Goal: Information Seeking & Learning: Learn about a topic

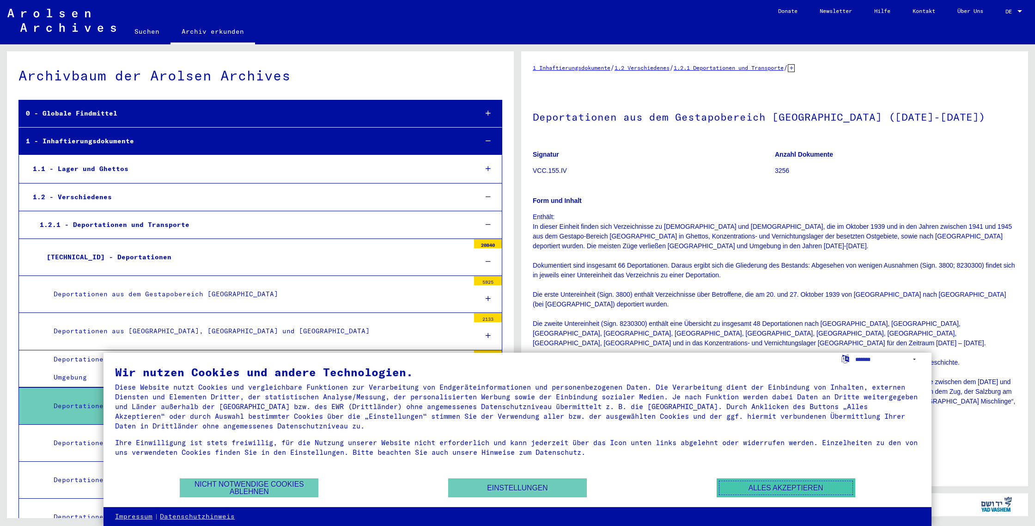
click at [767, 487] on button "Alles akzeptieren" at bounding box center [786, 487] width 139 height 19
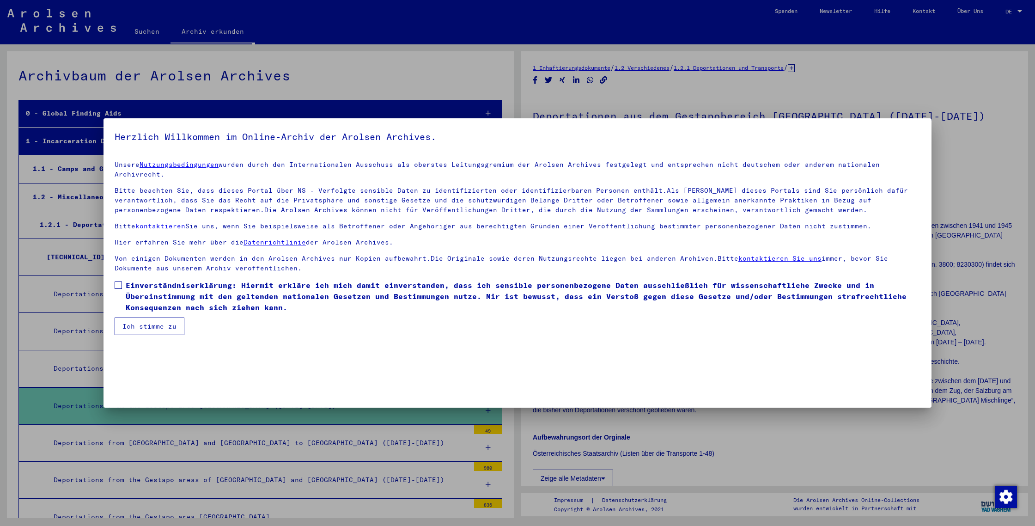
click at [164, 317] on button "Ich stimme zu" at bounding box center [150, 326] width 70 height 18
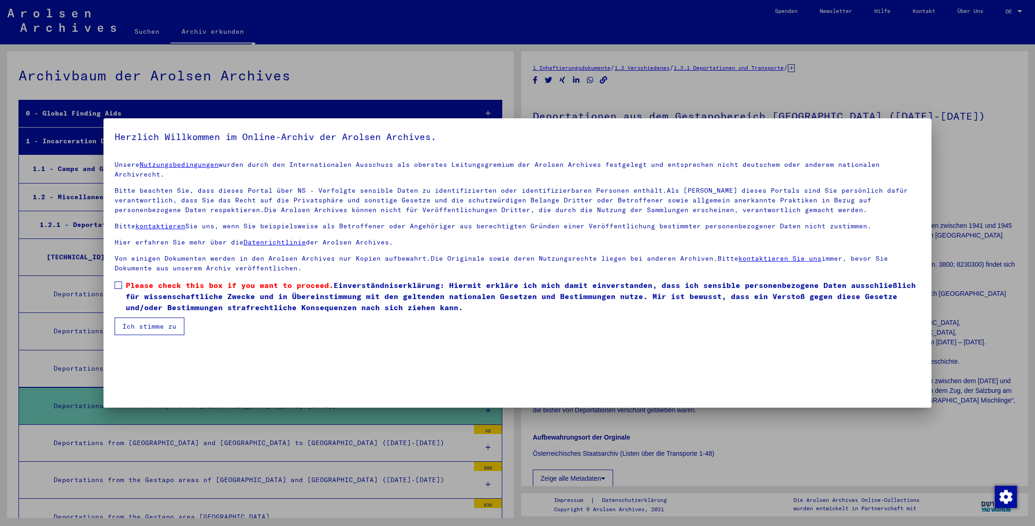
click at [164, 317] on button "Ich stimme zu" at bounding box center [150, 326] width 70 height 18
click at [116, 281] on span at bounding box center [118, 284] width 7 height 7
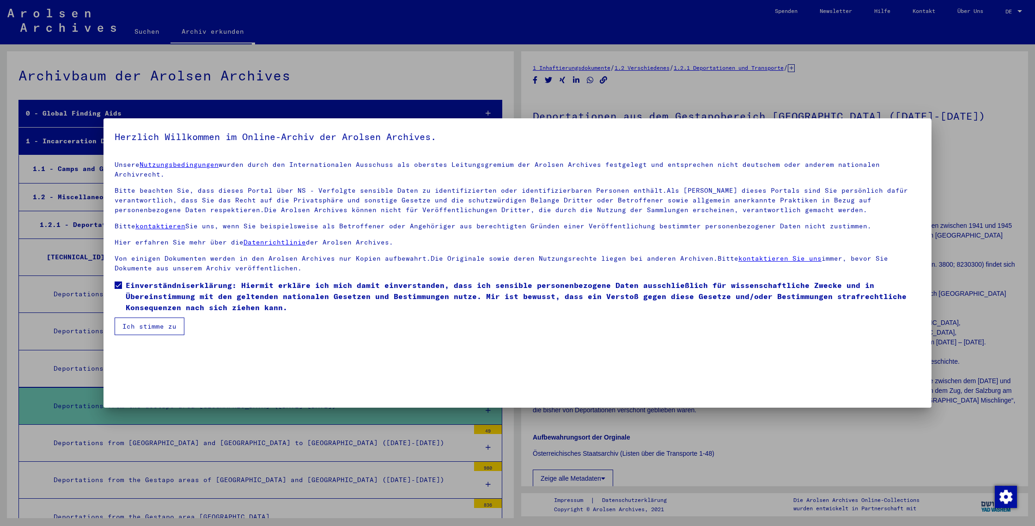
click at [136, 317] on button "Ich stimme zu" at bounding box center [150, 326] width 70 height 18
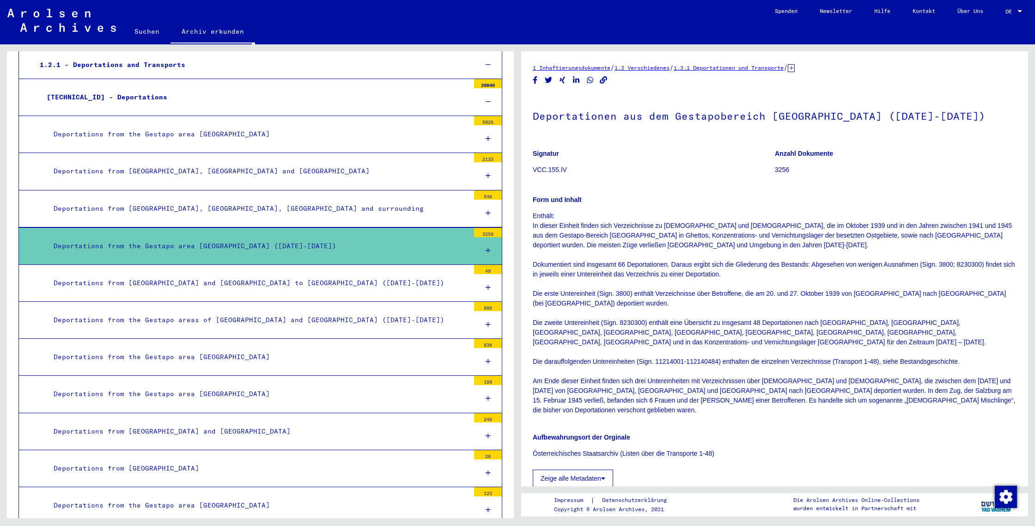
scroll to position [164, 0]
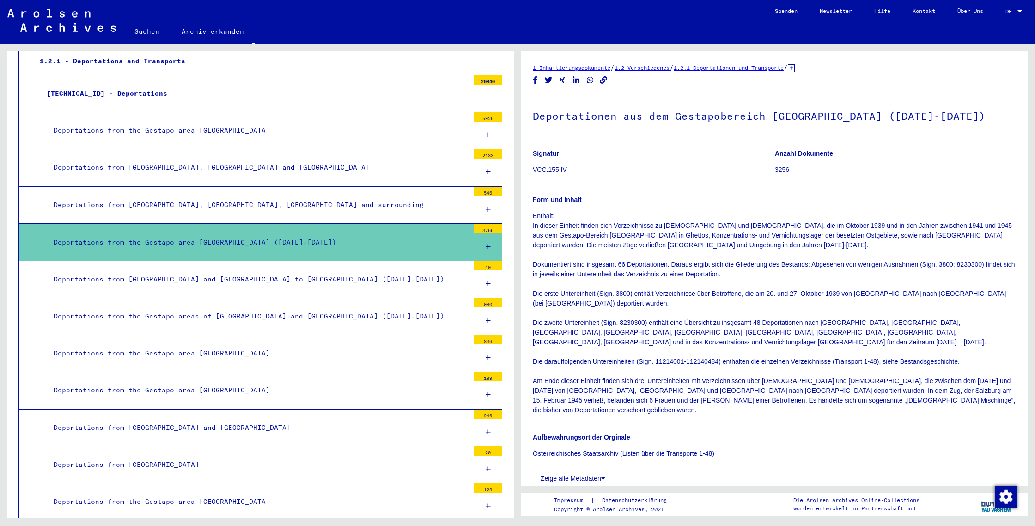
click at [490, 244] on icon at bounding box center [488, 246] width 5 height 6
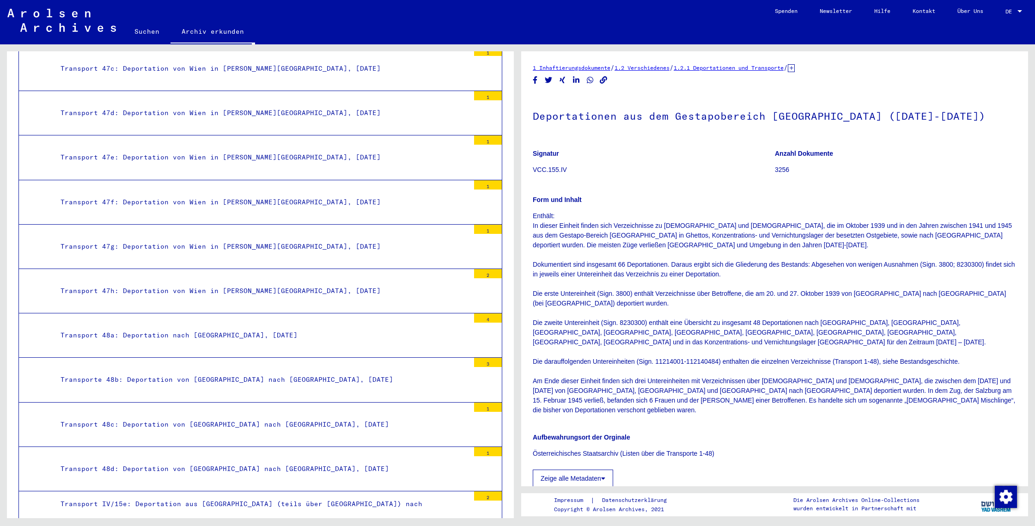
scroll to position [2761, 0]
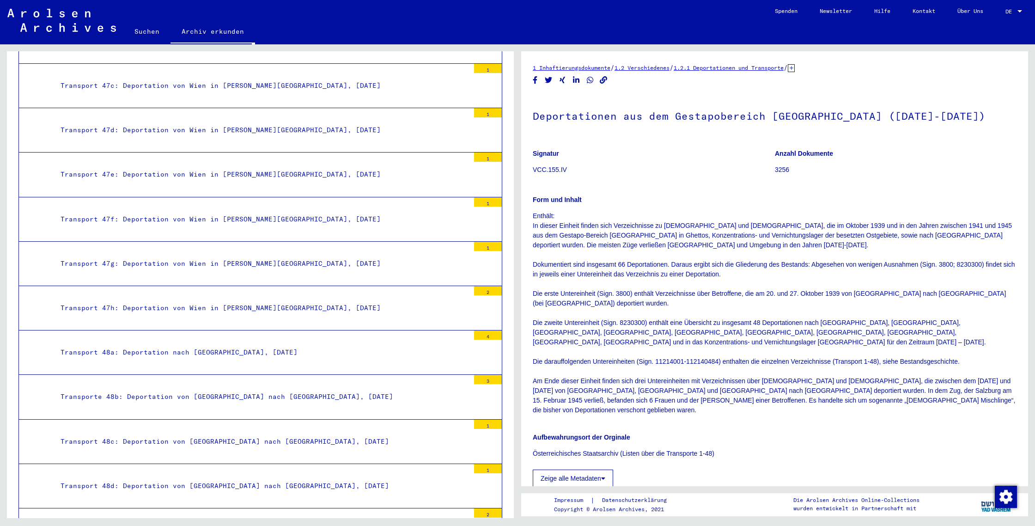
click at [220, 388] on div "Transporte 48b: Deportation von [GEOGRAPHIC_DATA] nach [GEOGRAPHIC_DATA], [DATE]" at bounding box center [262, 397] width 416 height 18
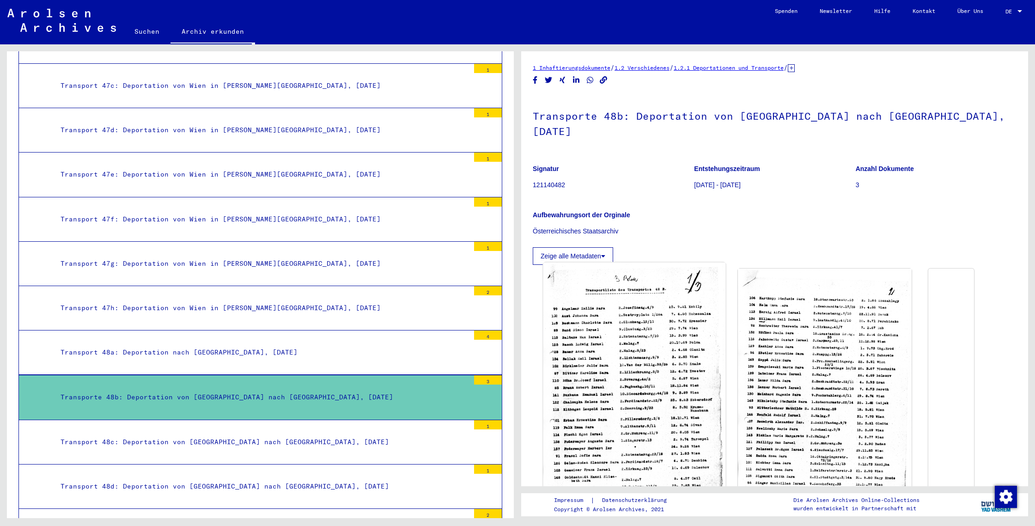
click at [610, 340] on img at bounding box center [634, 387] width 183 height 251
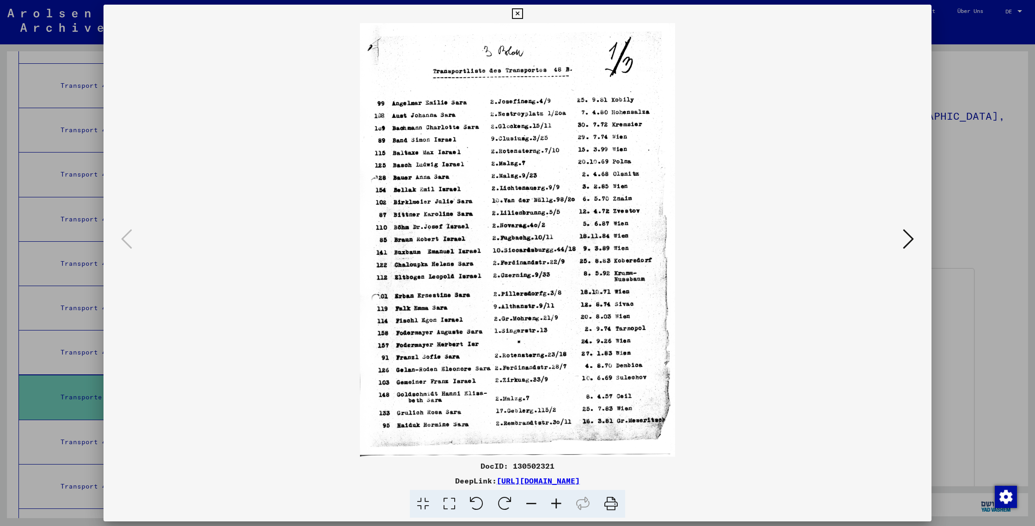
click at [615, 510] on icon at bounding box center [611, 504] width 28 height 28
click at [906, 246] on icon at bounding box center [908, 239] width 11 height 22
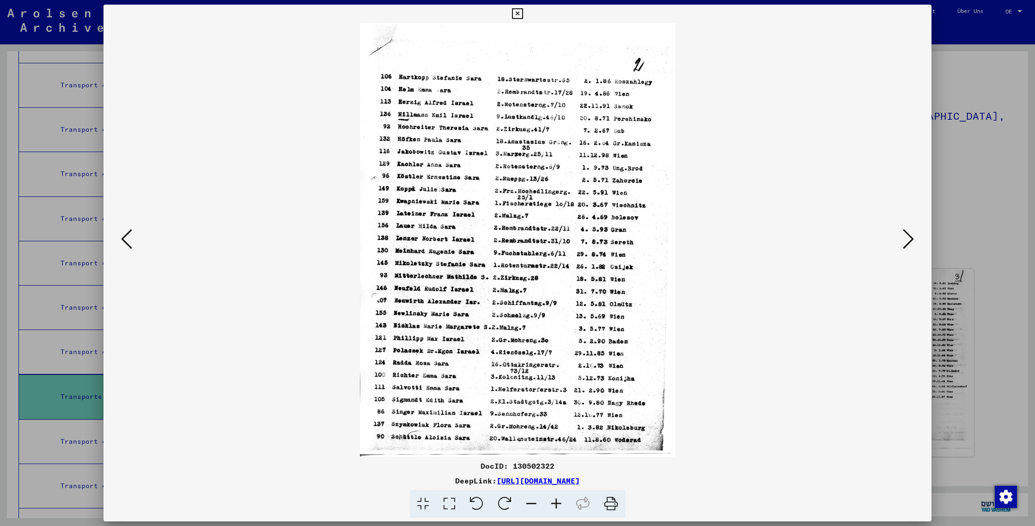
click at [612, 499] on icon at bounding box center [611, 504] width 28 height 28
click at [900, 238] on button at bounding box center [908, 239] width 17 height 26
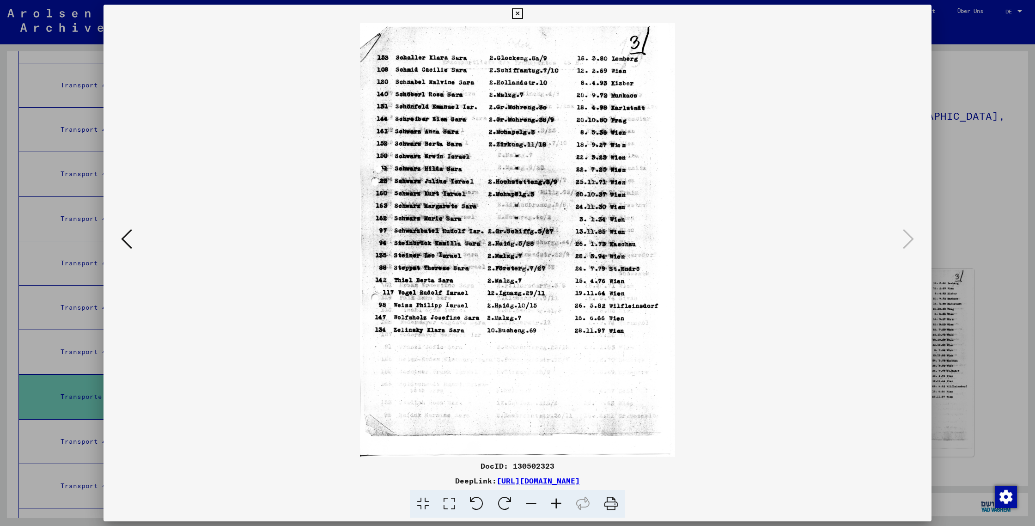
click at [614, 505] on icon at bounding box center [611, 504] width 28 height 28
click at [1009, 172] on div at bounding box center [517, 263] width 1035 height 526
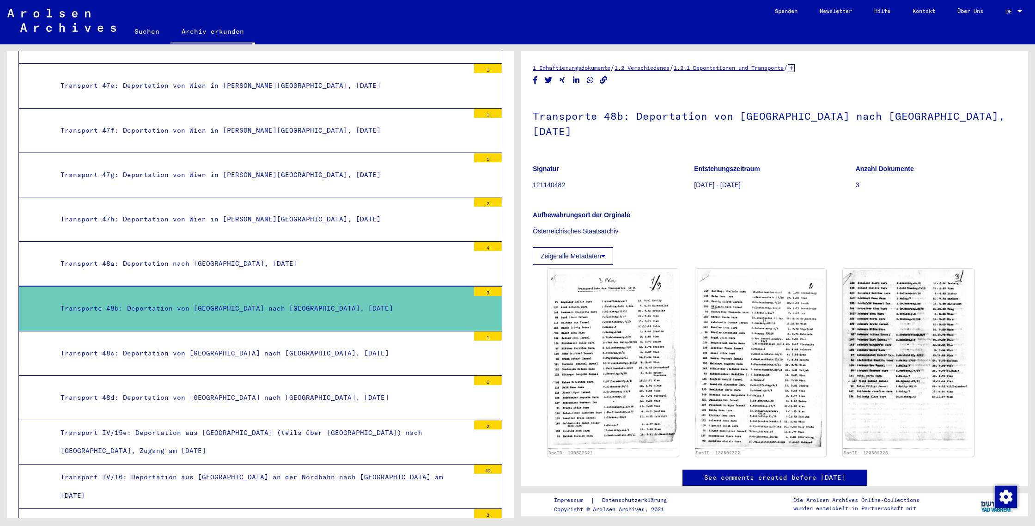
scroll to position [2849, 0]
click at [188, 388] on div "Transport 48d: Deportation von [GEOGRAPHIC_DATA] nach [GEOGRAPHIC_DATA], [DATE]" at bounding box center [262, 397] width 416 height 18
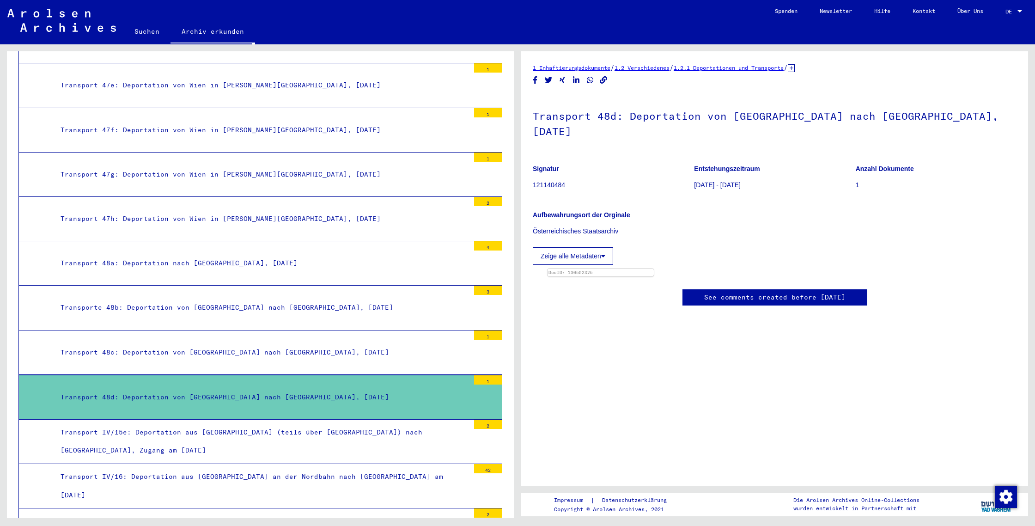
click at [276, 210] on div "Transport 47h: Deportation von Wien in [PERSON_NAME][GEOGRAPHIC_DATA], [DATE]" at bounding box center [262, 219] width 416 height 18
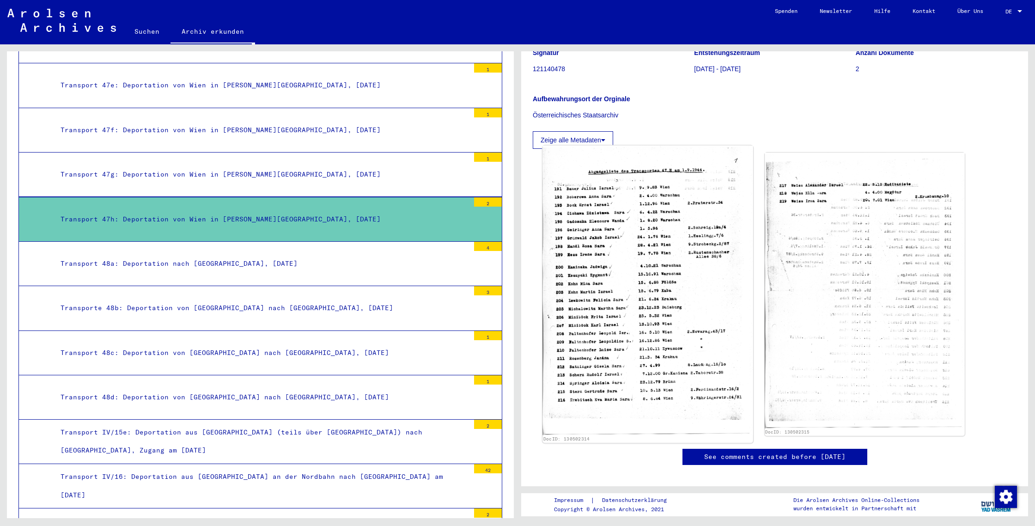
scroll to position [114, 0]
click at [621, 287] on img at bounding box center [647, 291] width 210 height 289
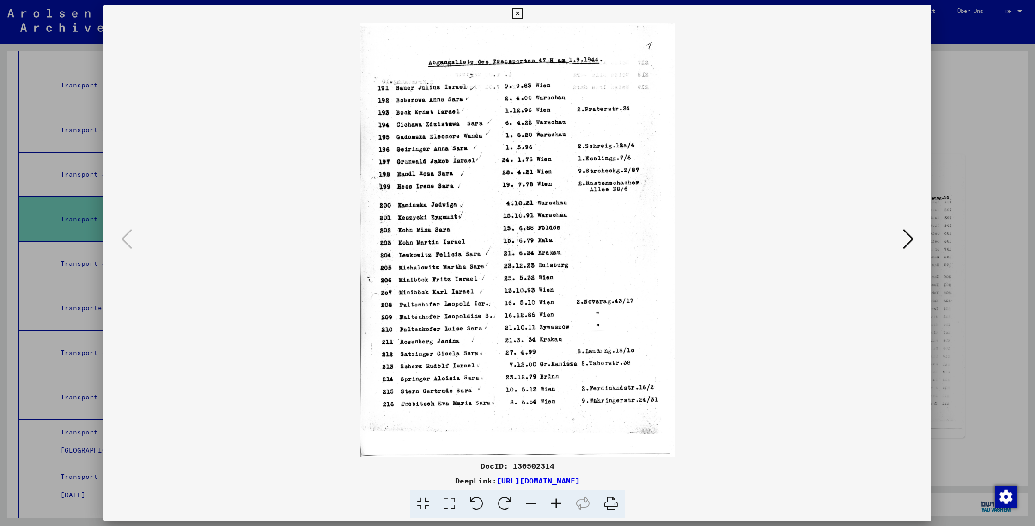
click at [620, 497] on icon at bounding box center [611, 504] width 28 height 28
click at [914, 233] on button at bounding box center [908, 239] width 17 height 26
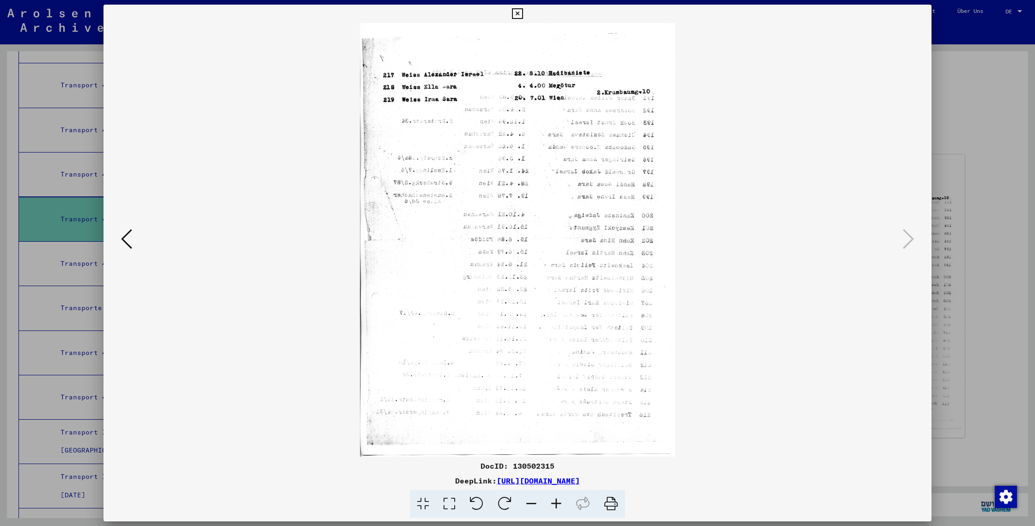
click at [616, 500] on icon at bounding box center [611, 504] width 28 height 28
click at [959, 49] on div at bounding box center [517, 263] width 1035 height 526
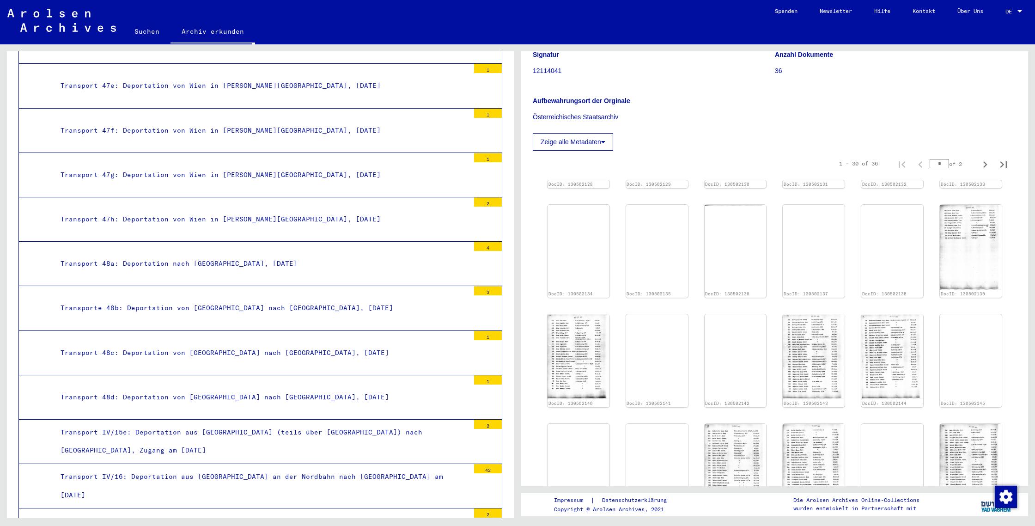
click at [565, 151] on button "Zeige alle Metadaten" at bounding box center [573, 142] width 80 height 18
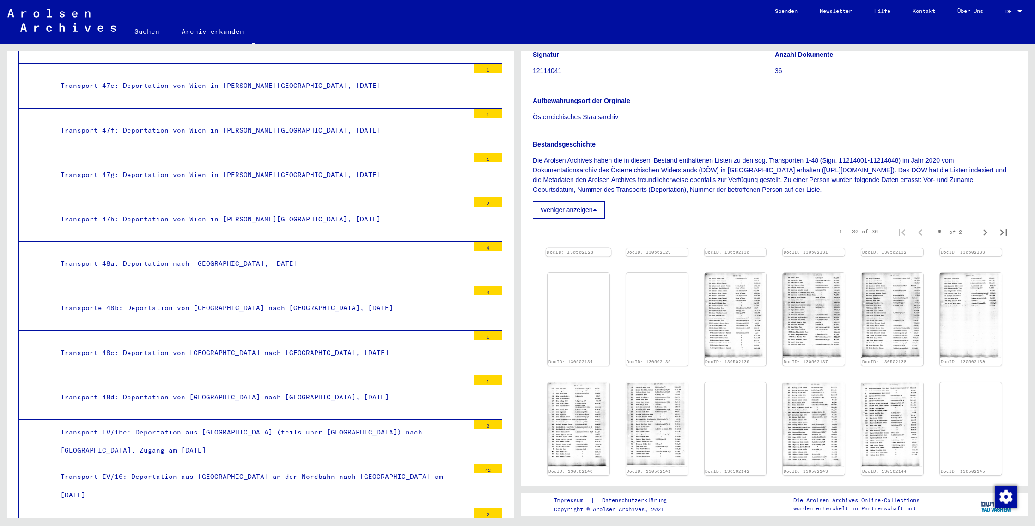
click at [585, 248] on img at bounding box center [578, 248] width 65 height 0
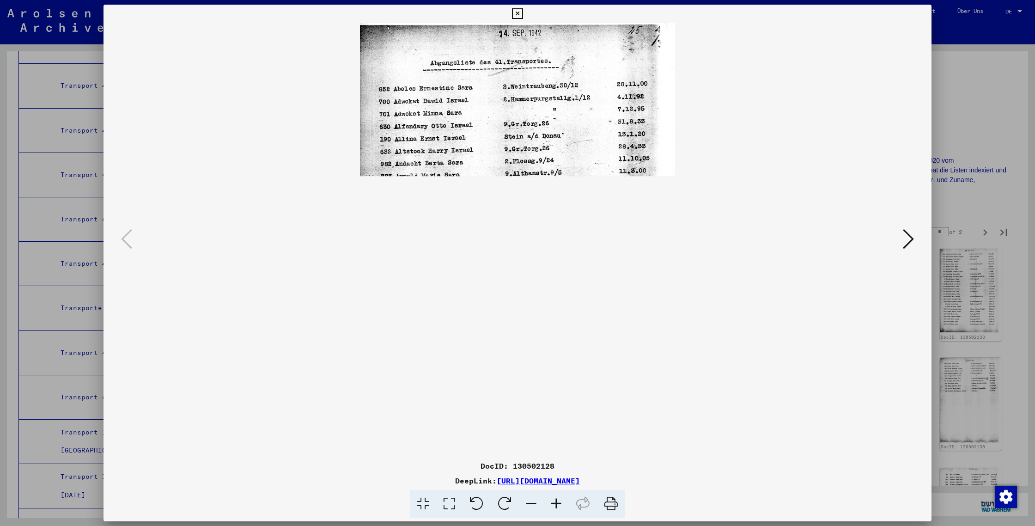
click at [612, 499] on icon at bounding box center [611, 504] width 28 height 28
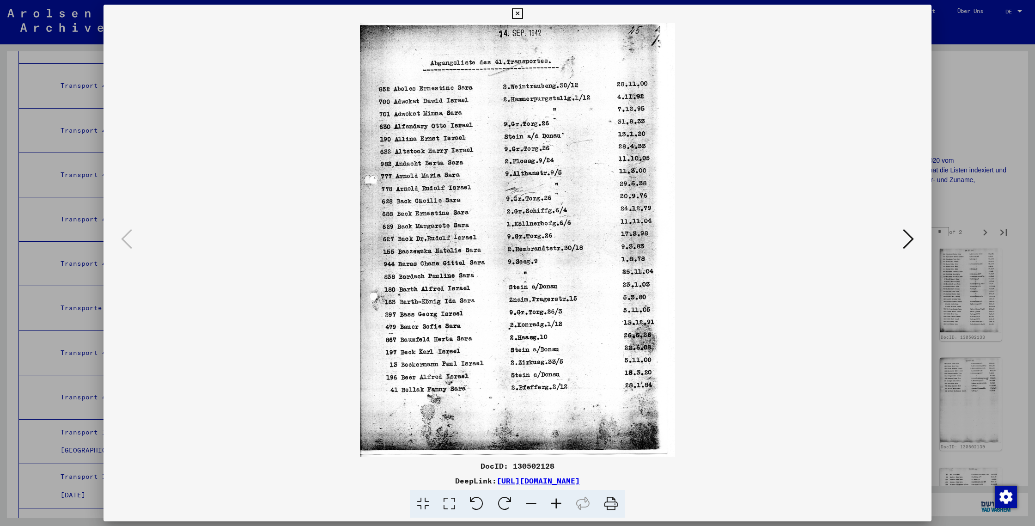
click at [907, 237] on icon at bounding box center [908, 239] width 11 height 22
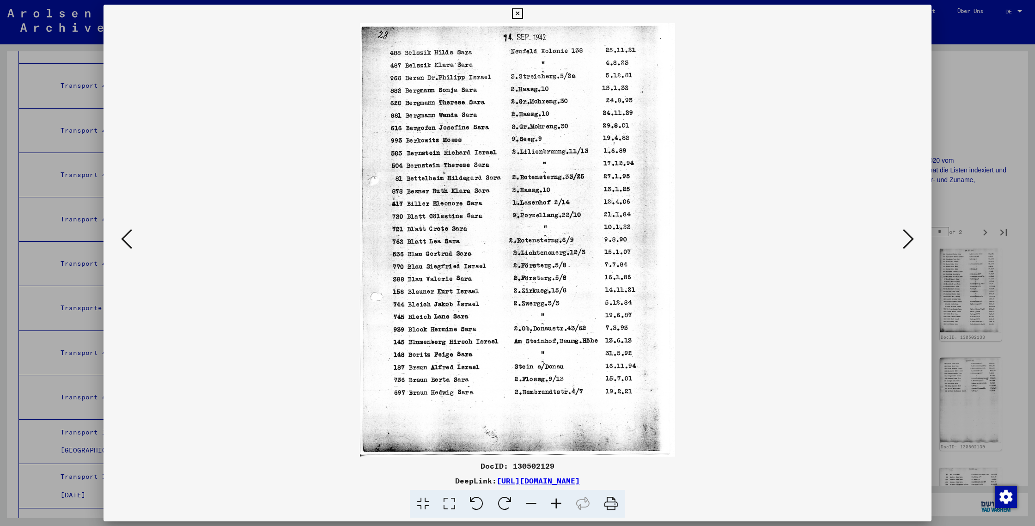
click at [608, 506] on icon at bounding box center [611, 504] width 28 height 28
click at [911, 233] on icon at bounding box center [908, 239] width 11 height 22
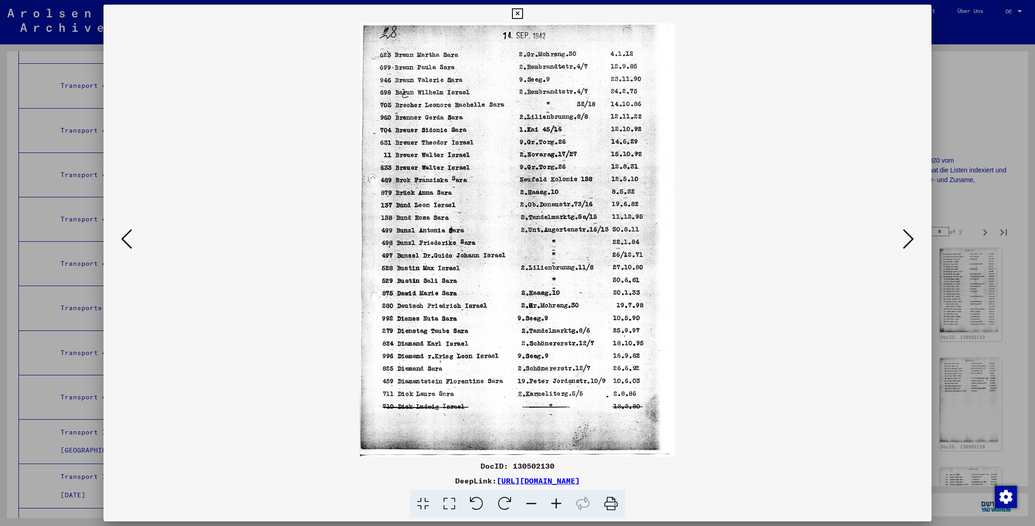
click at [612, 506] on icon at bounding box center [611, 504] width 28 height 28
click at [905, 239] on icon at bounding box center [908, 239] width 11 height 22
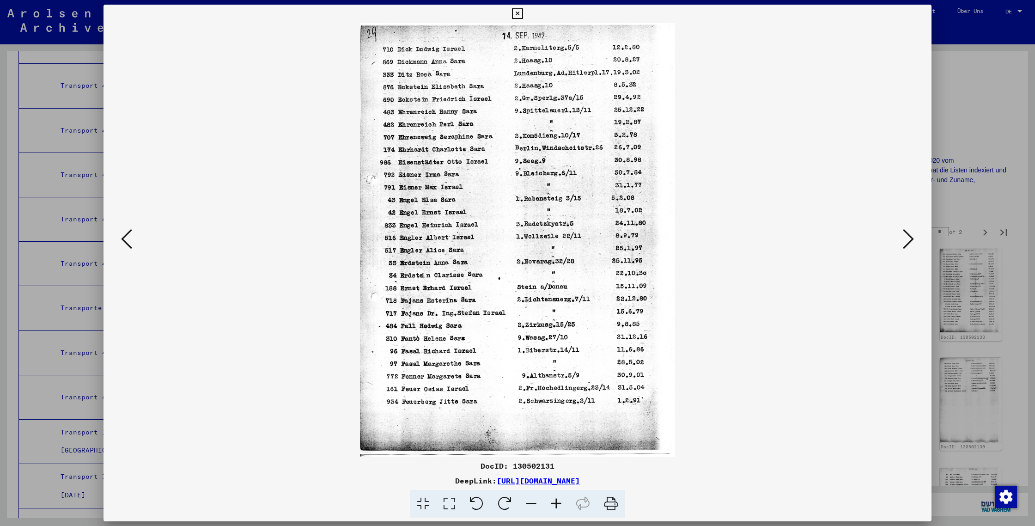
click at [611, 506] on icon at bounding box center [611, 504] width 28 height 28
click at [909, 242] on icon at bounding box center [908, 239] width 11 height 22
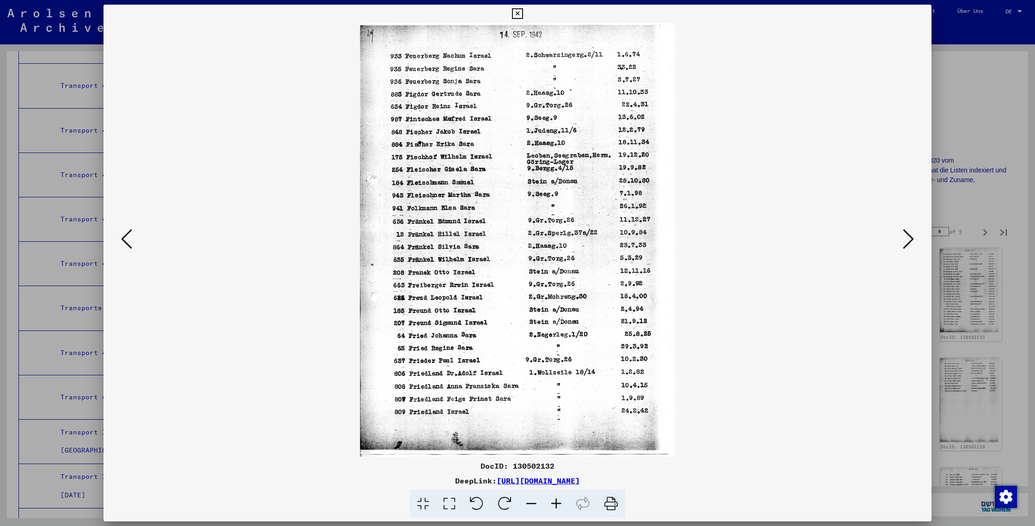
click at [609, 500] on icon at bounding box center [611, 504] width 28 height 28
click at [914, 236] on button at bounding box center [908, 239] width 17 height 26
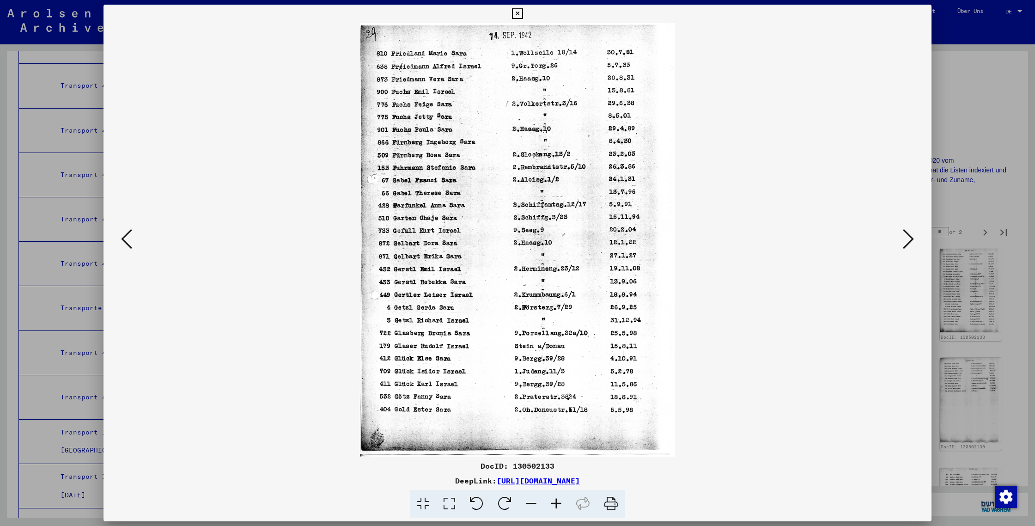
click at [609, 500] on icon at bounding box center [611, 504] width 28 height 28
click at [906, 238] on icon at bounding box center [908, 239] width 11 height 22
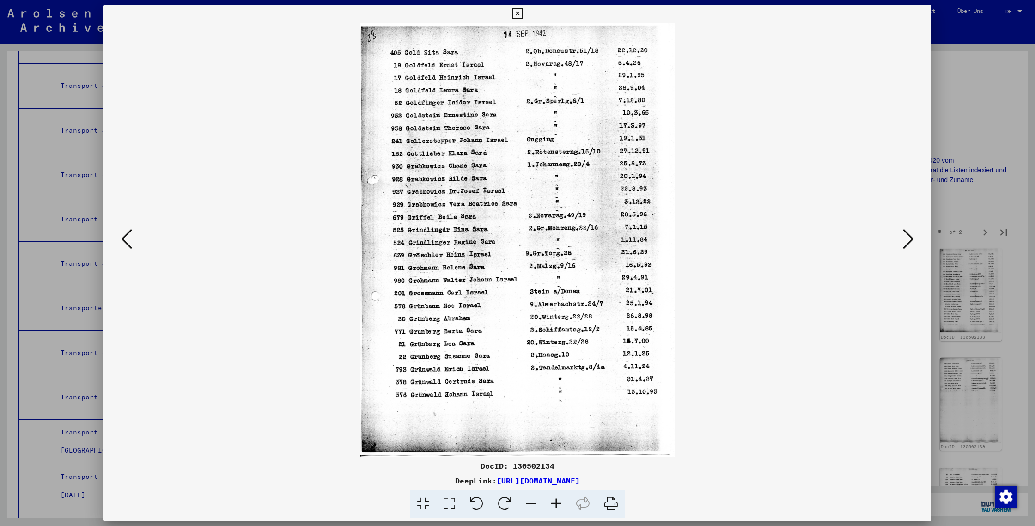
click at [612, 505] on icon at bounding box center [611, 504] width 28 height 28
click at [903, 234] on icon at bounding box center [908, 239] width 11 height 22
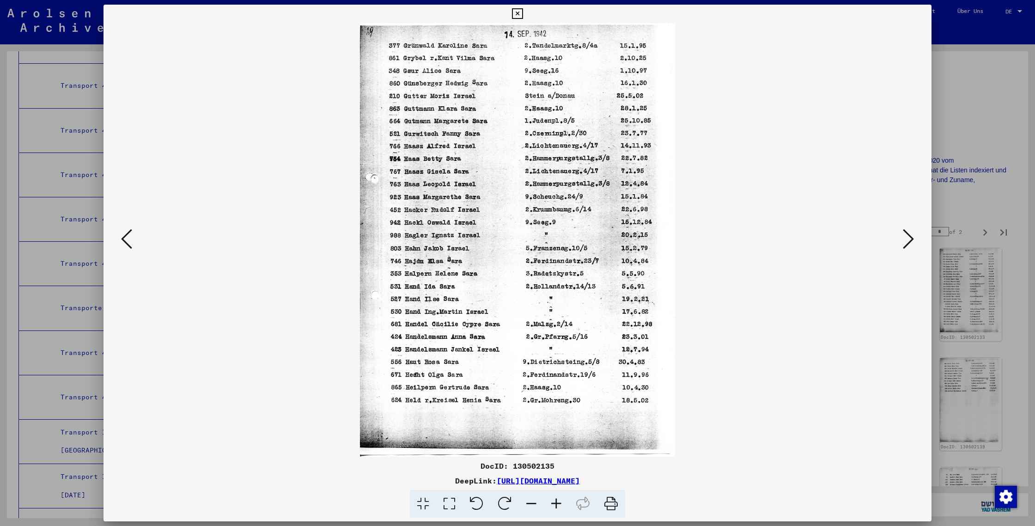
click at [604, 508] on icon at bounding box center [611, 504] width 28 height 28
click at [908, 236] on icon at bounding box center [908, 239] width 11 height 22
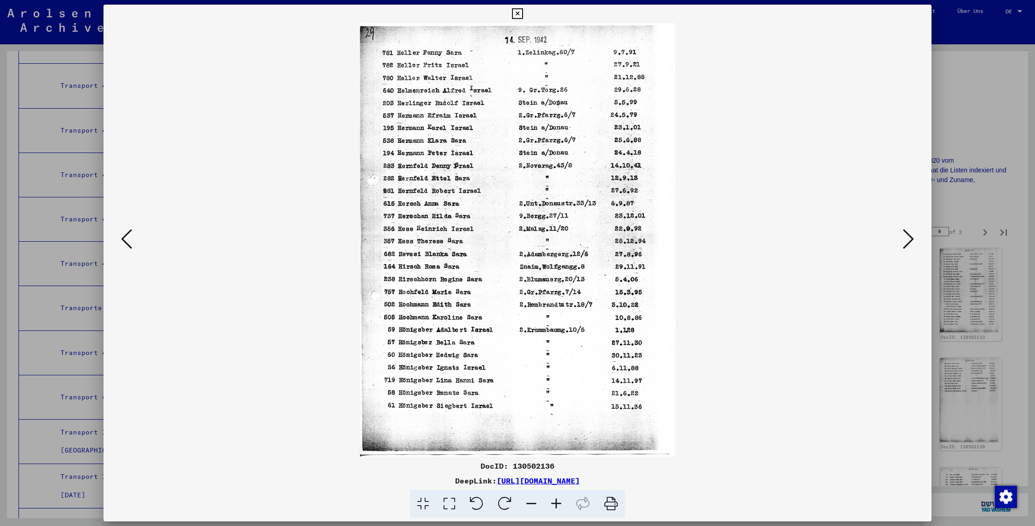
click at [614, 505] on icon at bounding box center [611, 504] width 28 height 28
click at [910, 231] on icon at bounding box center [908, 239] width 11 height 22
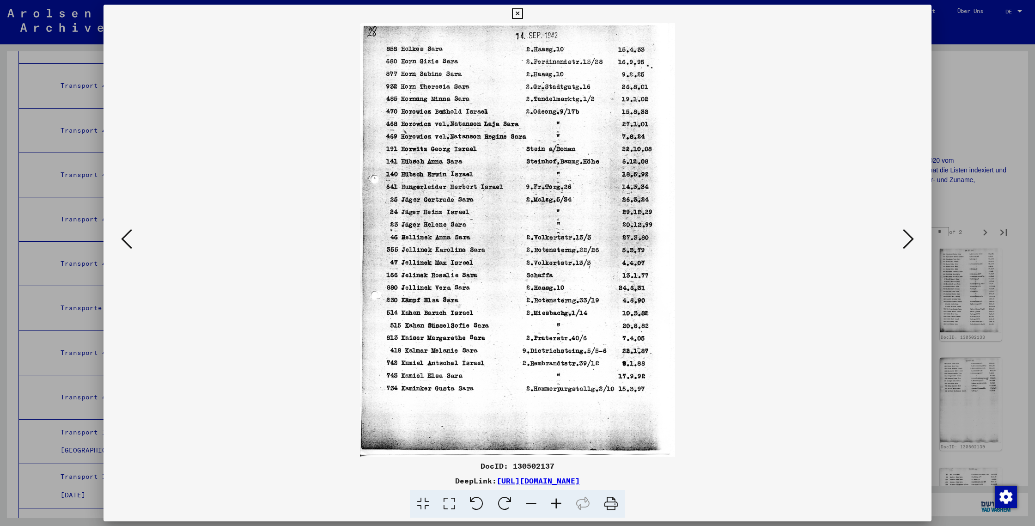
click at [610, 510] on icon at bounding box center [611, 504] width 28 height 28
click at [915, 238] on button at bounding box center [908, 239] width 17 height 26
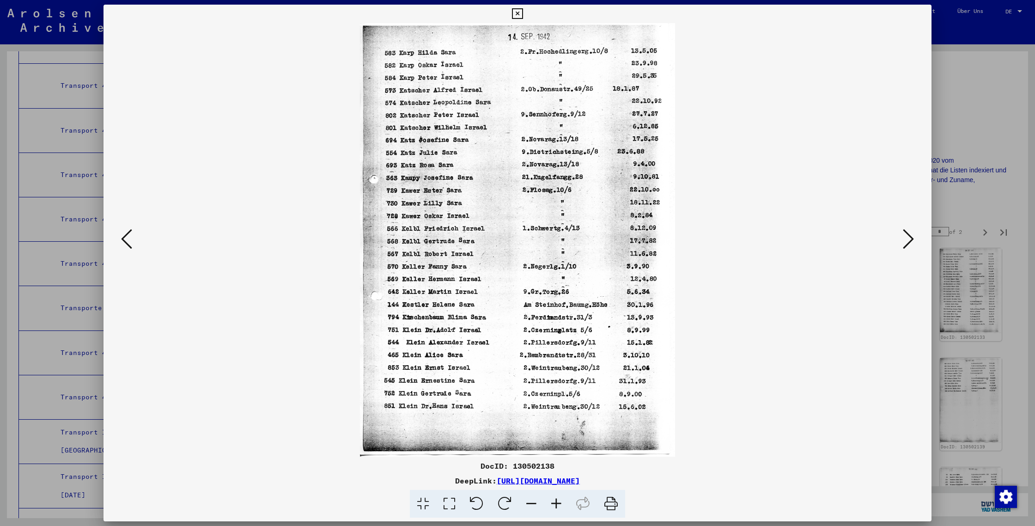
click at [609, 506] on icon at bounding box center [611, 504] width 28 height 28
click at [905, 243] on icon at bounding box center [908, 239] width 11 height 22
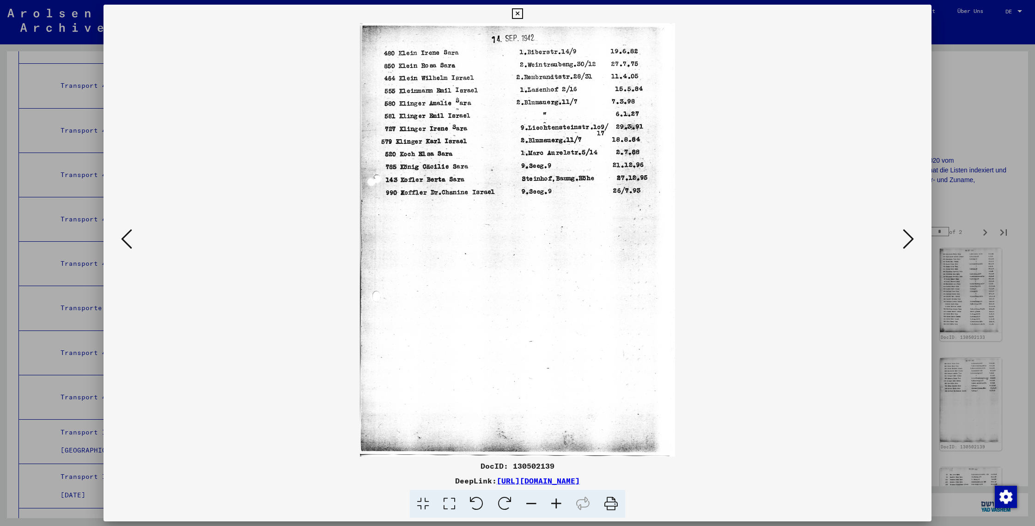
click at [613, 506] on icon at bounding box center [611, 504] width 28 height 28
click at [915, 243] on button at bounding box center [908, 239] width 17 height 26
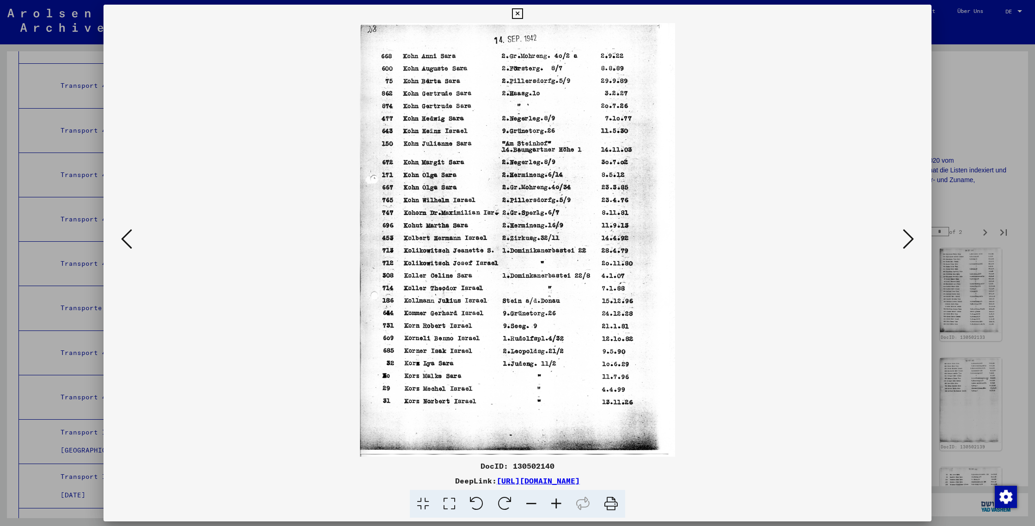
click at [617, 506] on icon at bounding box center [611, 504] width 28 height 28
click at [902, 232] on button at bounding box center [908, 239] width 17 height 26
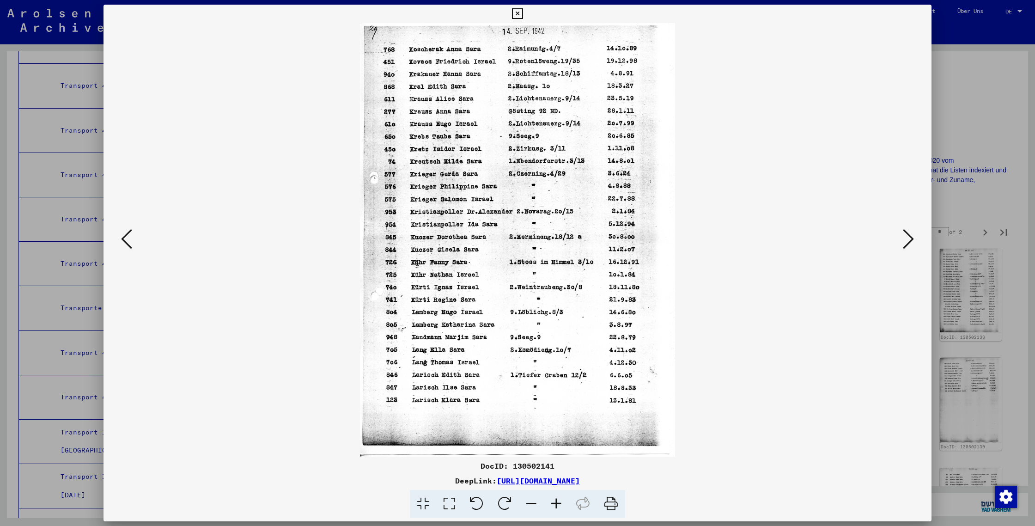
click at [617, 504] on icon at bounding box center [611, 504] width 28 height 28
click at [909, 236] on icon at bounding box center [908, 239] width 11 height 22
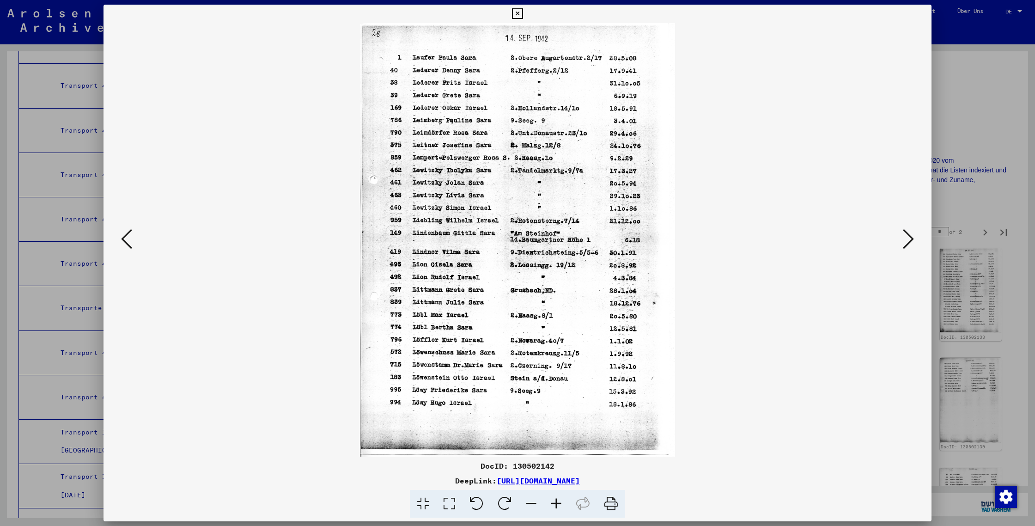
click at [615, 504] on icon at bounding box center [611, 504] width 28 height 28
click at [912, 230] on icon at bounding box center [908, 239] width 11 height 22
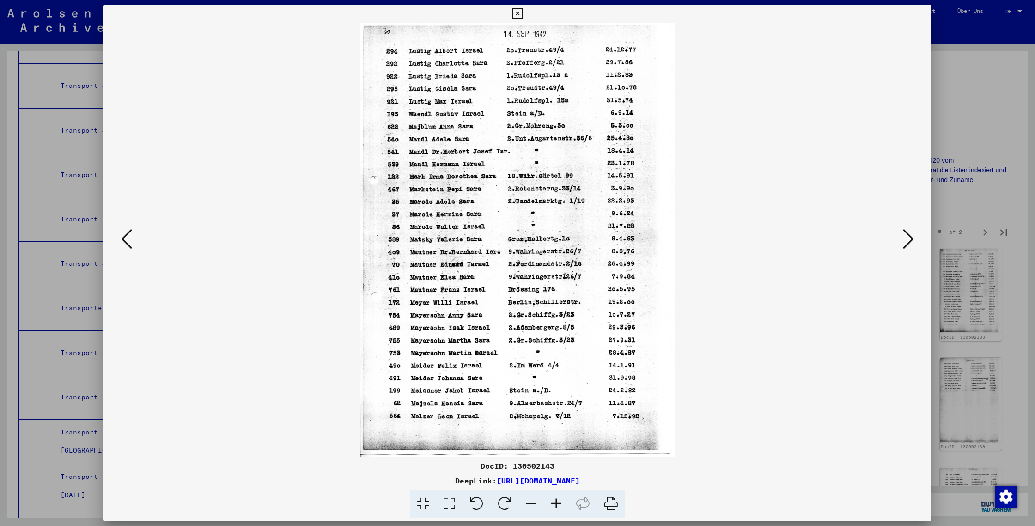
click at [608, 501] on icon at bounding box center [611, 504] width 28 height 28
click at [657, 430] on img at bounding box center [517, 239] width 765 height 433
click at [901, 239] on button at bounding box center [908, 239] width 17 height 26
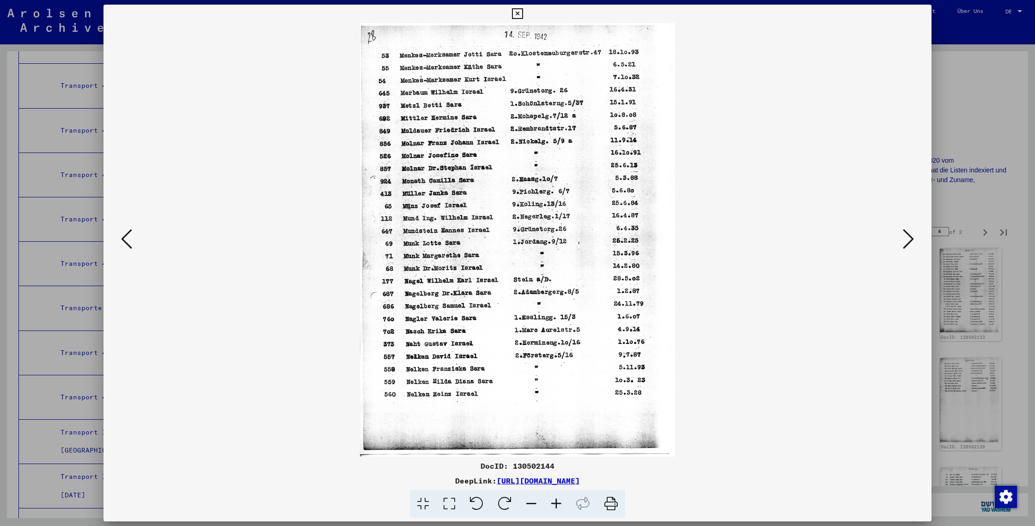
click at [608, 510] on icon at bounding box center [611, 504] width 28 height 28
click at [908, 246] on icon at bounding box center [908, 239] width 11 height 22
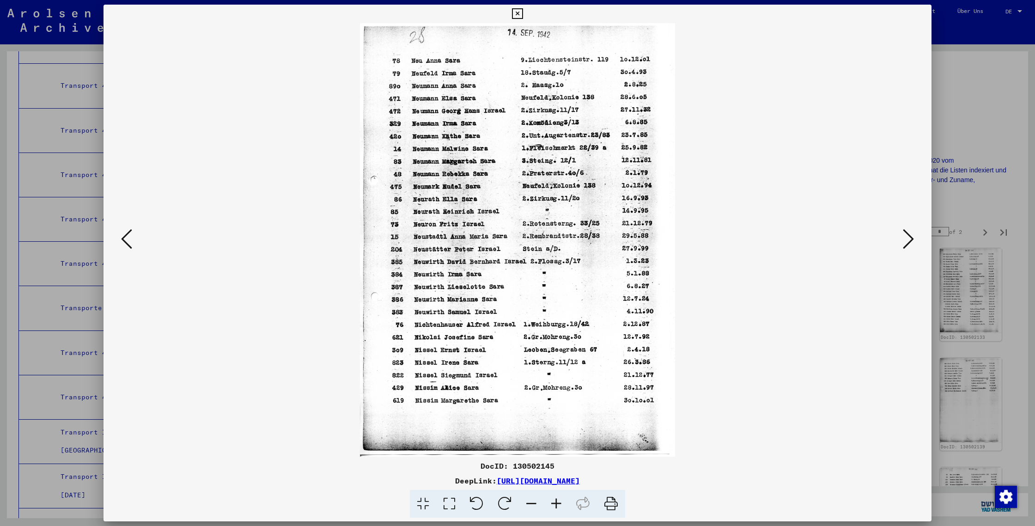
click at [606, 507] on icon at bounding box center [611, 504] width 28 height 28
click at [706, 430] on img at bounding box center [517, 239] width 765 height 433
click at [914, 234] on button at bounding box center [908, 239] width 17 height 26
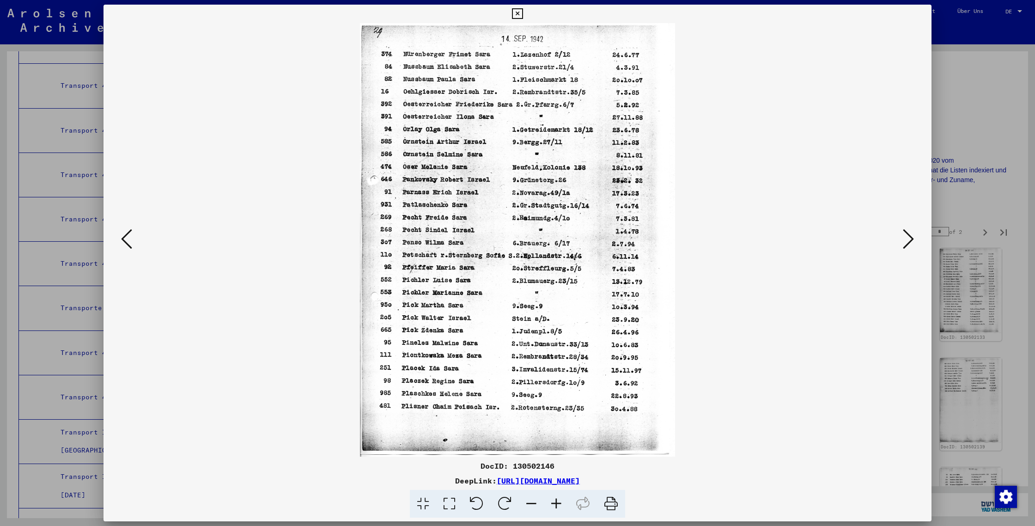
click at [611, 501] on icon at bounding box center [611, 504] width 28 height 28
click at [910, 235] on icon at bounding box center [908, 239] width 11 height 22
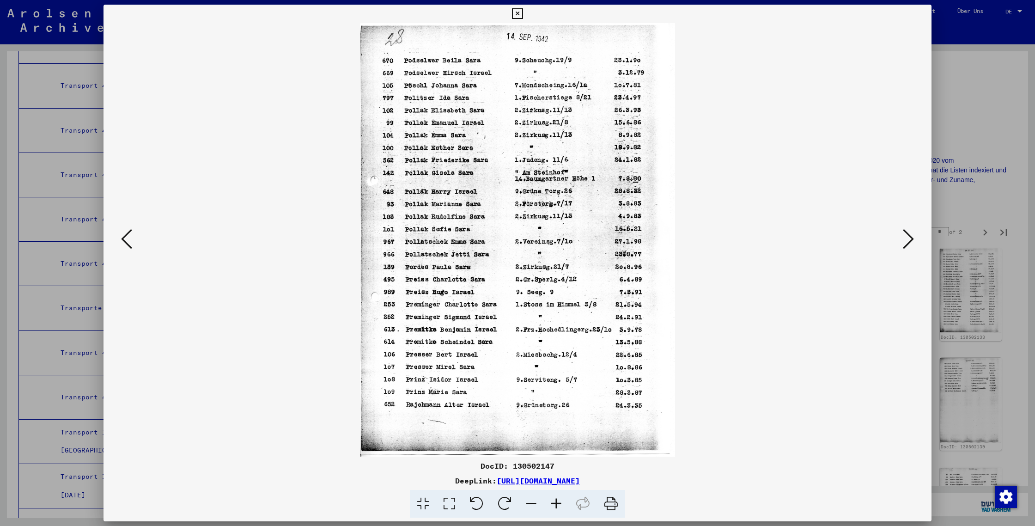
click at [613, 506] on icon at bounding box center [611, 504] width 28 height 28
click at [909, 234] on icon at bounding box center [908, 239] width 11 height 22
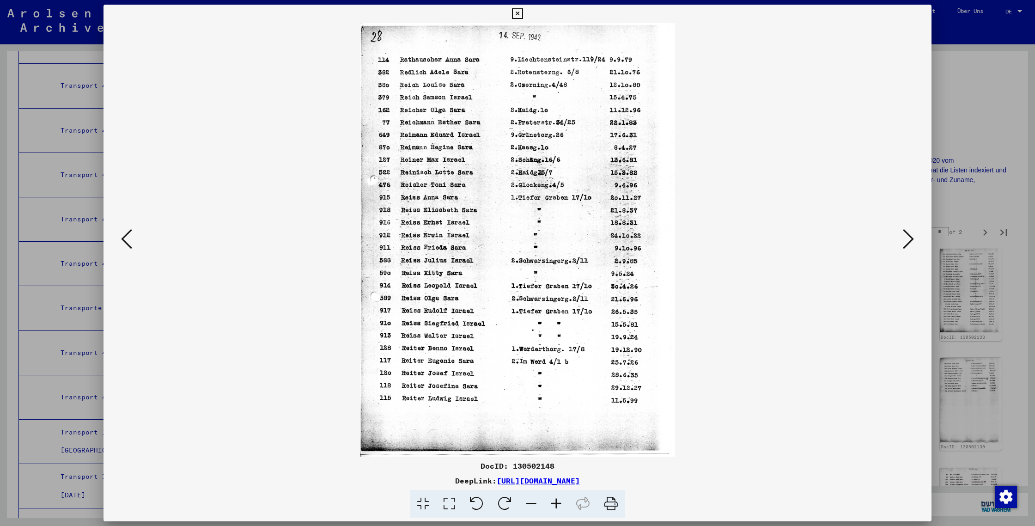
click at [909, 234] on icon at bounding box center [908, 239] width 11 height 22
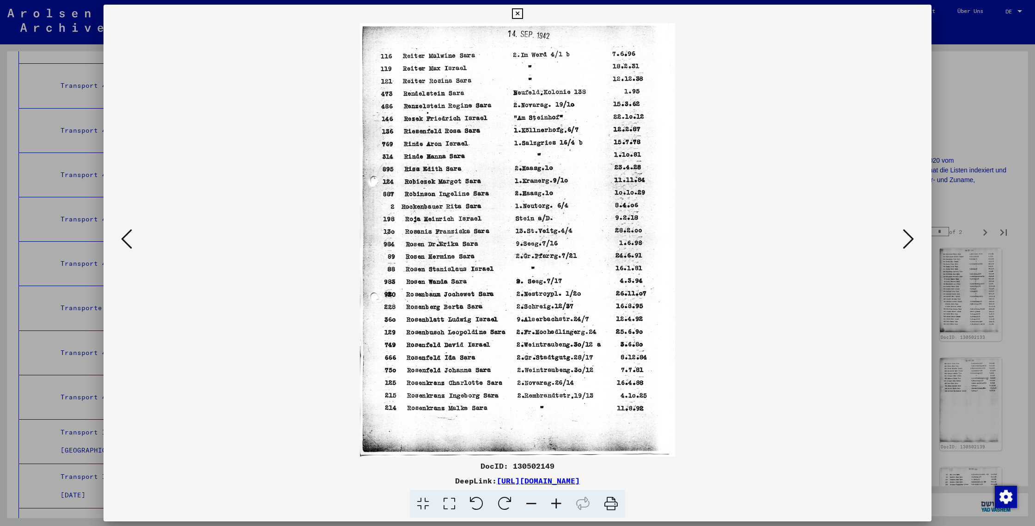
click at [130, 232] on icon at bounding box center [126, 239] width 11 height 22
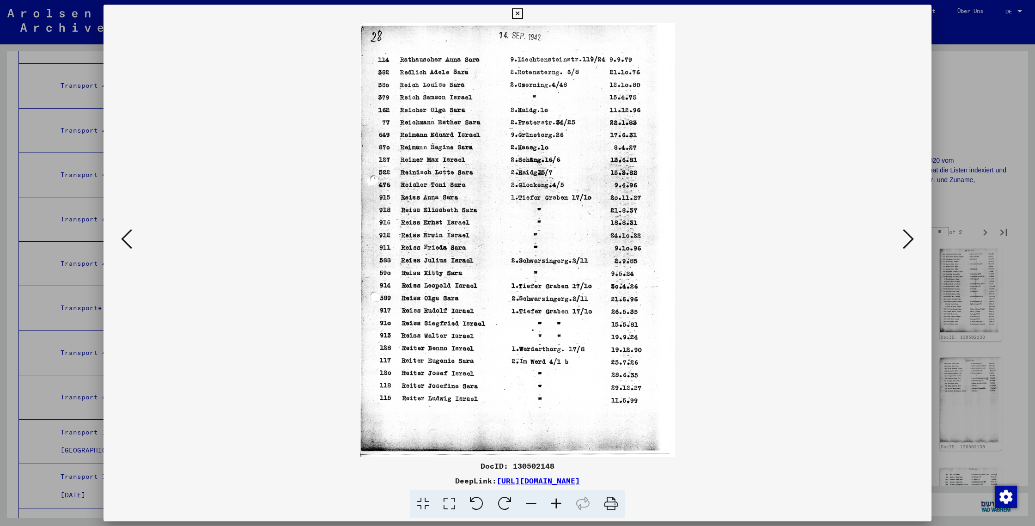
click at [612, 504] on icon at bounding box center [611, 504] width 28 height 28
click at [756, 361] on img at bounding box center [517, 239] width 765 height 433
click at [907, 242] on icon at bounding box center [908, 239] width 11 height 22
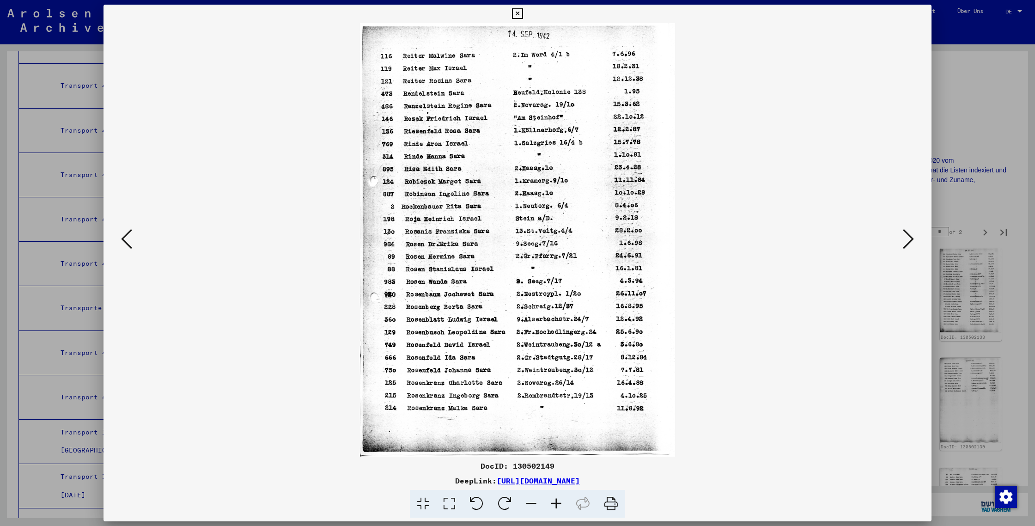
click at [609, 504] on icon at bounding box center [611, 504] width 28 height 28
click at [822, 322] on img at bounding box center [517, 239] width 765 height 433
click at [901, 235] on button at bounding box center [908, 239] width 17 height 26
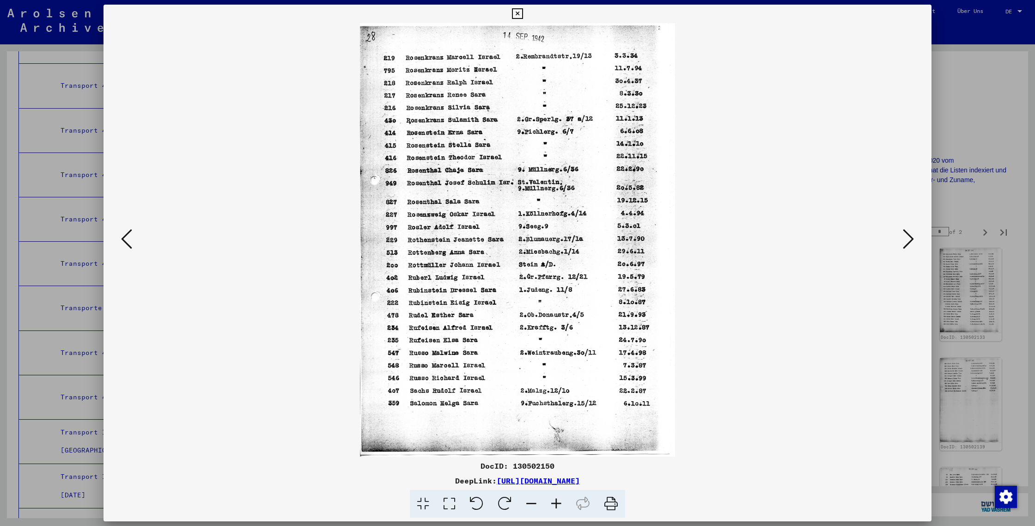
click at [606, 502] on icon at bounding box center [611, 504] width 28 height 28
click at [744, 376] on img at bounding box center [517, 239] width 765 height 433
click at [906, 238] on icon at bounding box center [908, 239] width 11 height 22
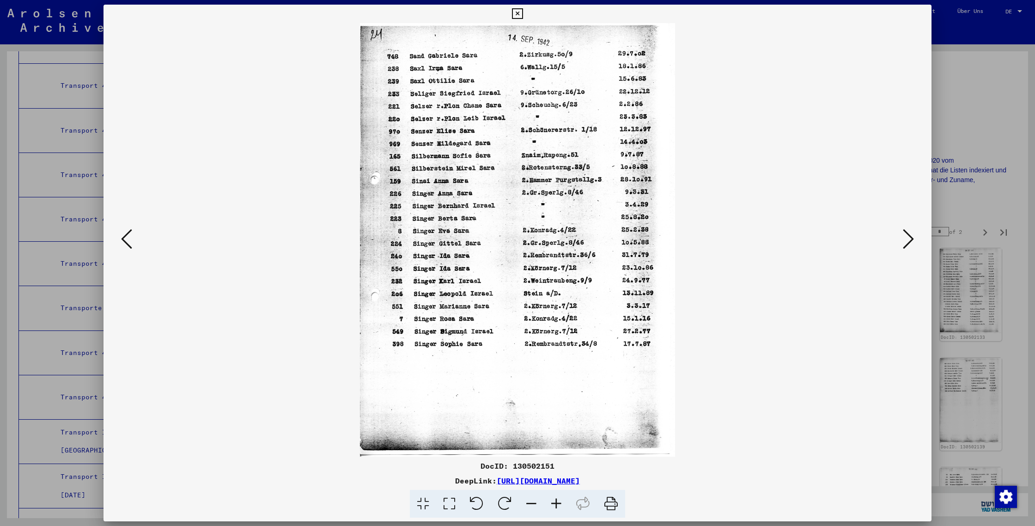
click at [608, 505] on icon at bounding box center [611, 504] width 28 height 28
click at [678, 361] on img at bounding box center [517, 239] width 765 height 433
click at [894, 237] on img at bounding box center [517, 239] width 765 height 433
click at [914, 243] on button at bounding box center [908, 239] width 17 height 26
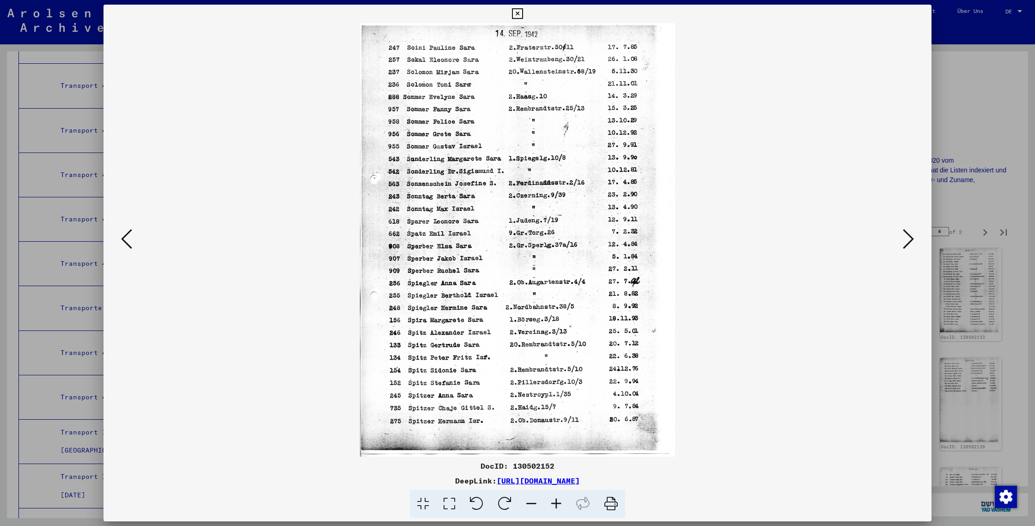
click at [609, 504] on icon at bounding box center [611, 504] width 28 height 28
click at [670, 383] on img at bounding box center [517, 239] width 765 height 433
click at [908, 238] on icon at bounding box center [908, 239] width 11 height 22
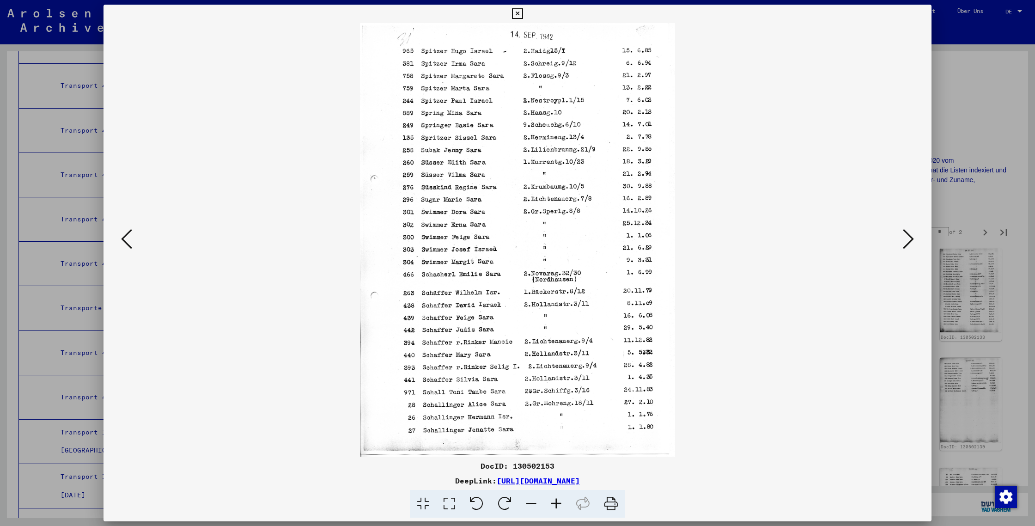
click at [615, 504] on icon at bounding box center [611, 504] width 28 height 28
click at [610, 502] on icon at bounding box center [611, 504] width 28 height 28
click at [904, 231] on icon at bounding box center [908, 239] width 11 height 22
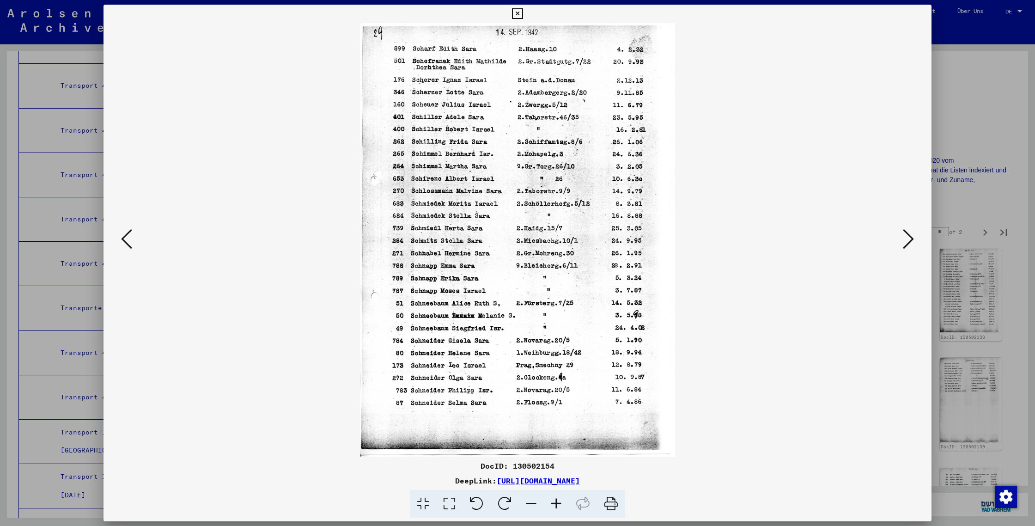
click at [616, 498] on icon at bounding box center [611, 504] width 28 height 28
click at [682, 427] on img at bounding box center [517, 239] width 765 height 433
click at [910, 233] on icon at bounding box center [908, 239] width 11 height 22
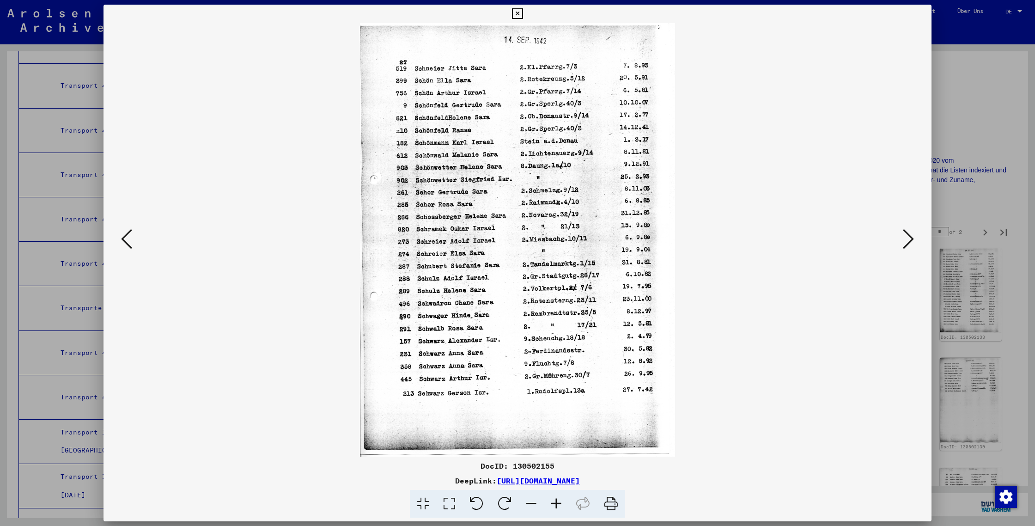
click at [614, 507] on icon at bounding box center [611, 504] width 28 height 28
click at [900, 236] on button at bounding box center [908, 239] width 17 height 26
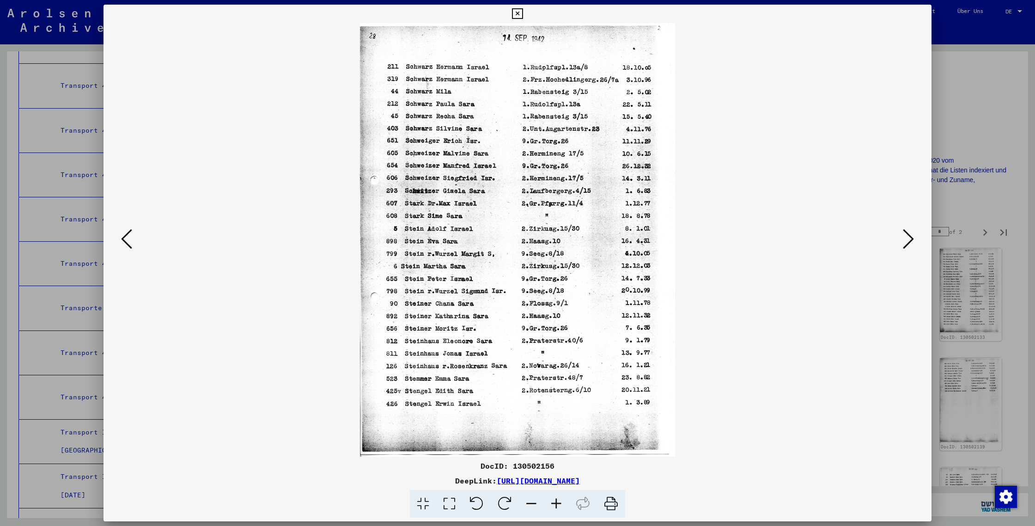
click at [608, 505] on icon at bounding box center [611, 504] width 28 height 28
click at [656, 408] on img at bounding box center [517, 239] width 765 height 433
click at [902, 234] on button at bounding box center [908, 239] width 17 height 26
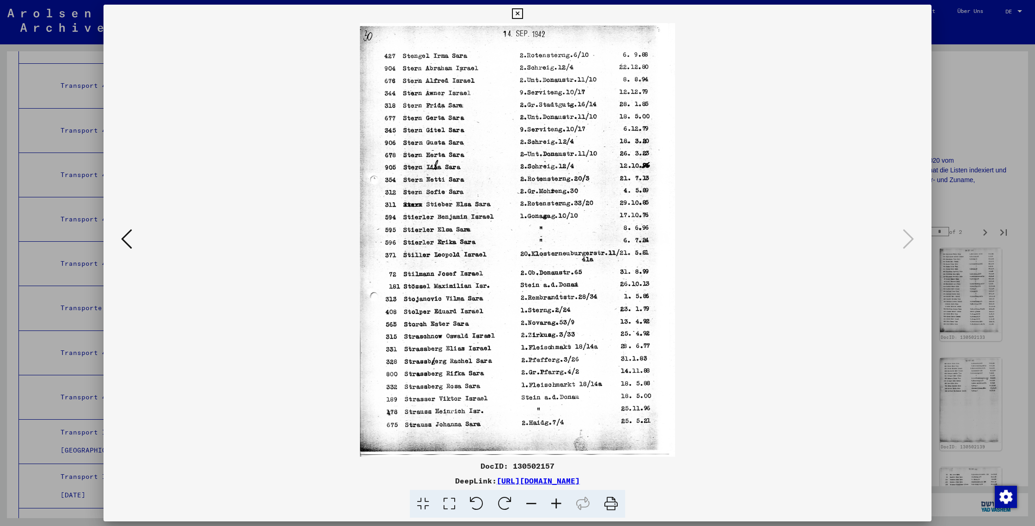
click at [612, 502] on icon at bounding box center [611, 504] width 28 height 28
click at [53, 104] on div at bounding box center [517, 263] width 1035 height 526
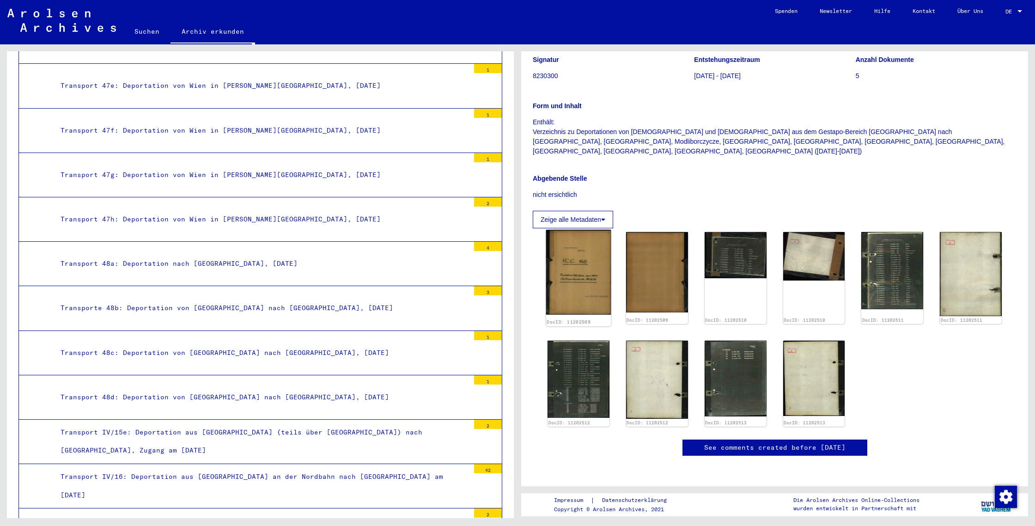
click at [566, 246] on img at bounding box center [578, 272] width 65 height 85
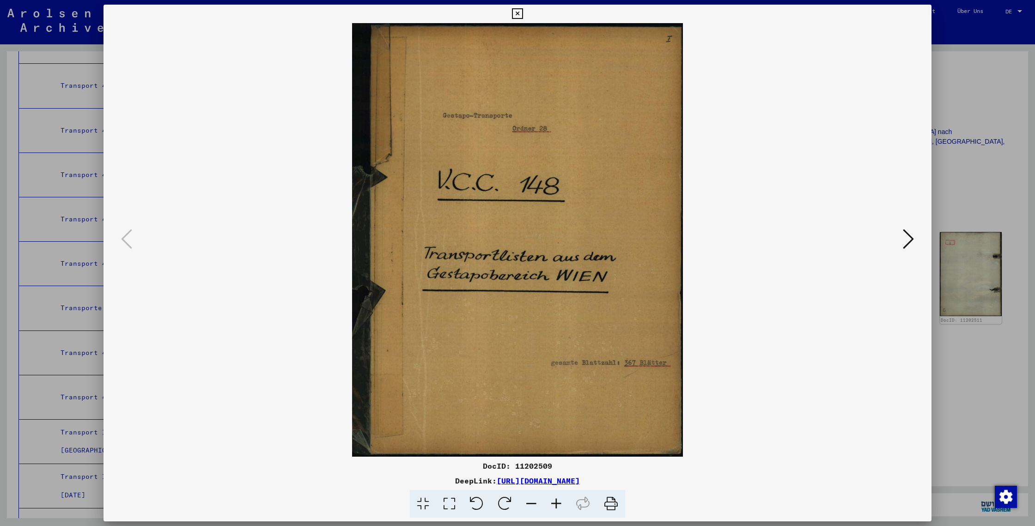
click at [909, 237] on icon at bounding box center [908, 239] width 11 height 22
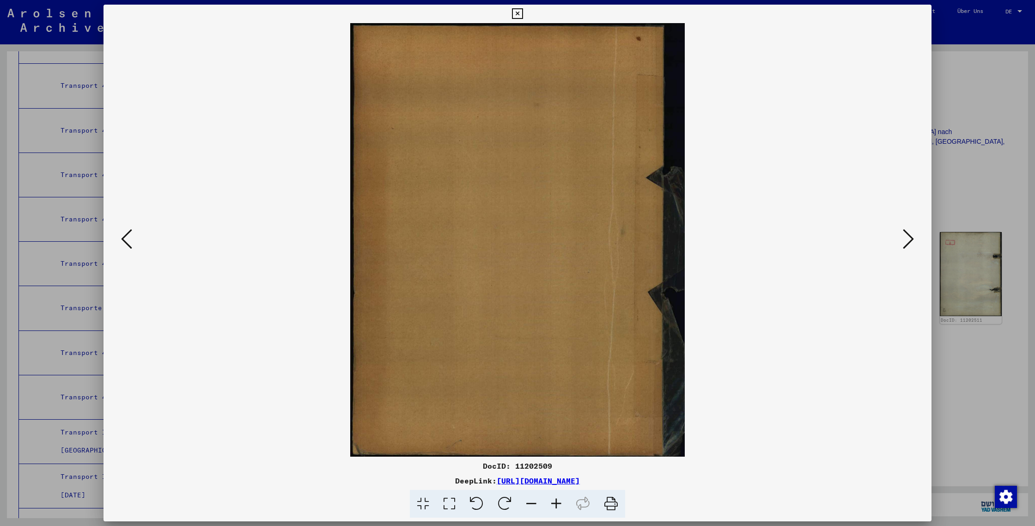
click at [909, 237] on icon at bounding box center [908, 239] width 11 height 22
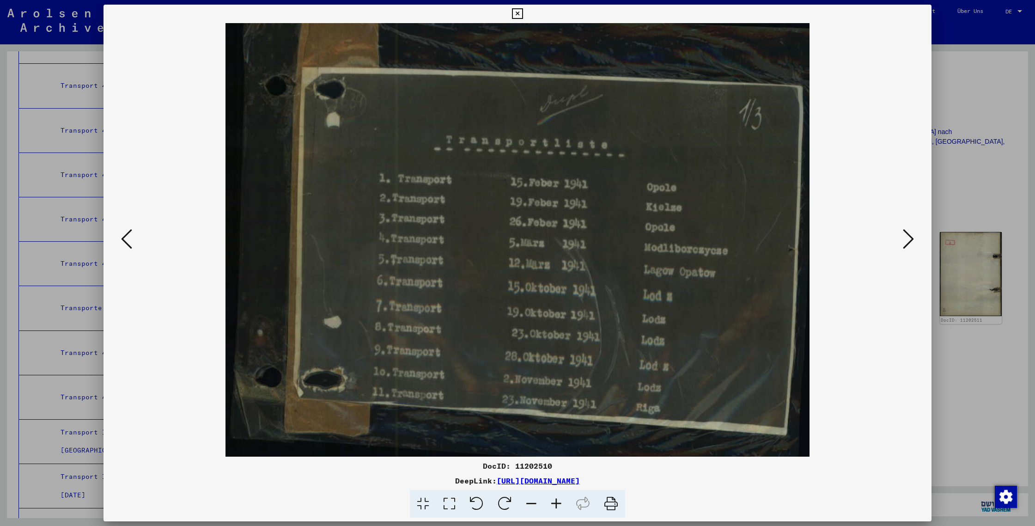
click at [907, 237] on icon at bounding box center [908, 239] width 11 height 22
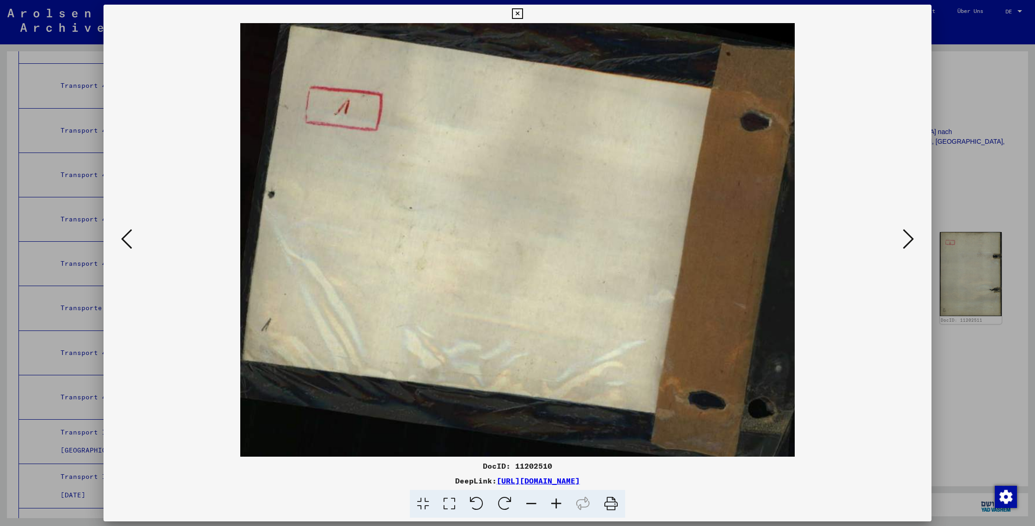
click at [123, 249] on icon at bounding box center [126, 239] width 11 height 22
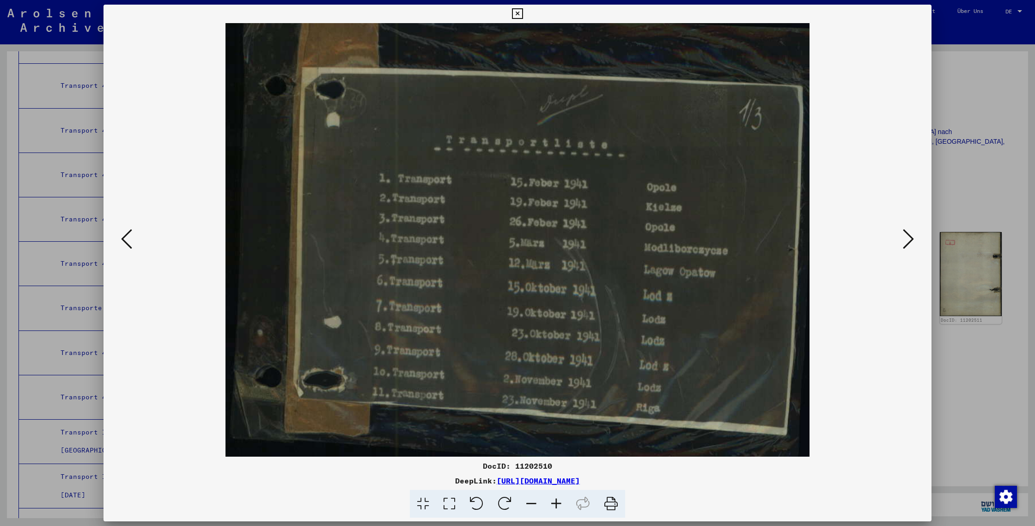
click at [908, 238] on icon at bounding box center [908, 239] width 11 height 22
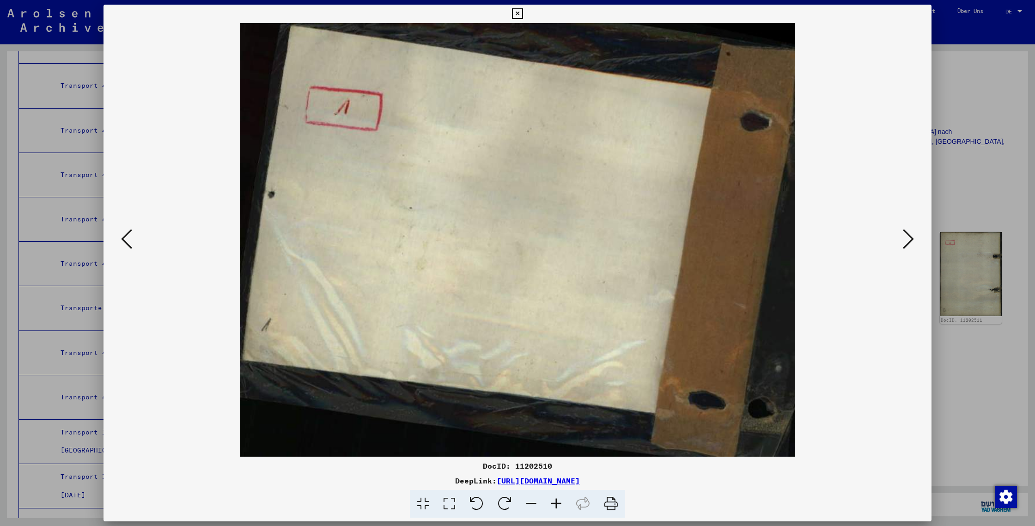
click at [908, 238] on icon at bounding box center [908, 239] width 11 height 22
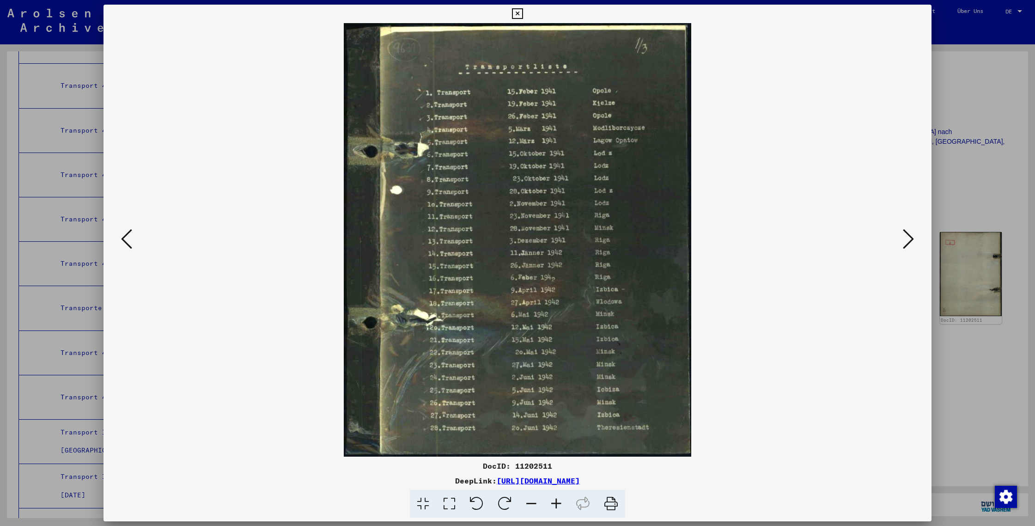
click at [906, 229] on icon at bounding box center [908, 239] width 11 height 22
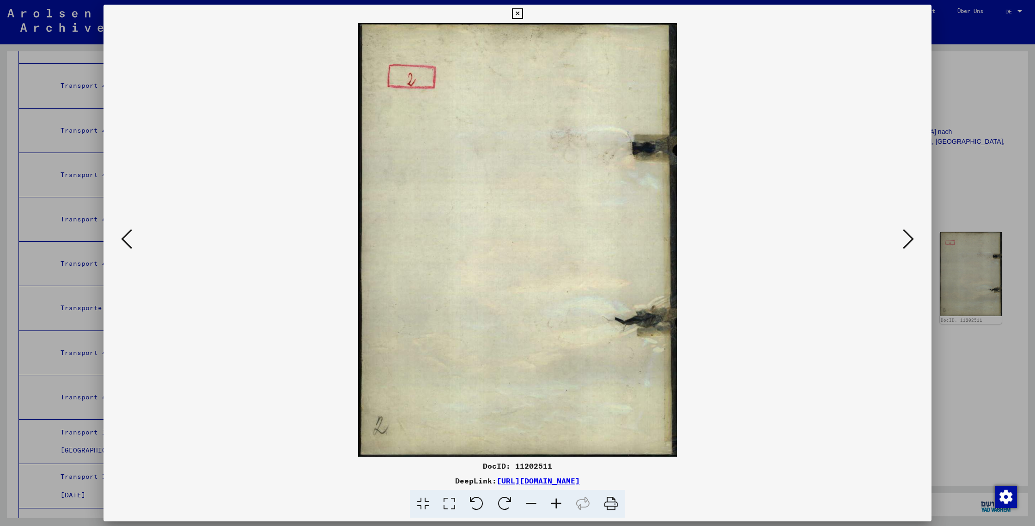
click at [906, 229] on icon at bounding box center [908, 239] width 11 height 22
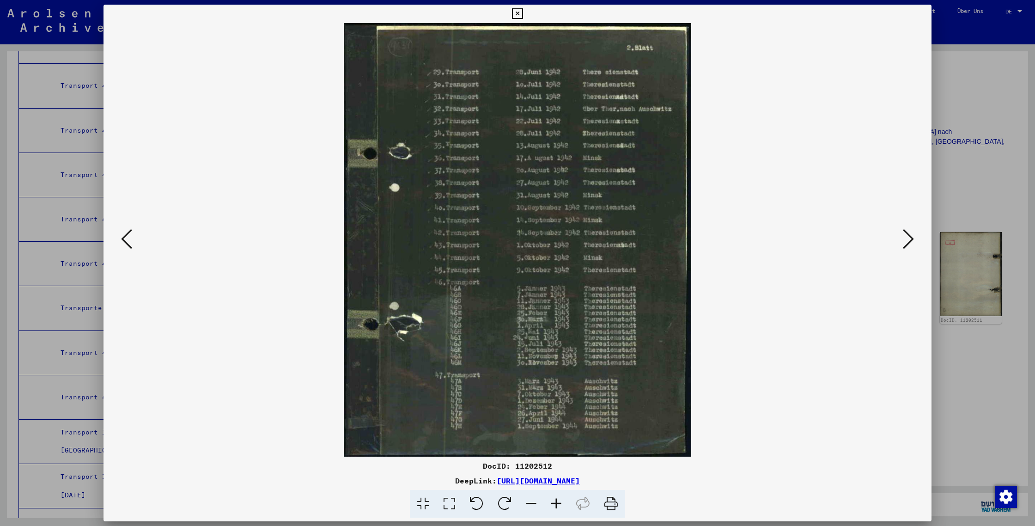
click at [909, 236] on icon at bounding box center [908, 239] width 11 height 22
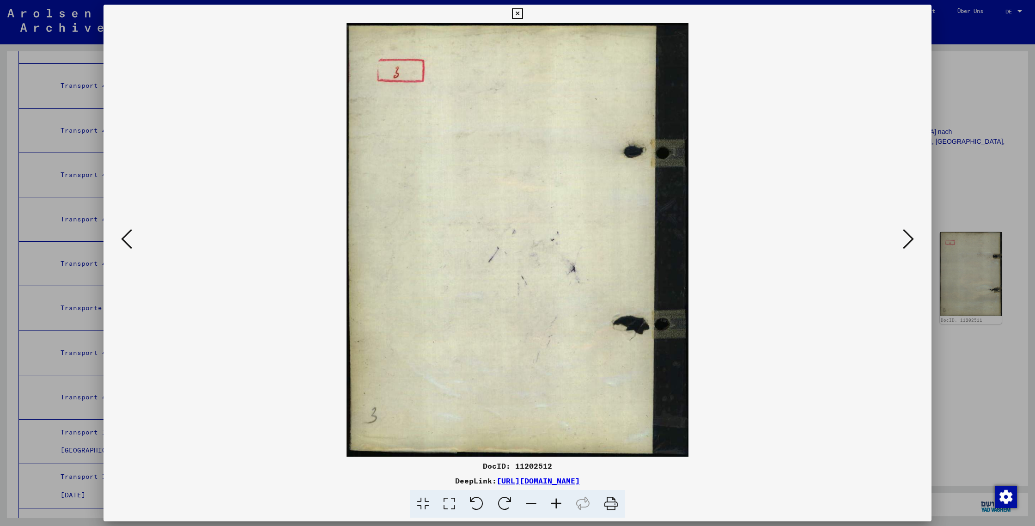
click at [901, 239] on button at bounding box center [908, 239] width 17 height 26
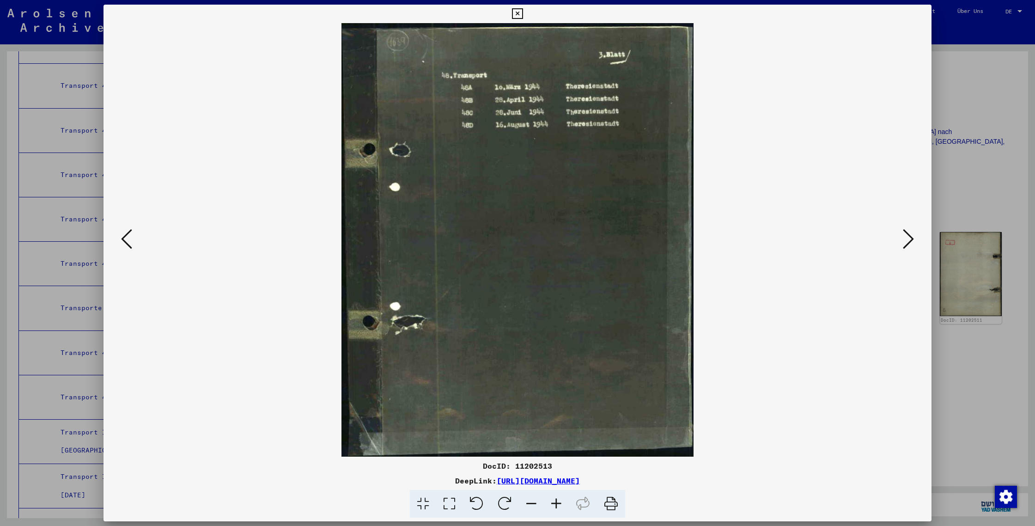
click at [905, 241] on icon at bounding box center [908, 239] width 11 height 22
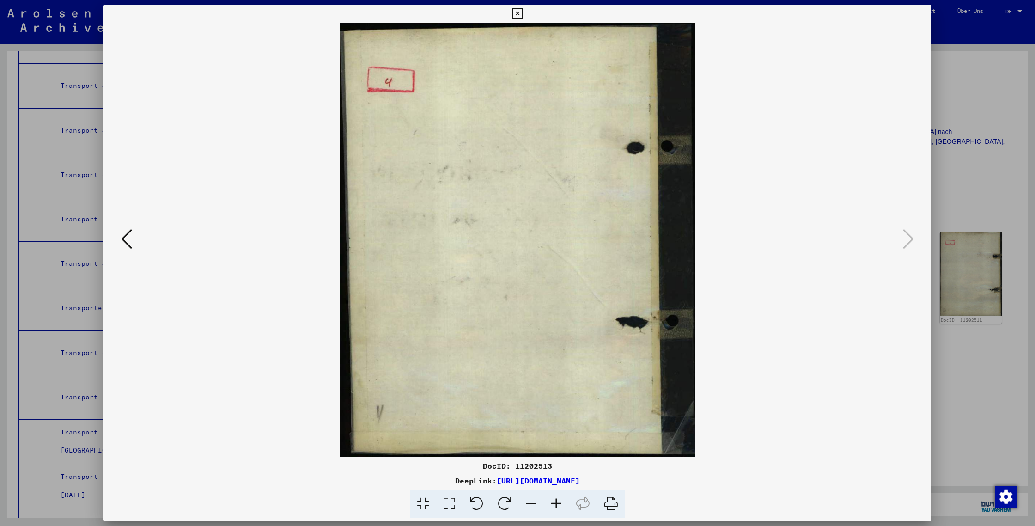
click at [943, 114] on div at bounding box center [517, 263] width 1035 height 526
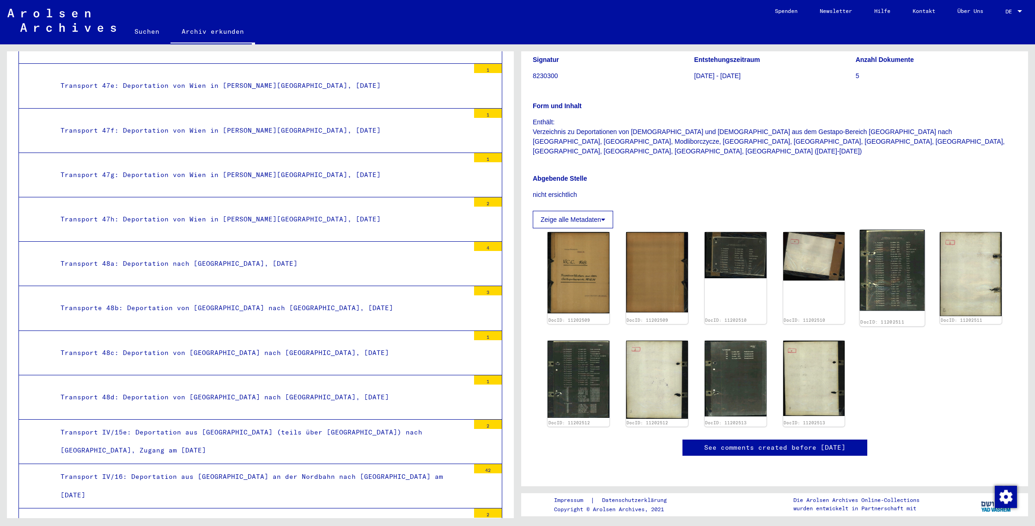
click at [892, 230] on img at bounding box center [892, 270] width 65 height 81
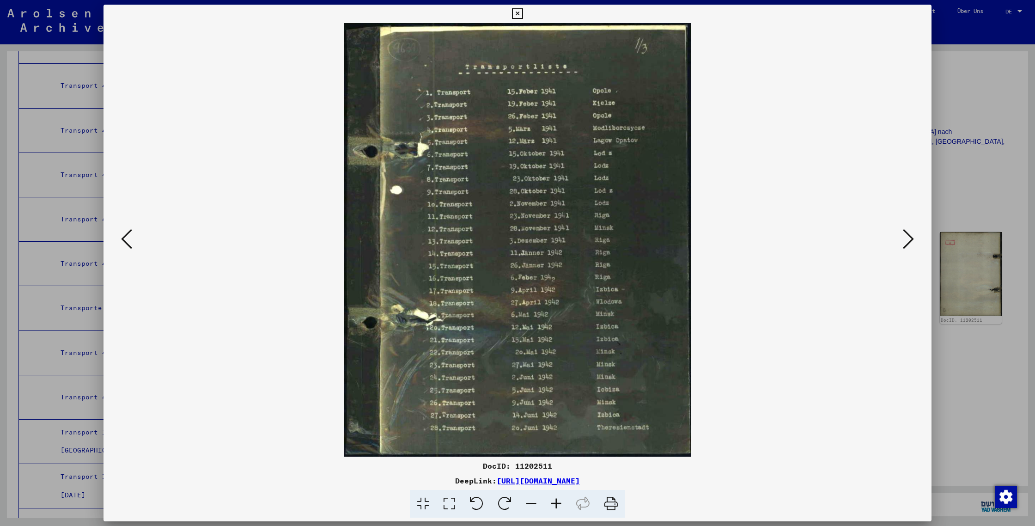
click at [612, 507] on icon at bounding box center [611, 504] width 28 height 28
click at [955, 144] on div at bounding box center [517, 263] width 1035 height 526
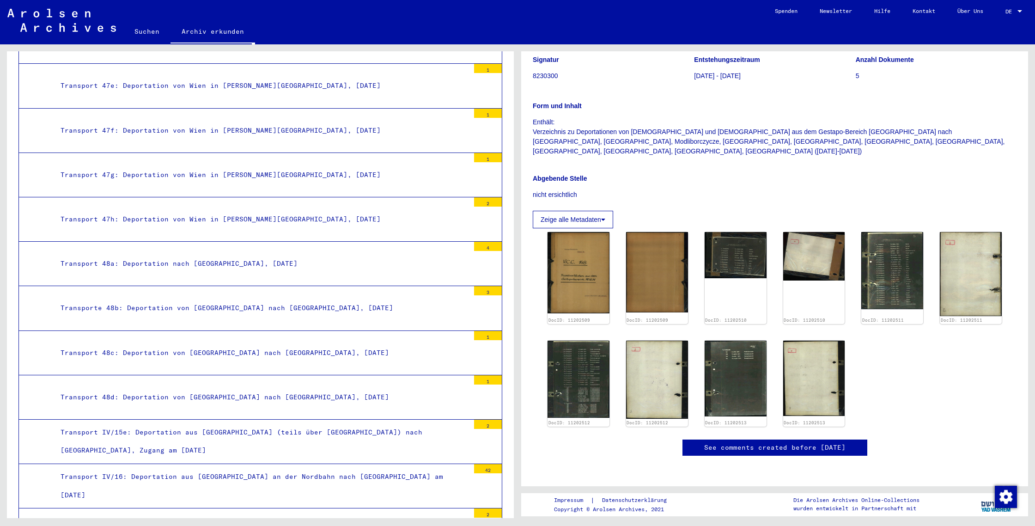
click at [267, 210] on div "Transport 47h: Deportation von Wien in [PERSON_NAME][GEOGRAPHIC_DATA], [DATE]" at bounding box center [262, 219] width 416 height 18
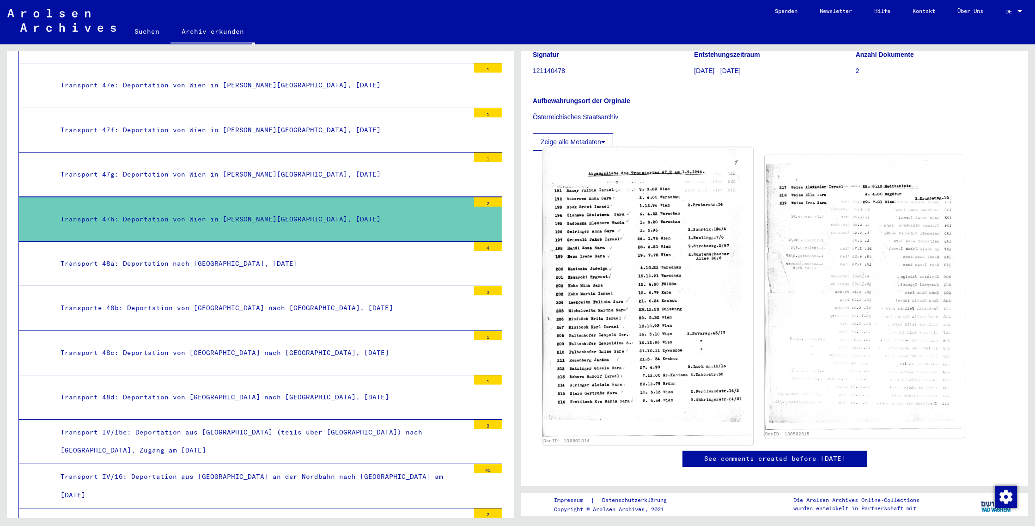
click at [654, 256] on img at bounding box center [647, 291] width 210 height 289
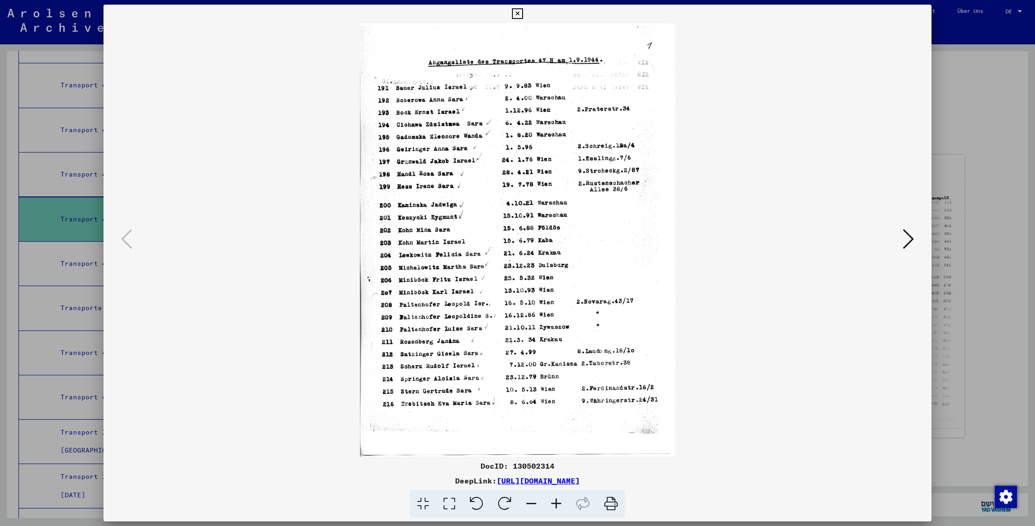
click at [906, 242] on icon at bounding box center [908, 239] width 11 height 22
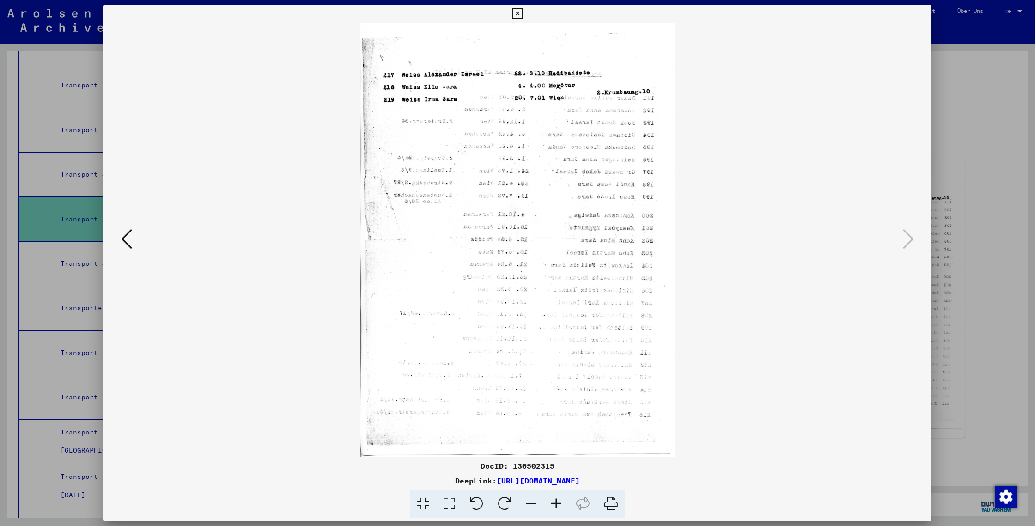
click at [123, 239] on icon at bounding box center [126, 239] width 11 height 22
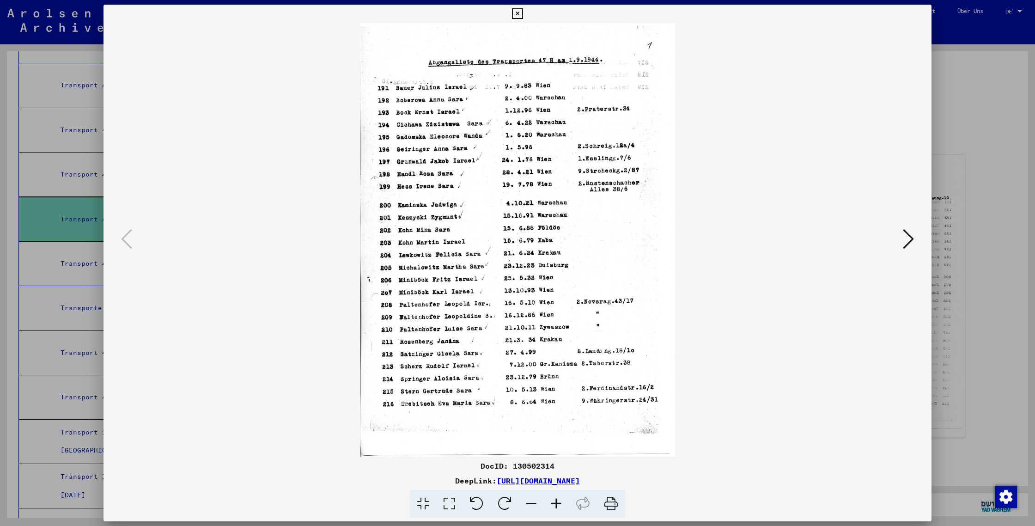
click at [958, 117] on div at bounding box center [517, 263] width 1035 height 526
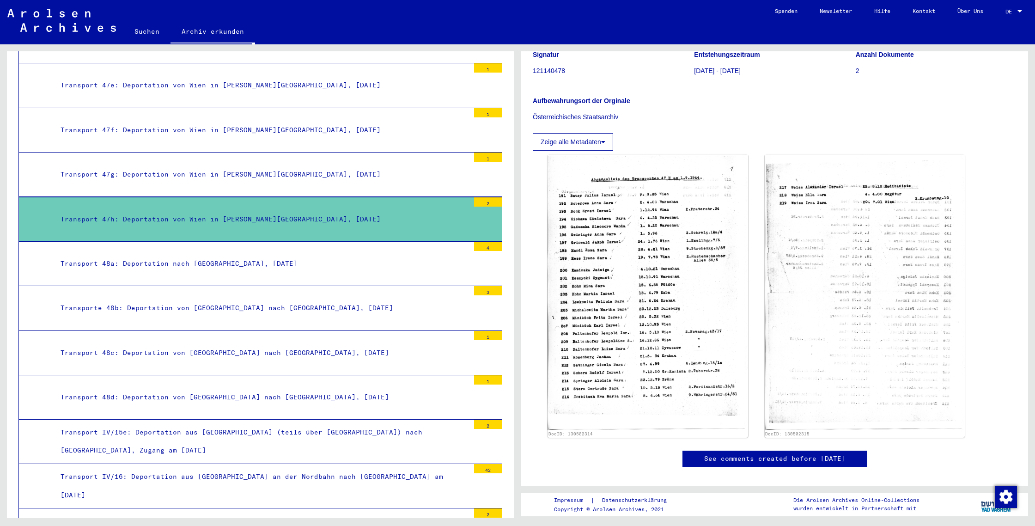
click at [310, 255] on div "Transport 48a: Deportation nach [GEOGRAPHIC_DATA], [DATE]" at bounding box center [262, 264] width 416 height 18
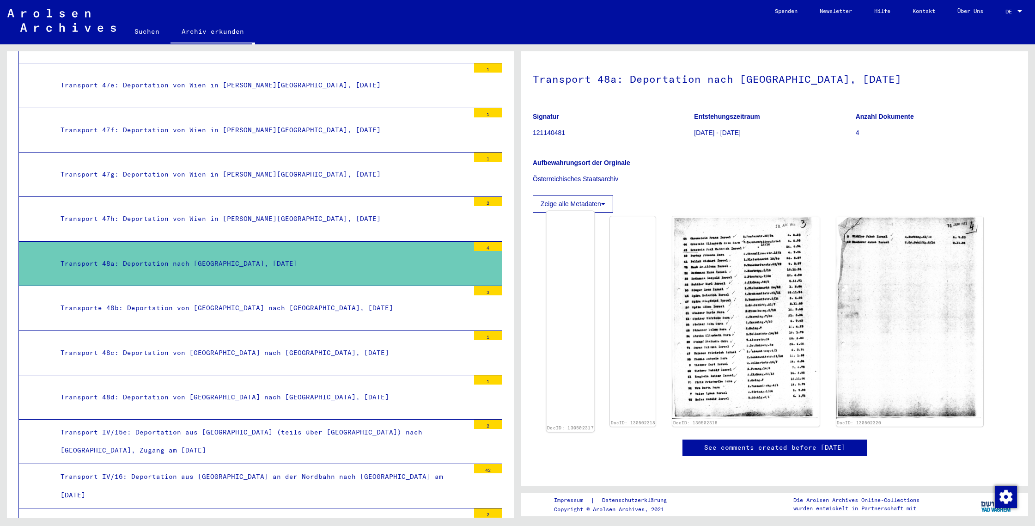
click at [592, 211] on img at bounding box center [571, 211] width 48 height 0
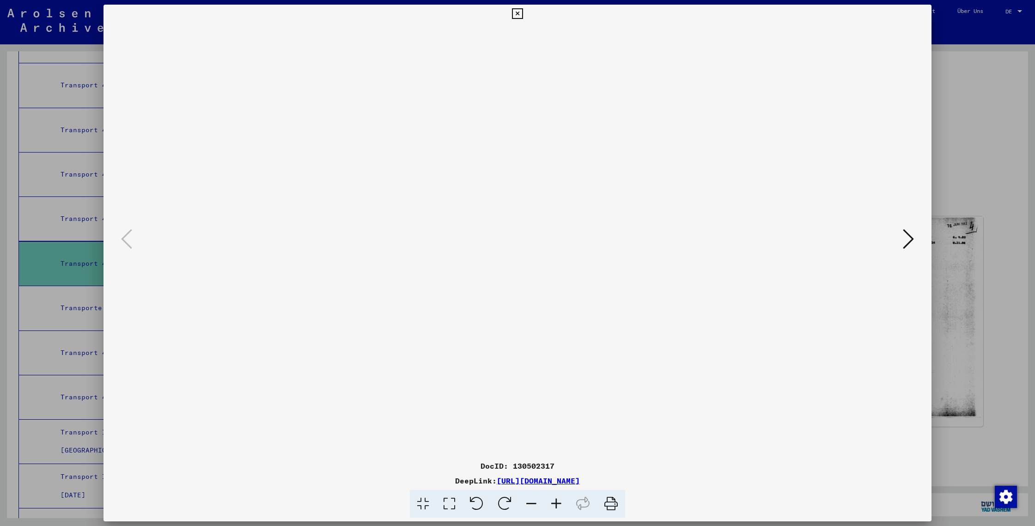
click at [913, 238] on icon at bounding box center [908, 239] width 11 height 22
click at [128, 243] on icon at bounding box center [126, 239] width 11 height 22
click at [995, 70] on div at bounding box center [517, 263] width 1035 height 526
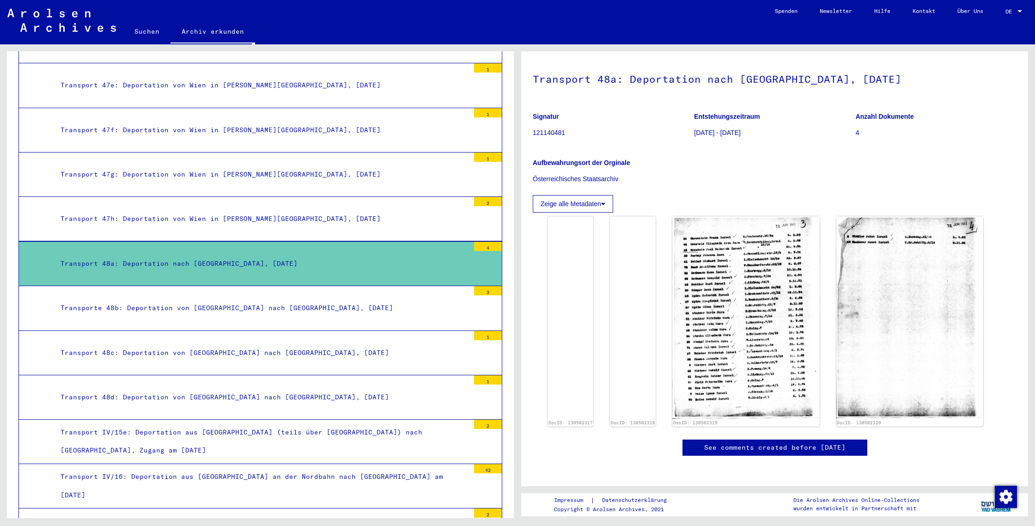
click at [185, 388] on div "Transport 48d: Deportation von [GEOGRAPHIC_DATA] nach [GEOGRAPHIC_DATA], [DATE]" at bounding box center [262, 397] width 416 height 18
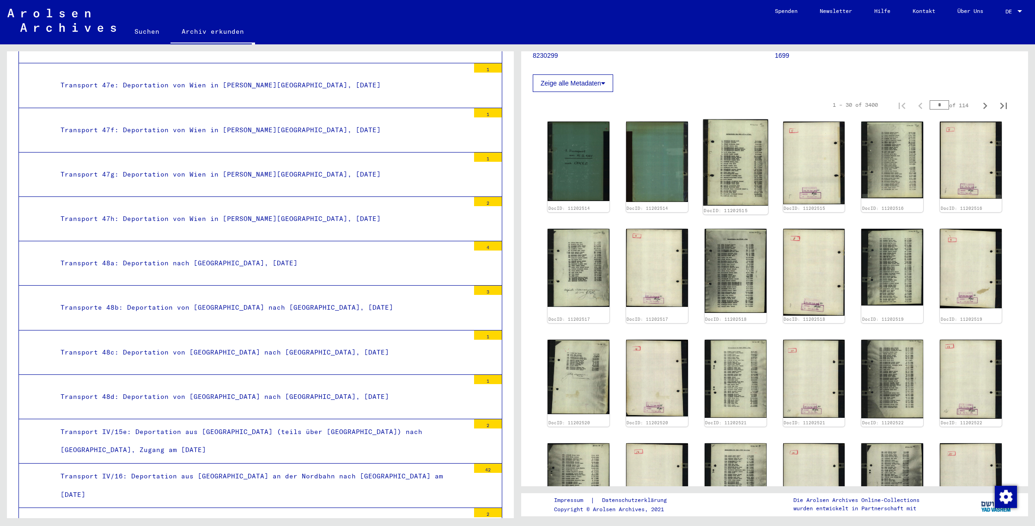
click at [720, 206] on img at bounding box center [735, 162] width 65 height 86
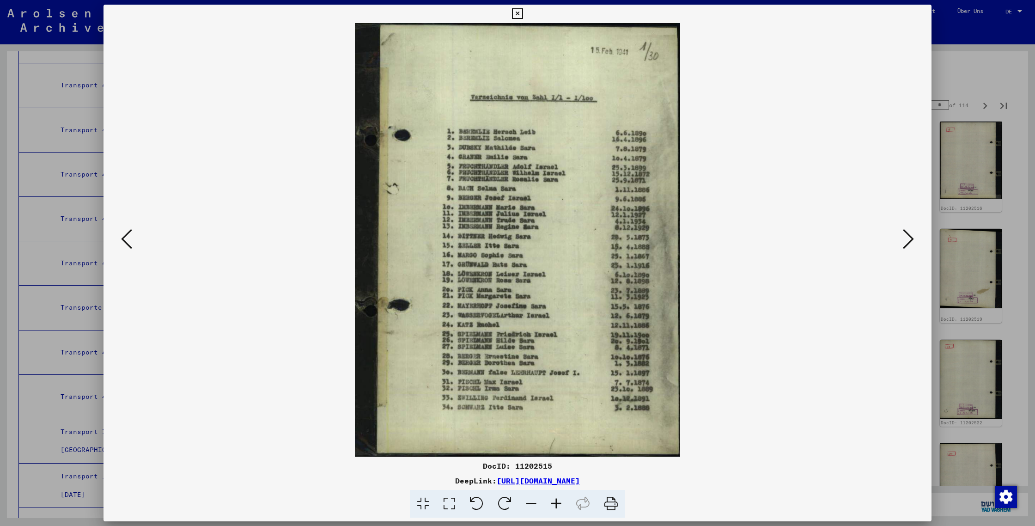
click at [906, 236] on icon at bounding box center [908, 239] width 11 height 22
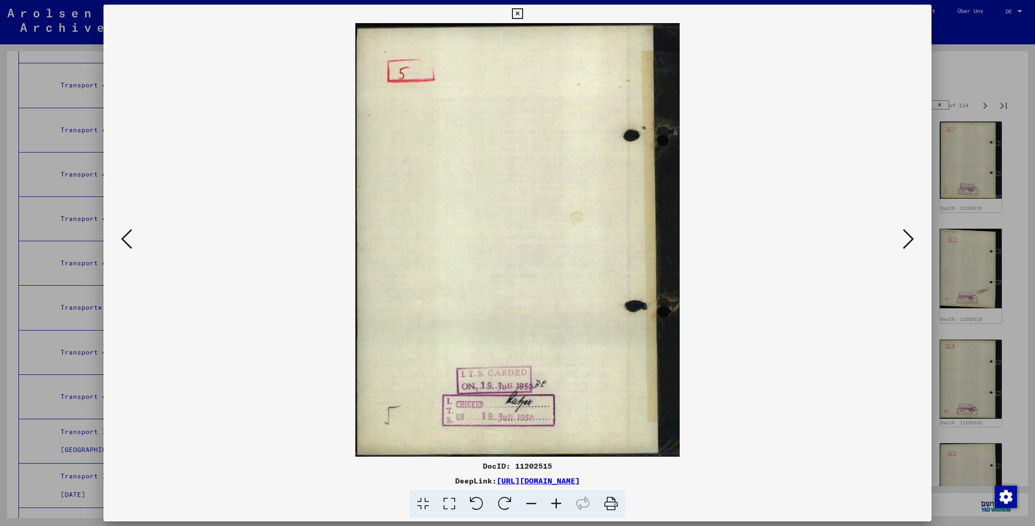
click at [907, 239] on icon at bounding box center [908, 239] width 11 height 22
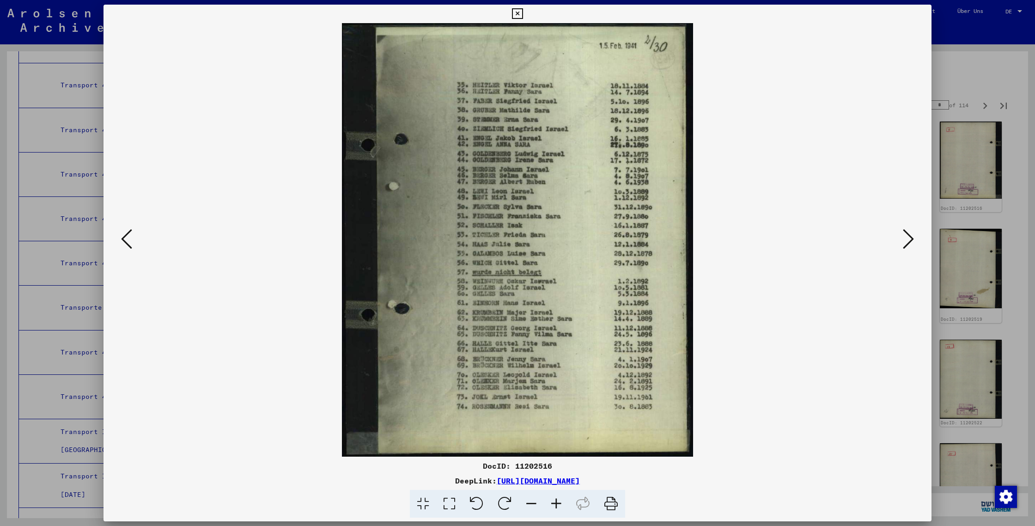
click at [907, 239] on icon at bounding box center [908, 239] width 11 height 22
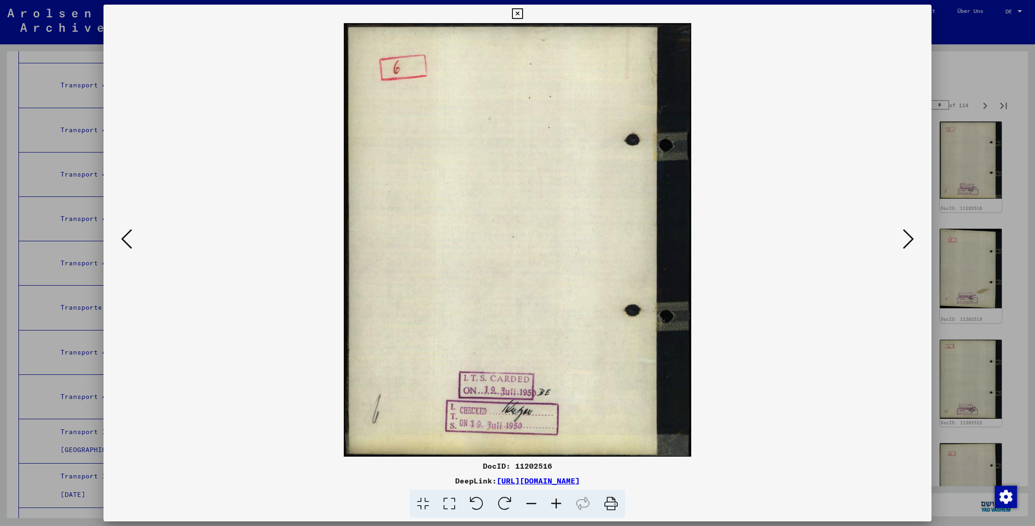
click at [907, 239] on icon at bounding box center [908, 239] width 11 height 22
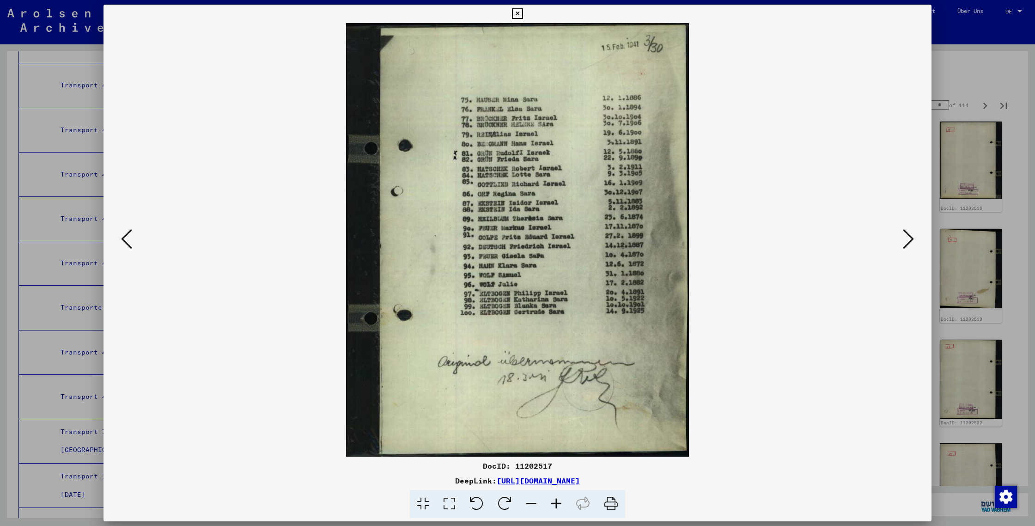
click at [907, 239] on icon at bounding box center [908, 239] width 11 height 22
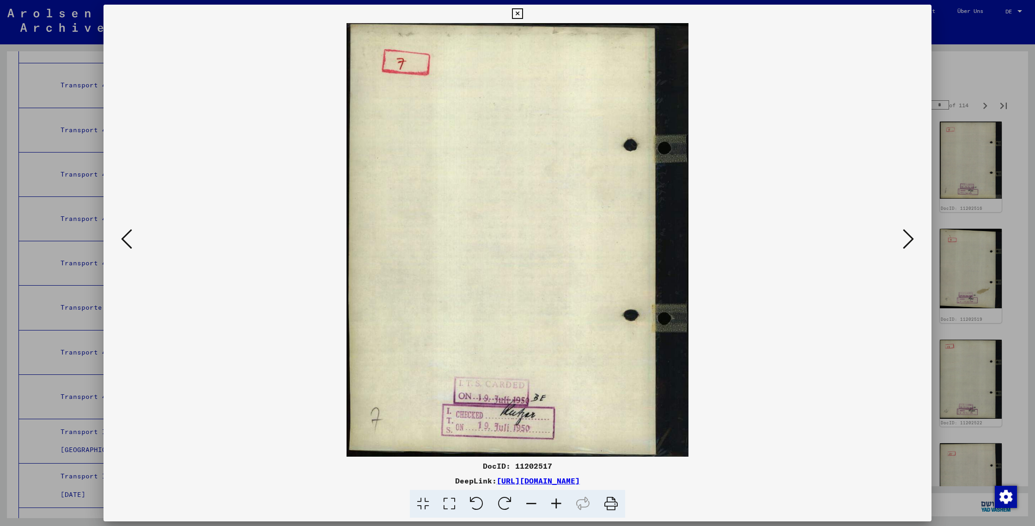
click at [907, 239] on icon at bounding box center [908, 239] width 11 height 22
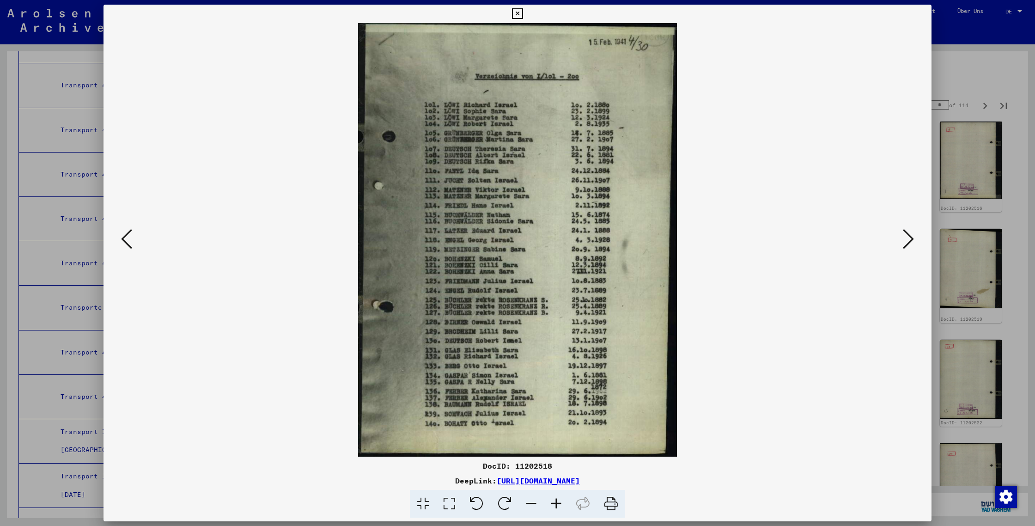
click at [903, 237] on icon at bounding box center [908, 239] width 11 height 22
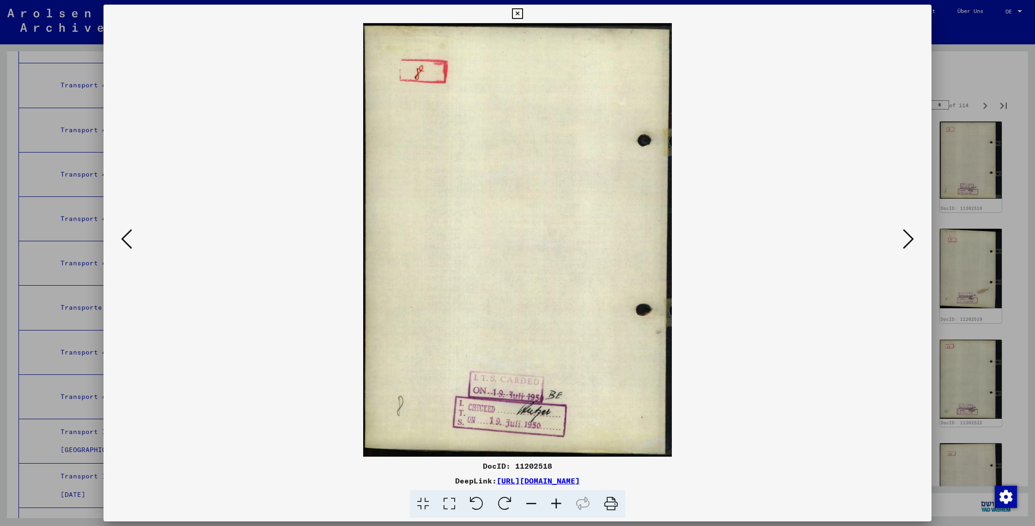
click at [903, 237] on icon at bounding box center [908, 239] width 11 height 22
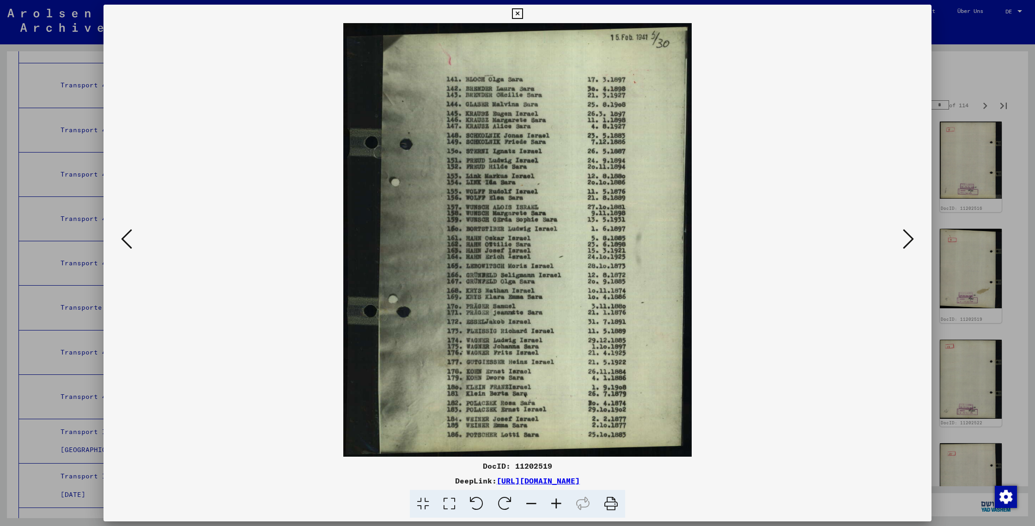
click at [903, 237] on icon at bounding box center [908, 239] width 11 height 22
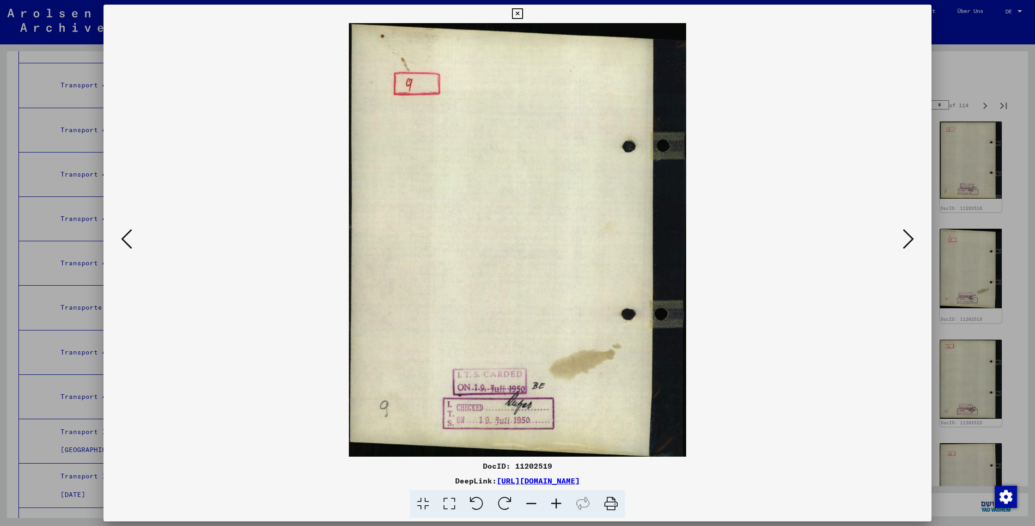
click at [903, 237] on icon at bounding box center [908, 239] width 11 height 22
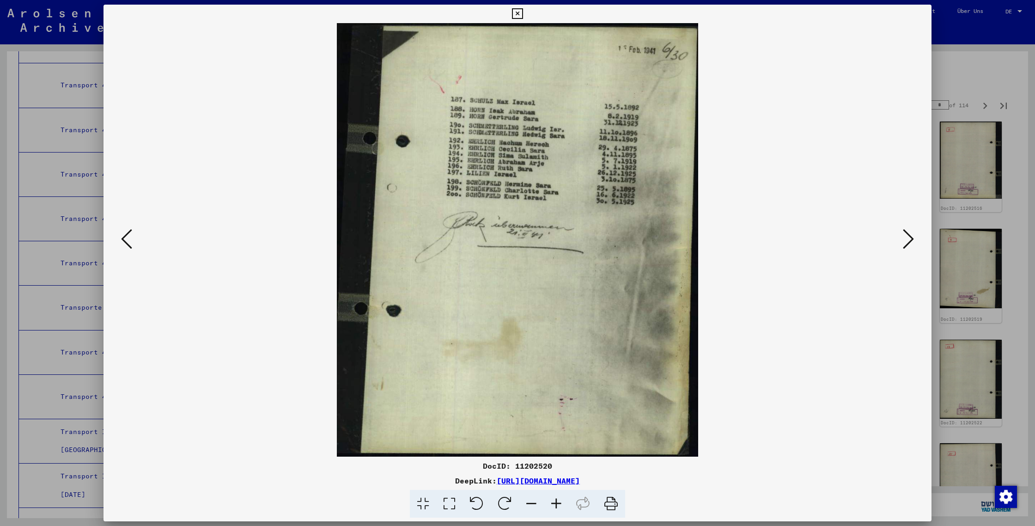
click at [903, 237] on icon at bounding box center [908, 239] width 11 height 22
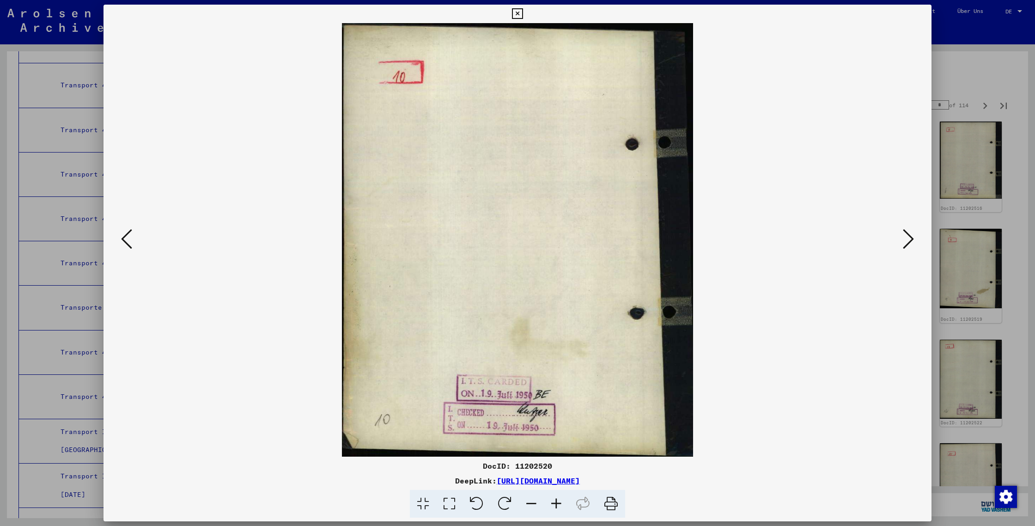
click at [910, 238] on icon at bounding box center [908, 239] width 11 height 22
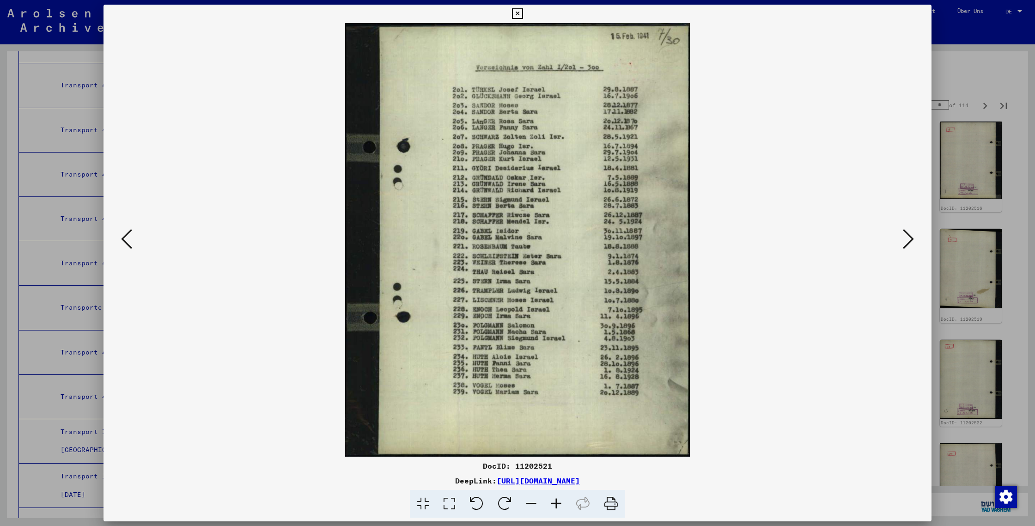
click at [912, 237] on icon at bounding box center [908, 239] width 11 height 22
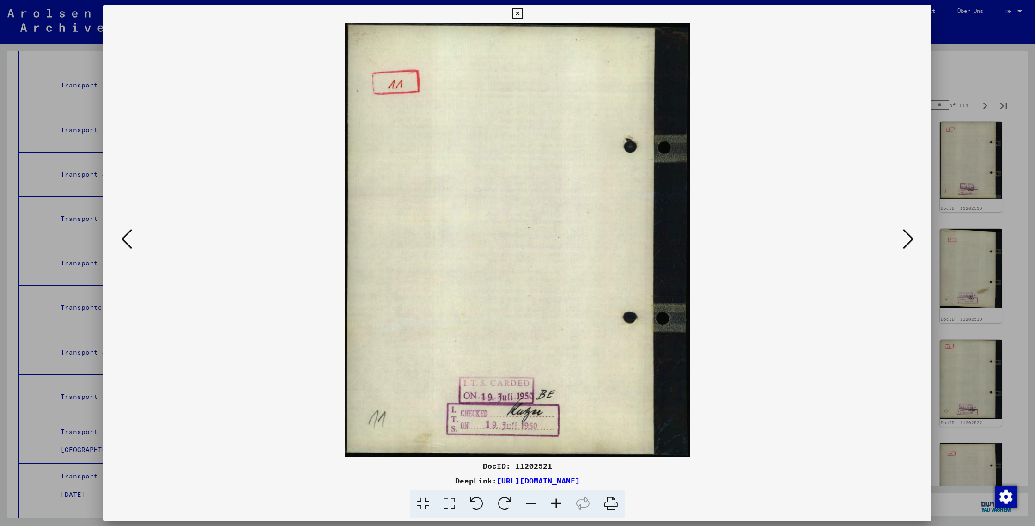
click at [912, 237] on icon at bounding box center [908, 239] width 11 height 22
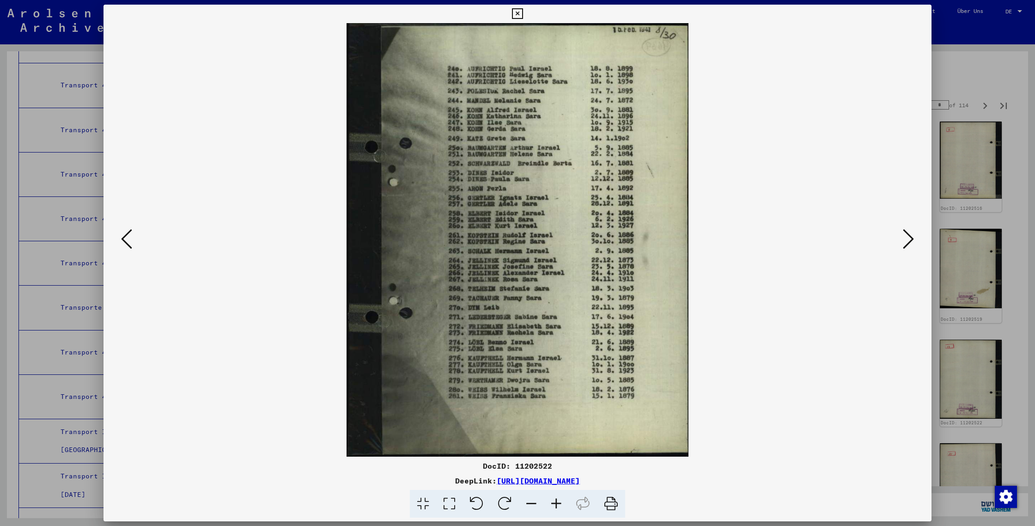
click at [912, 237] on icon at bounding box center [908, 239] width 11 height 22
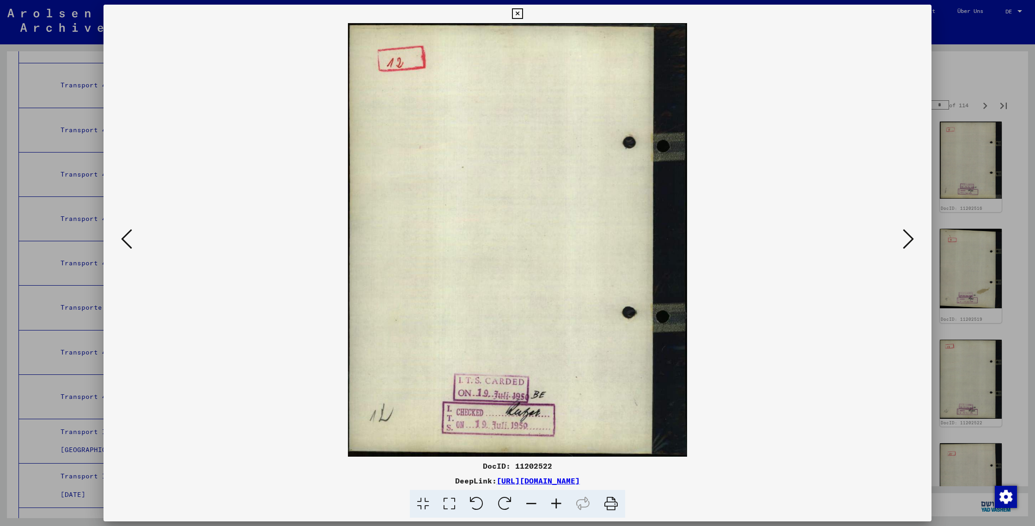
click at [912, 237] on icon at bounding box center [908, 239] width 11 height 22
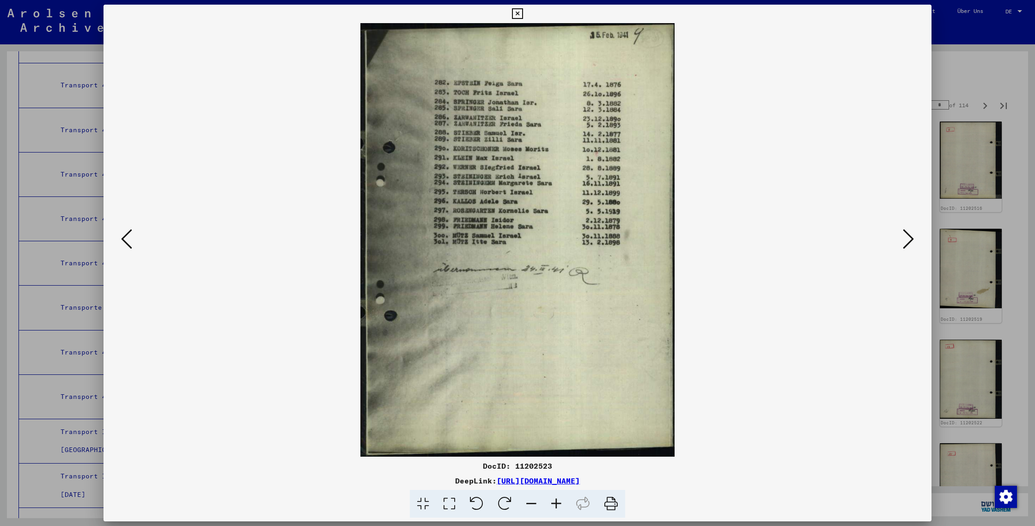
click at [967, 116] on div at bounding box center [517, 263] width 1035 height 526
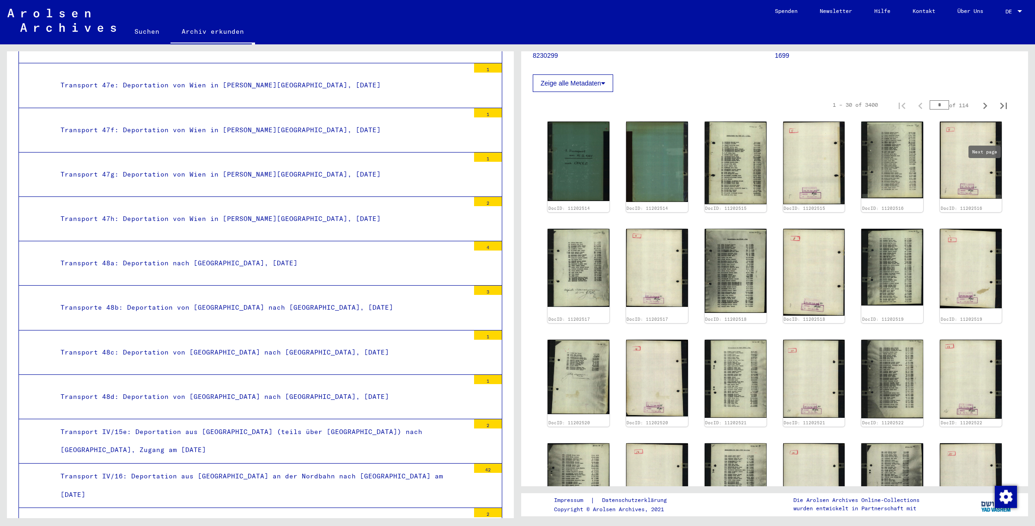
click at [985, 109] on icon "Next page" at bounding box center [985, 106] width 4 height 6
type input "*"
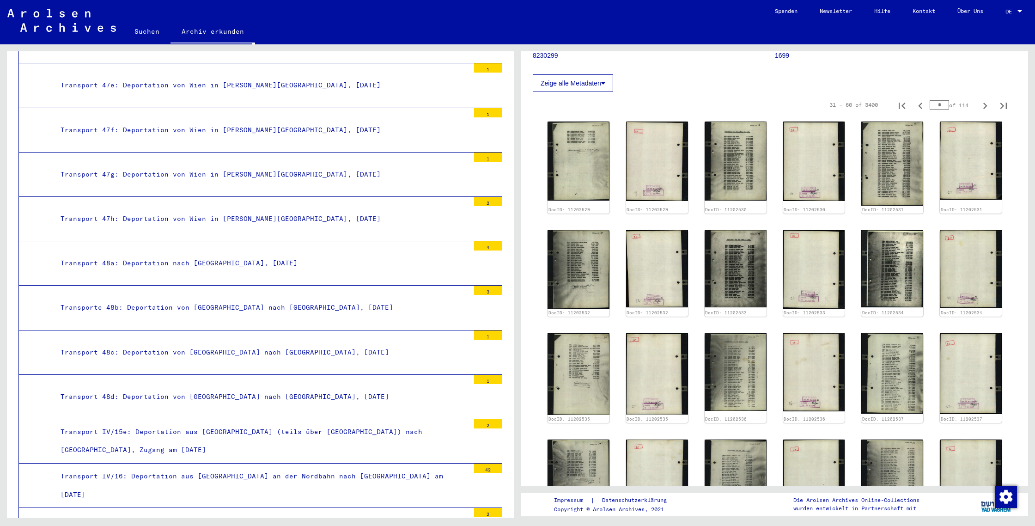
click at [588, 92] on button "Zeige alle Metadaten" at bounding box center [573, 83] width 80 height 18
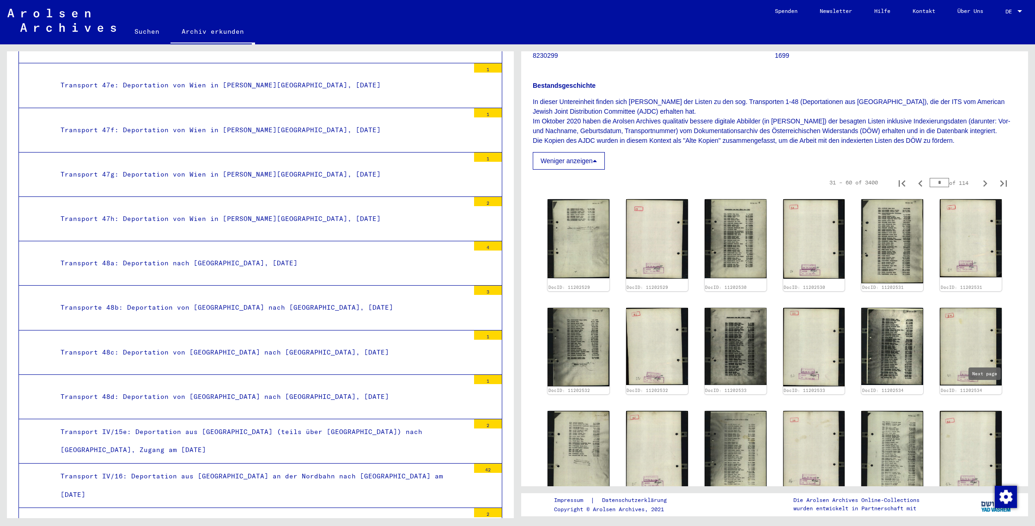
type input "*"
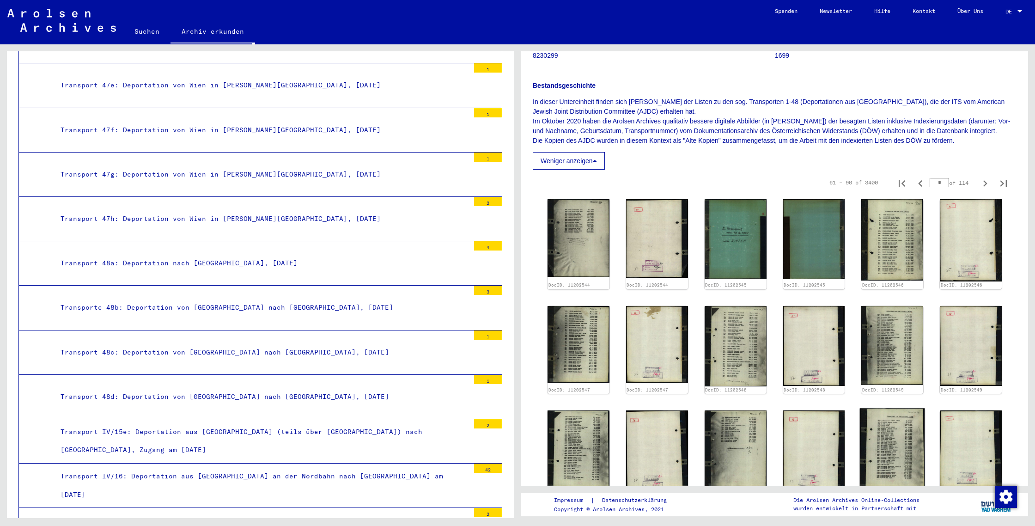
click at [886, 408] on img at bounding box center [892, 448] width 65 height 81
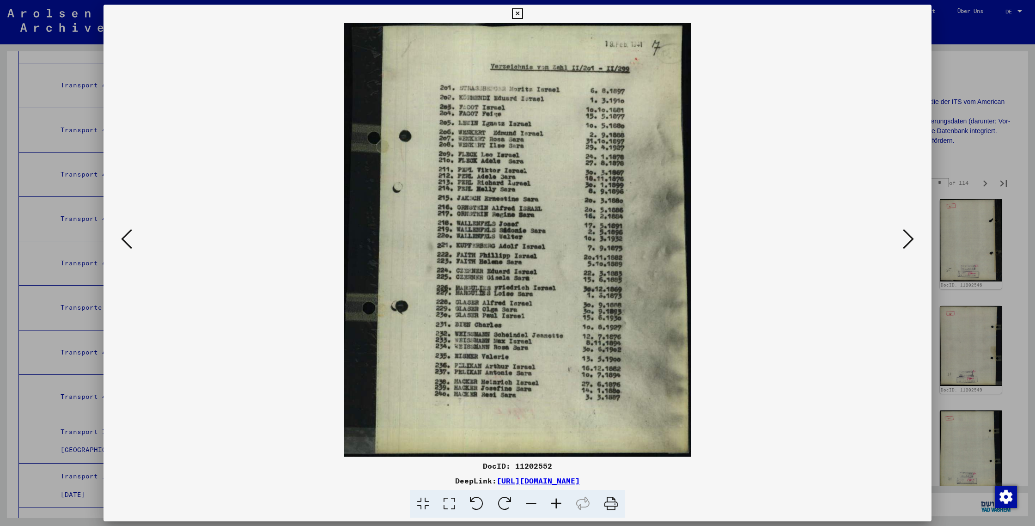
click at [1023, 93] on div at bounding box center [517, 263] width 1035 height 526
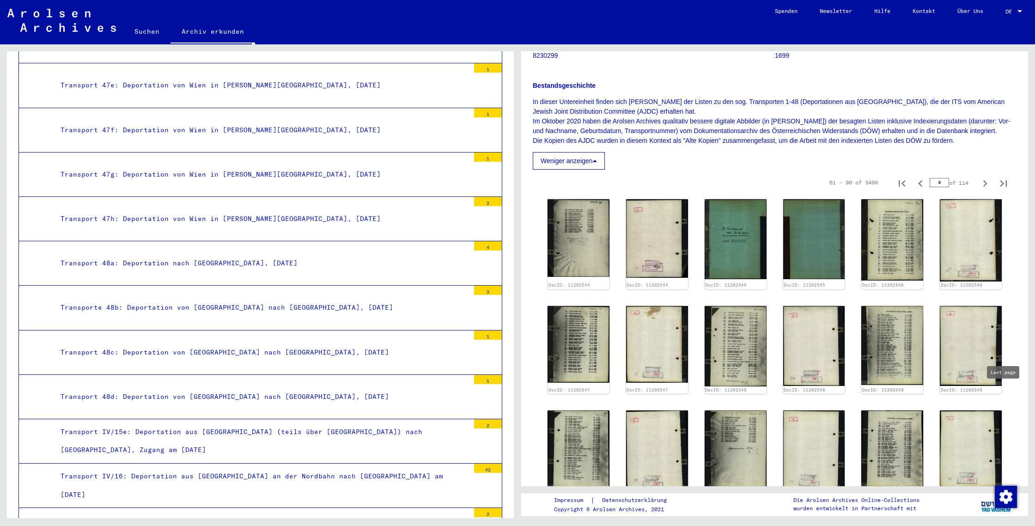
type input "***"
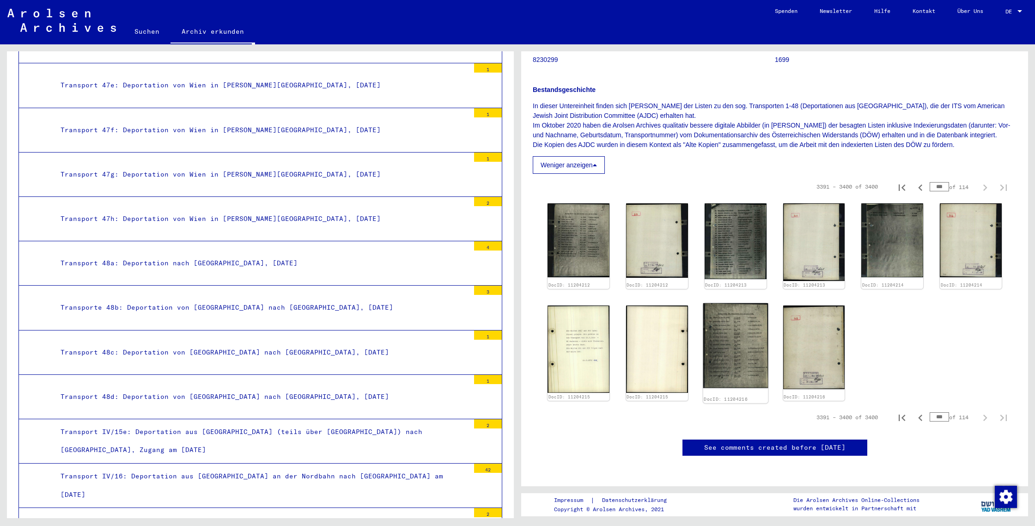
click at [722, 303] on img at bounding box center [735, 345] width 65 height 85
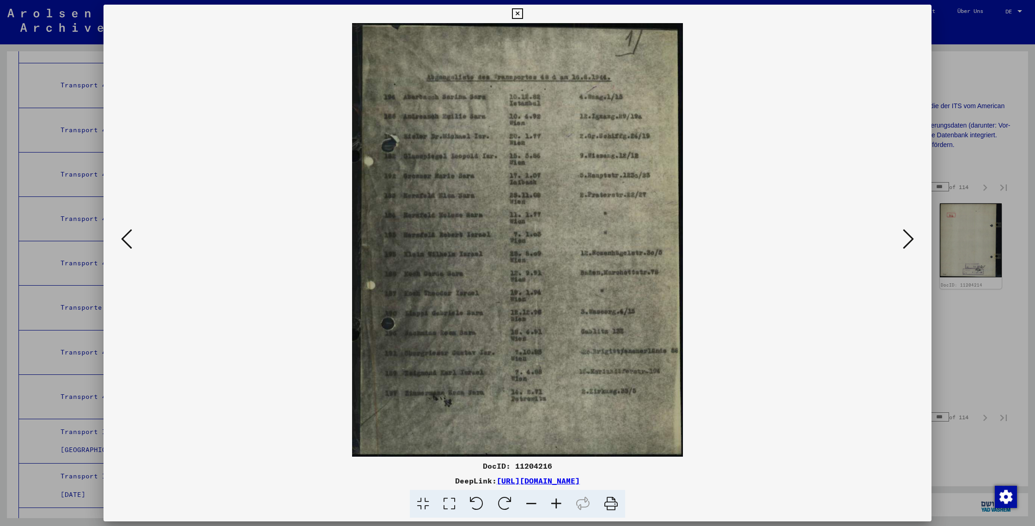
click at [940, 262] on div at bounding box center [517, 263] width 1035 height 526
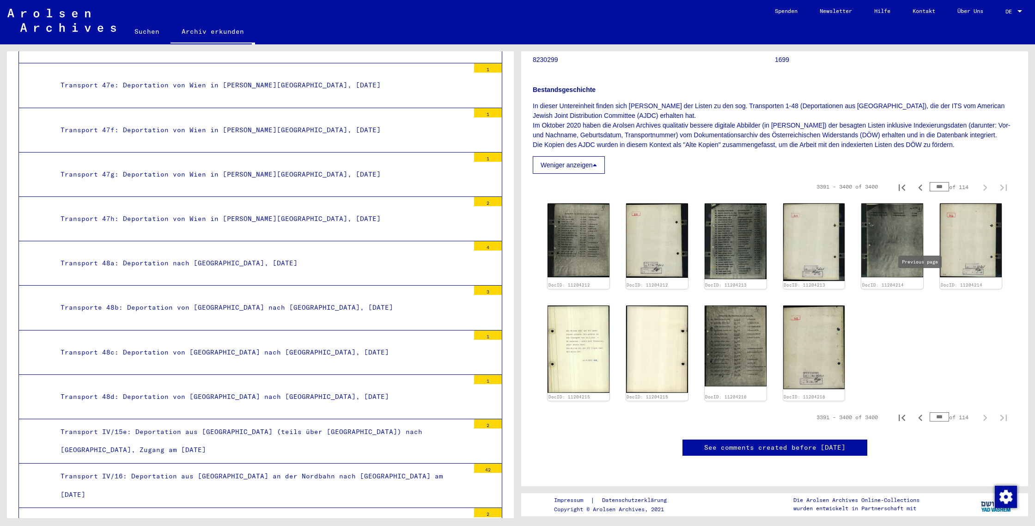
click at [920, 411] on icon "Previous page" at bounding box center [920, 417] width 13 height 13
type input "***"
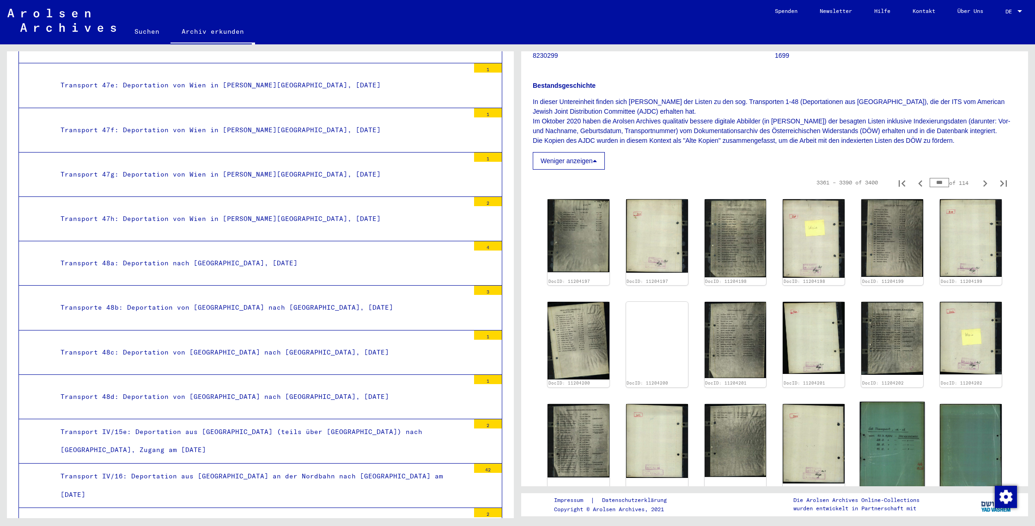
click at [895, 402] on img at bounding box center [892, 446] width 65 height 88
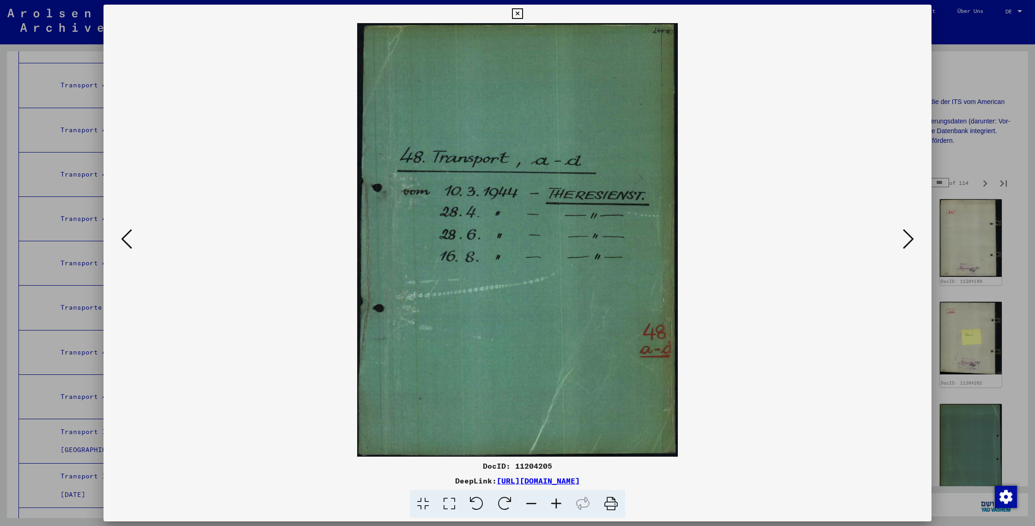
click at [975, 56] on div at bounding box center [517, 263] width 1035 height 526
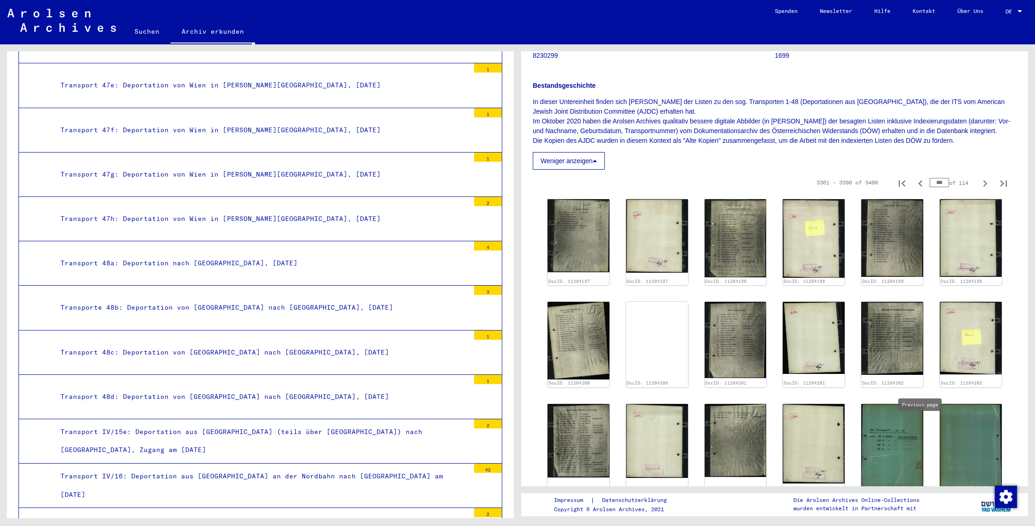
type input "***"
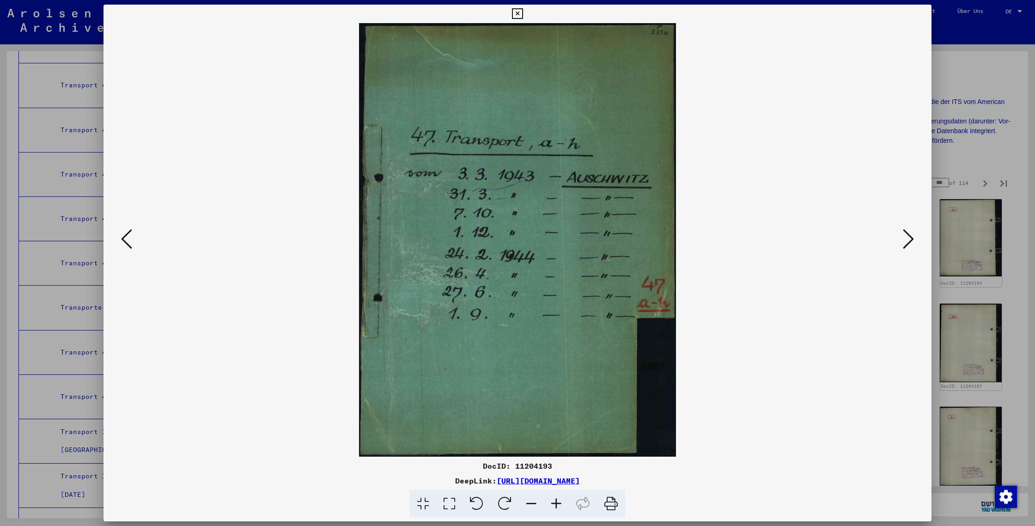
click at [611, 505] on icon at bounding box center [611, 504] width 28 height 28
click at [1012, 302] on div at bounding box center [517, 263] width 1035 height 526
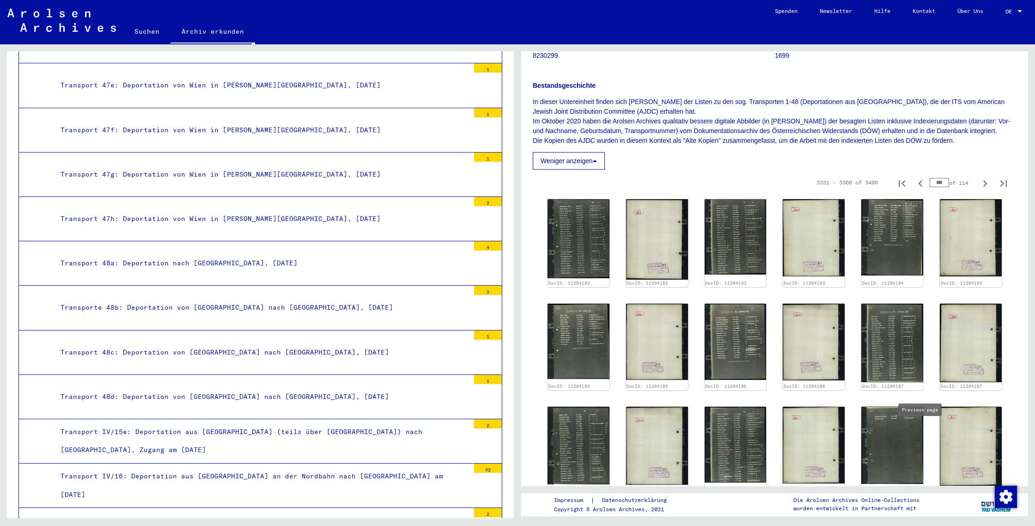
type input "***"
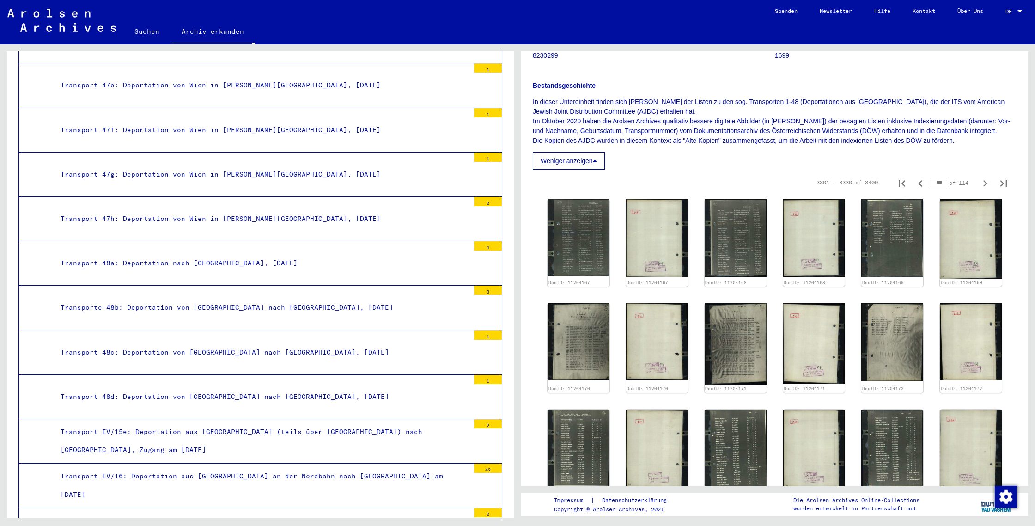
type input "**"
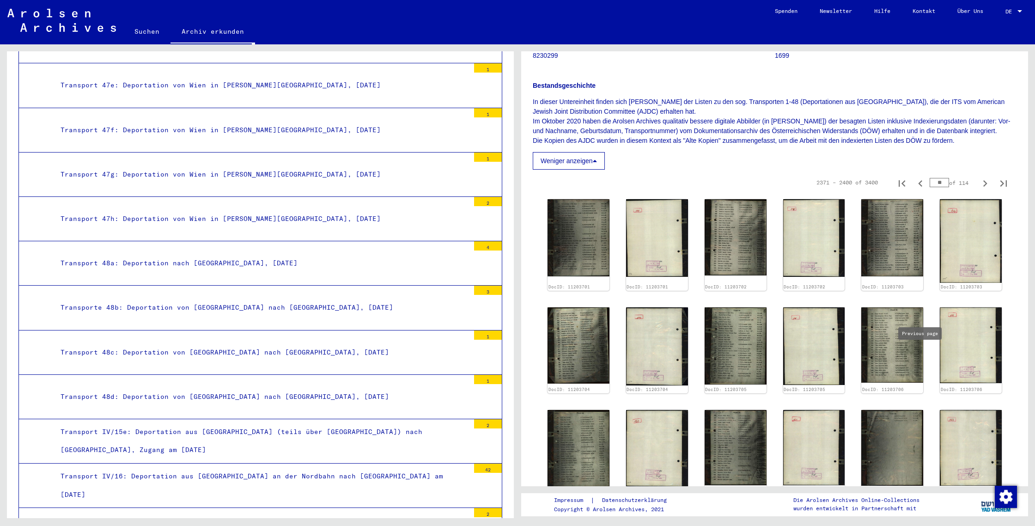
type input "**"
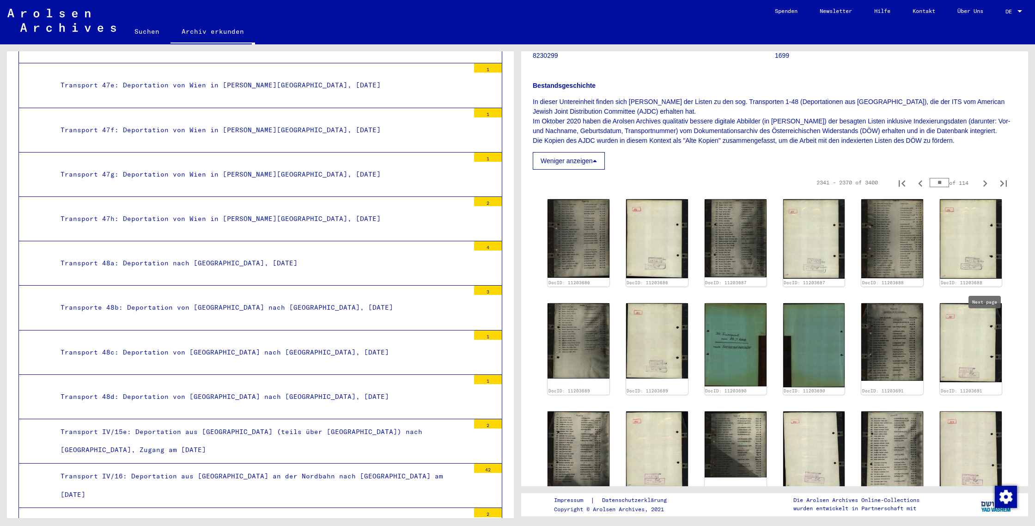
type input "**"
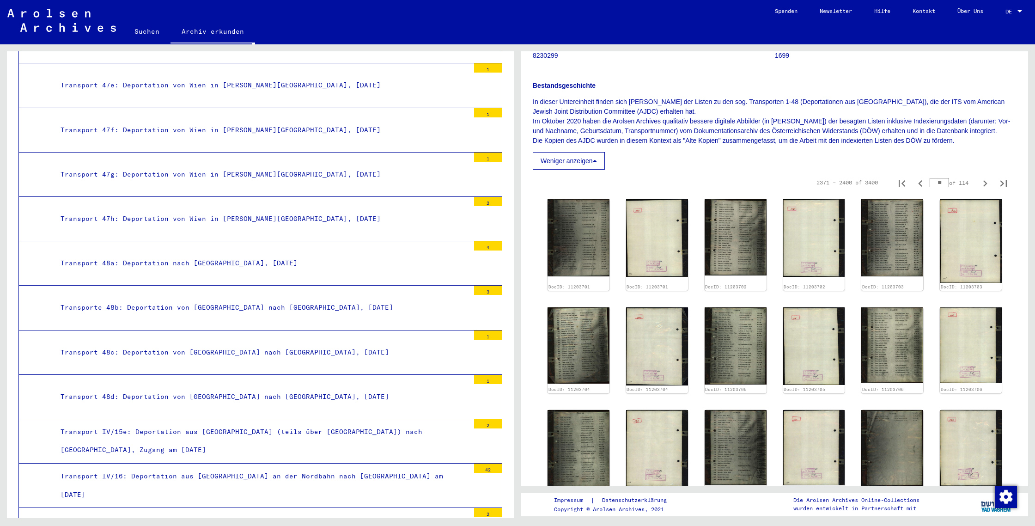
type input "**"
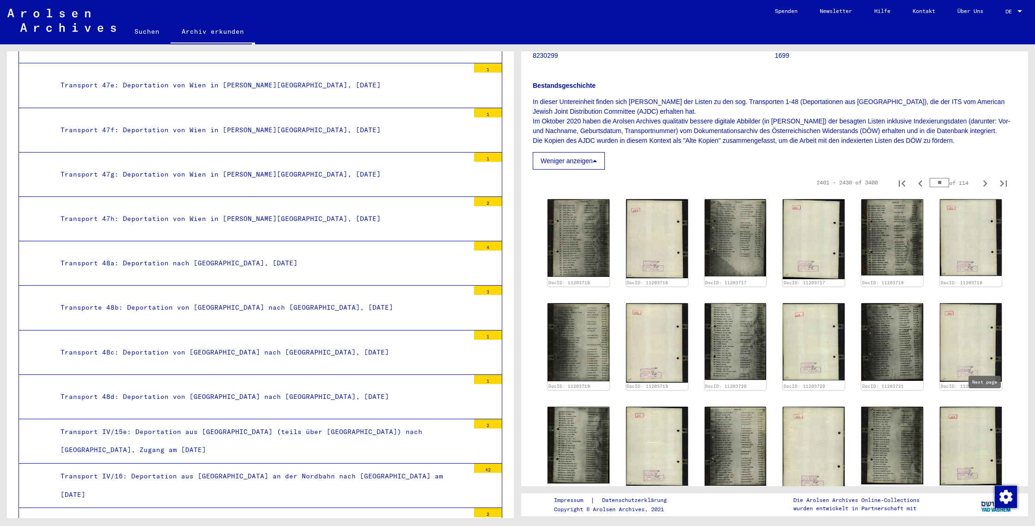
type input "**"
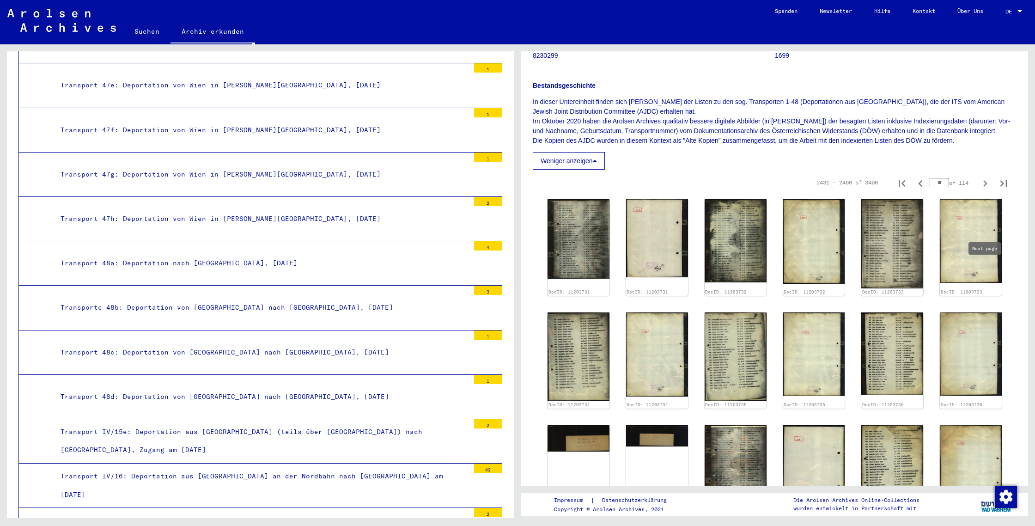
type input "**"
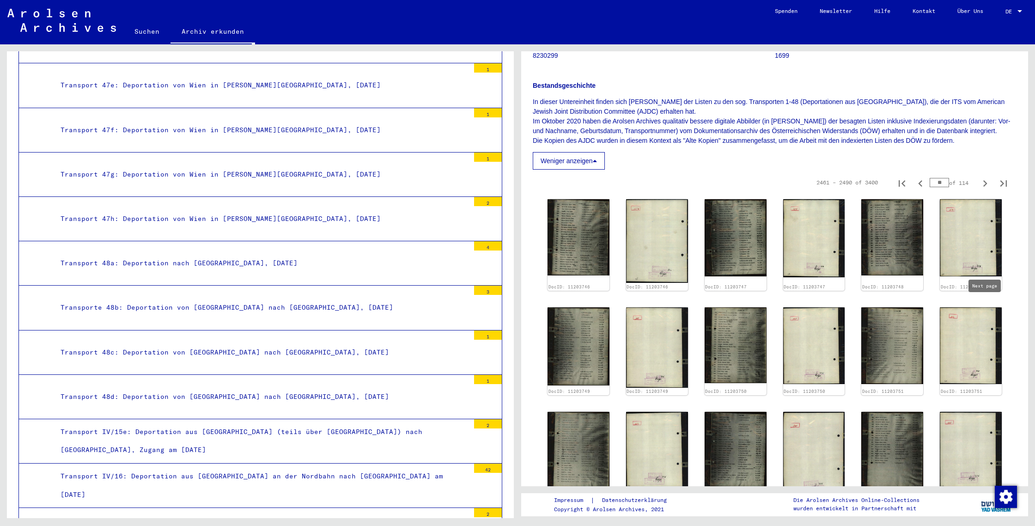
type input "**"
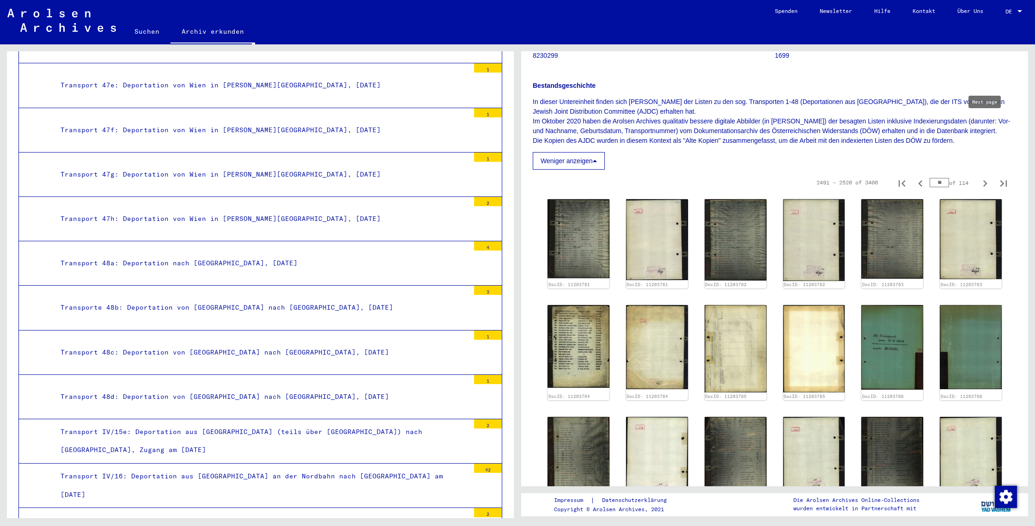
type input "**"
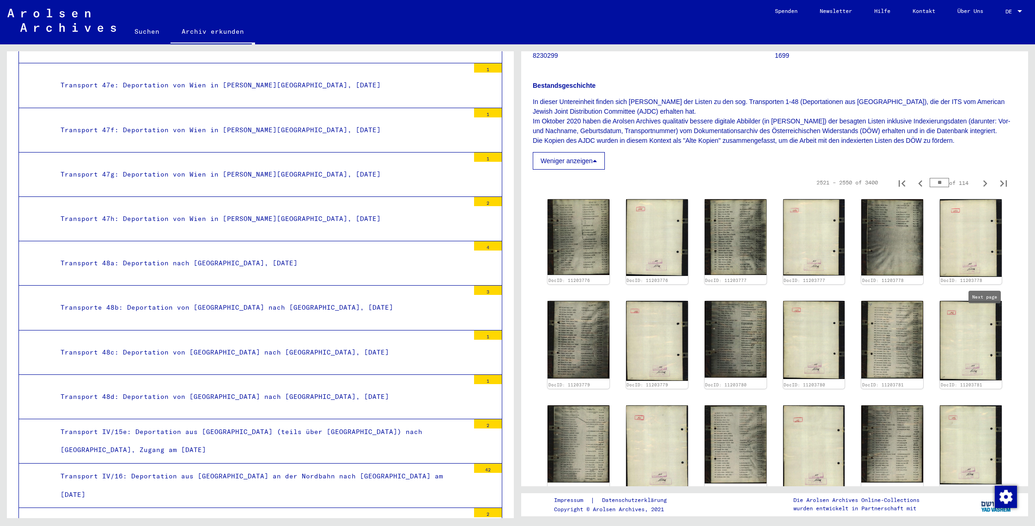
type input "**"
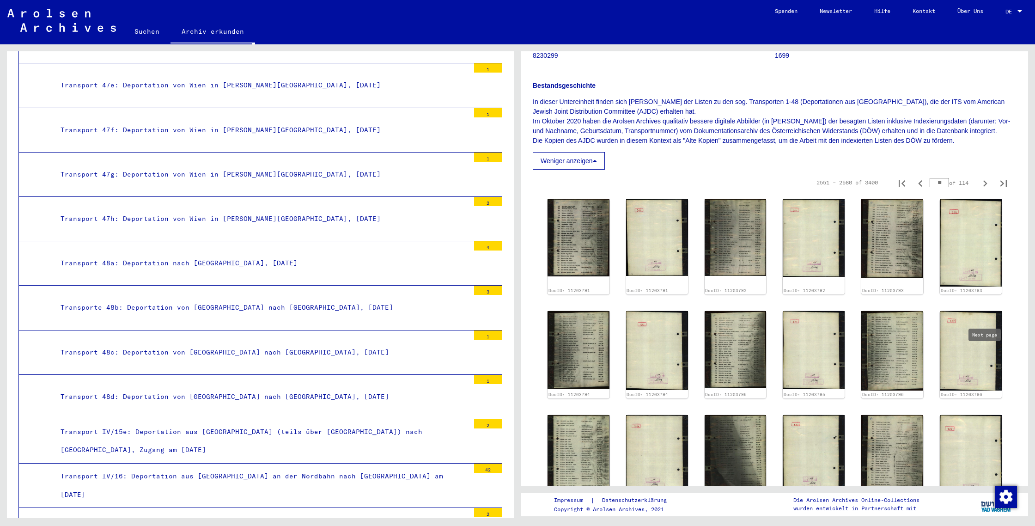
type input "**"
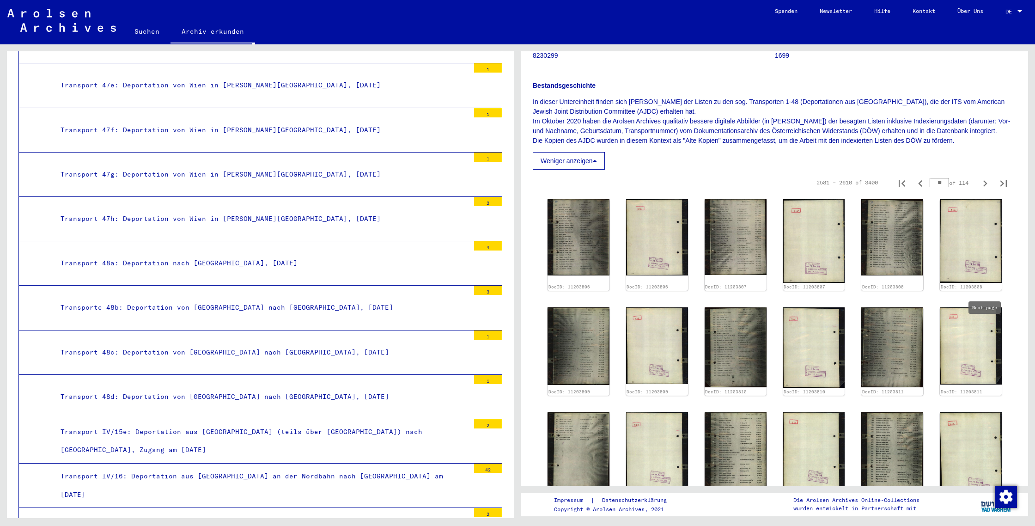
type input "**"
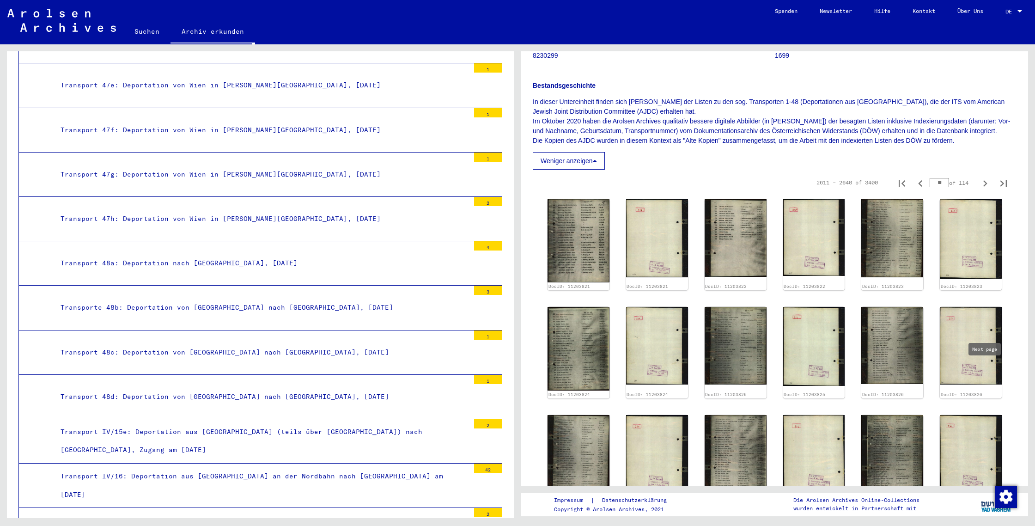
type input "**"
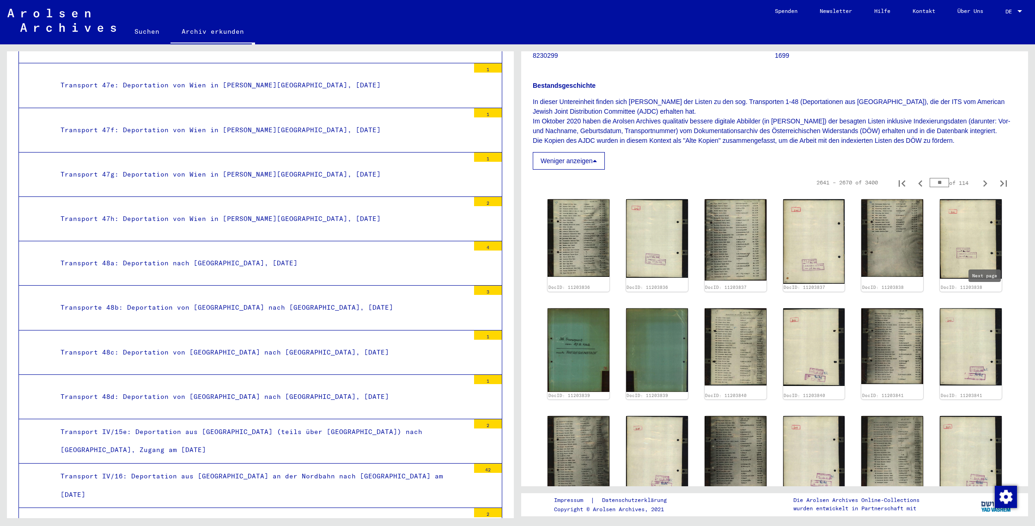
type input "**"
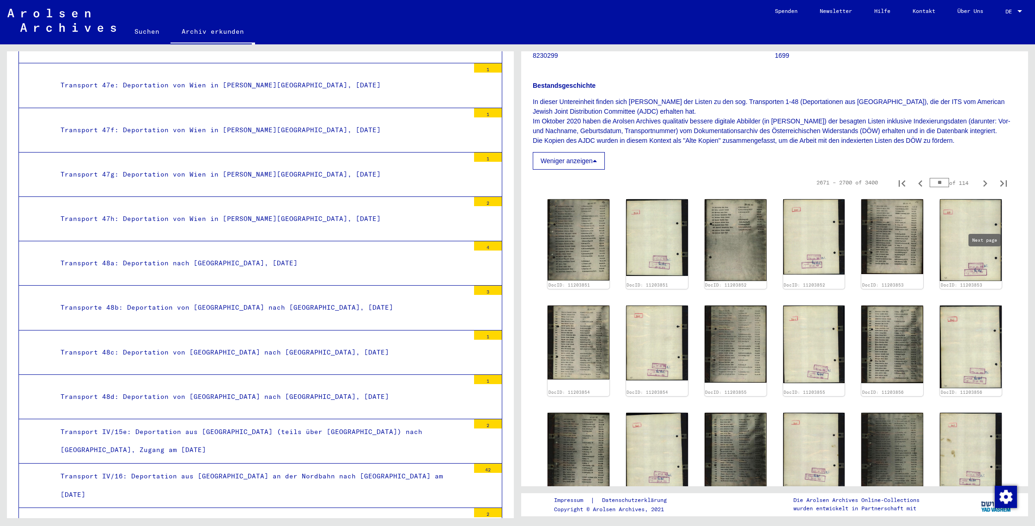
type input "**"
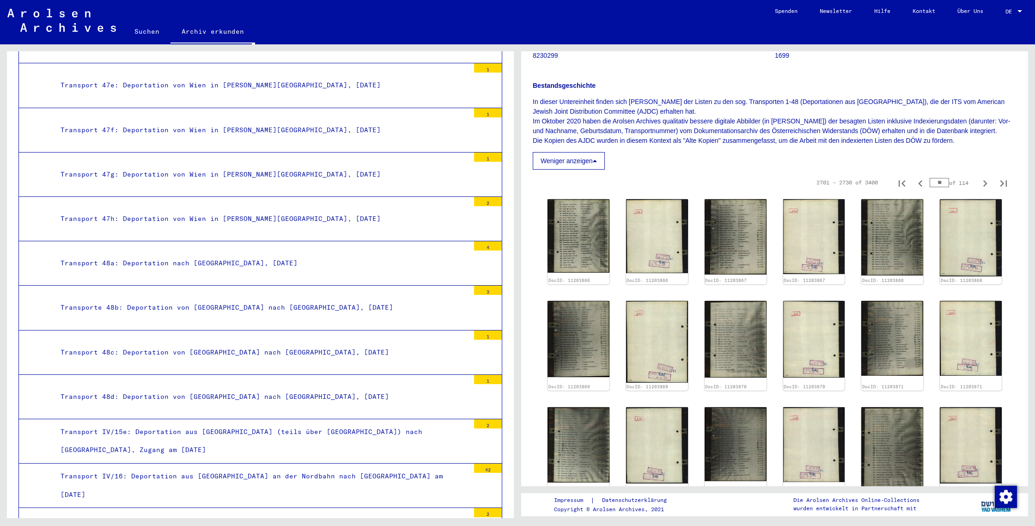
type input "**"
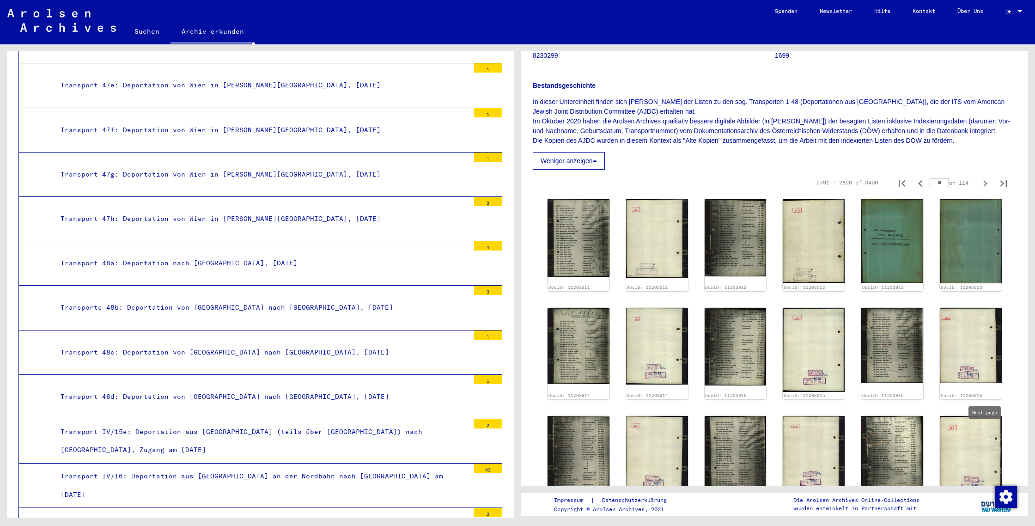
type input "**"
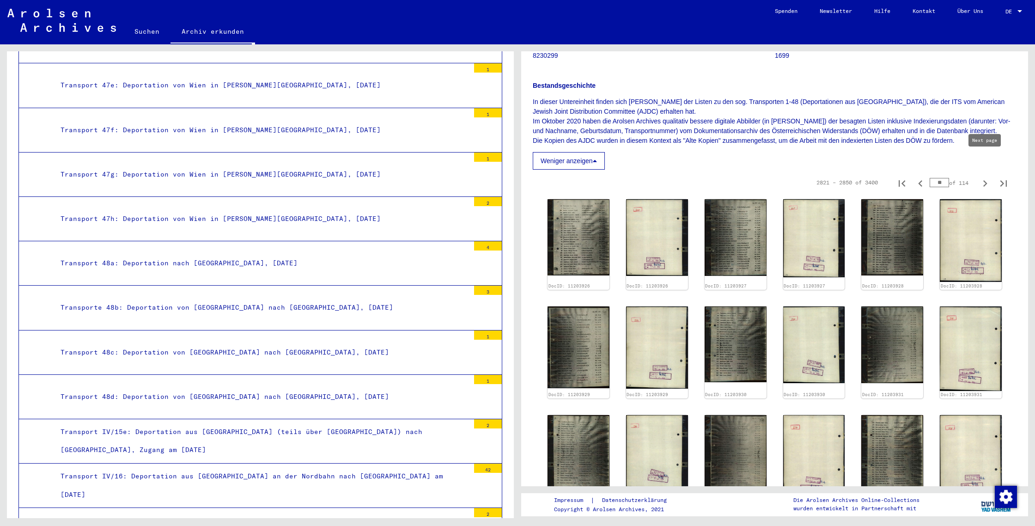
type input "**"
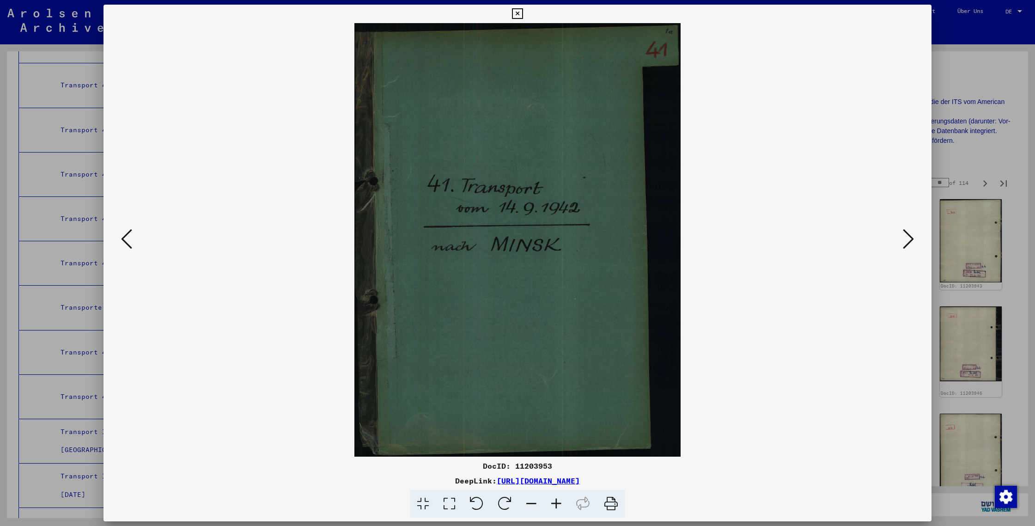
click at [619, 500] on icon at bounding box center [611, 504] width 28 height 28
